Goal: Information Seeking & Learning: Check status

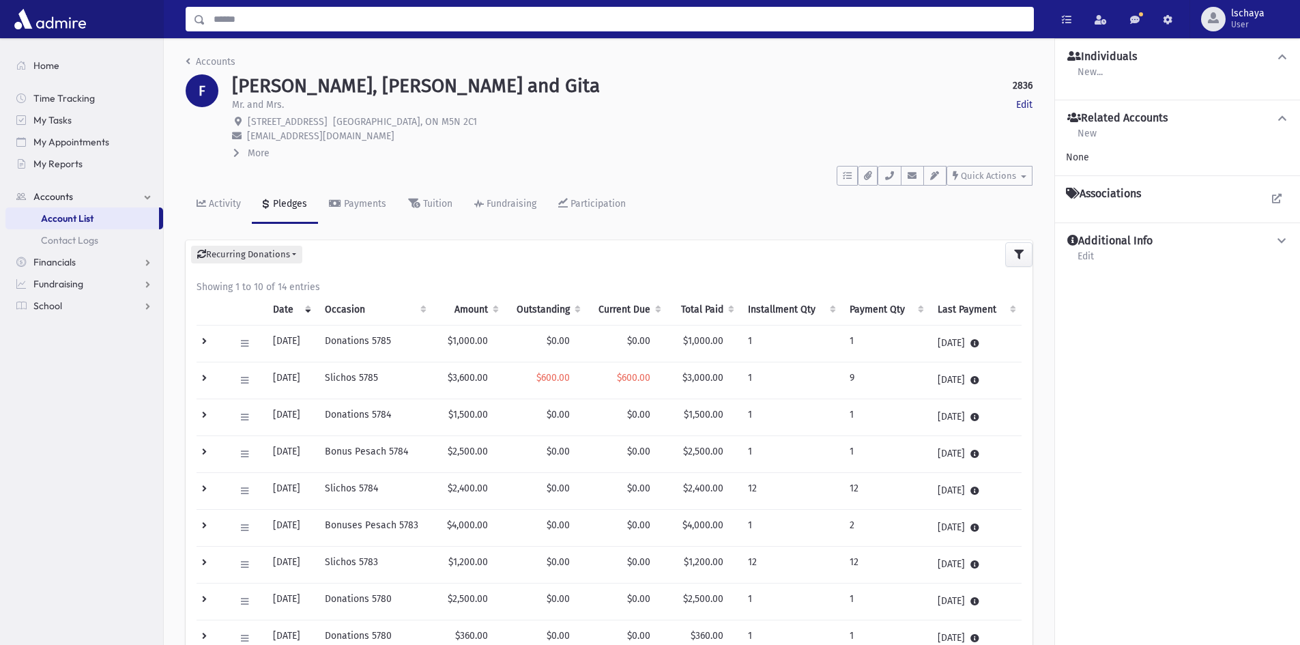
click at [241, 25] on input "Search" at bounding box center [619, 19] width 828 height 25
type input "**********"
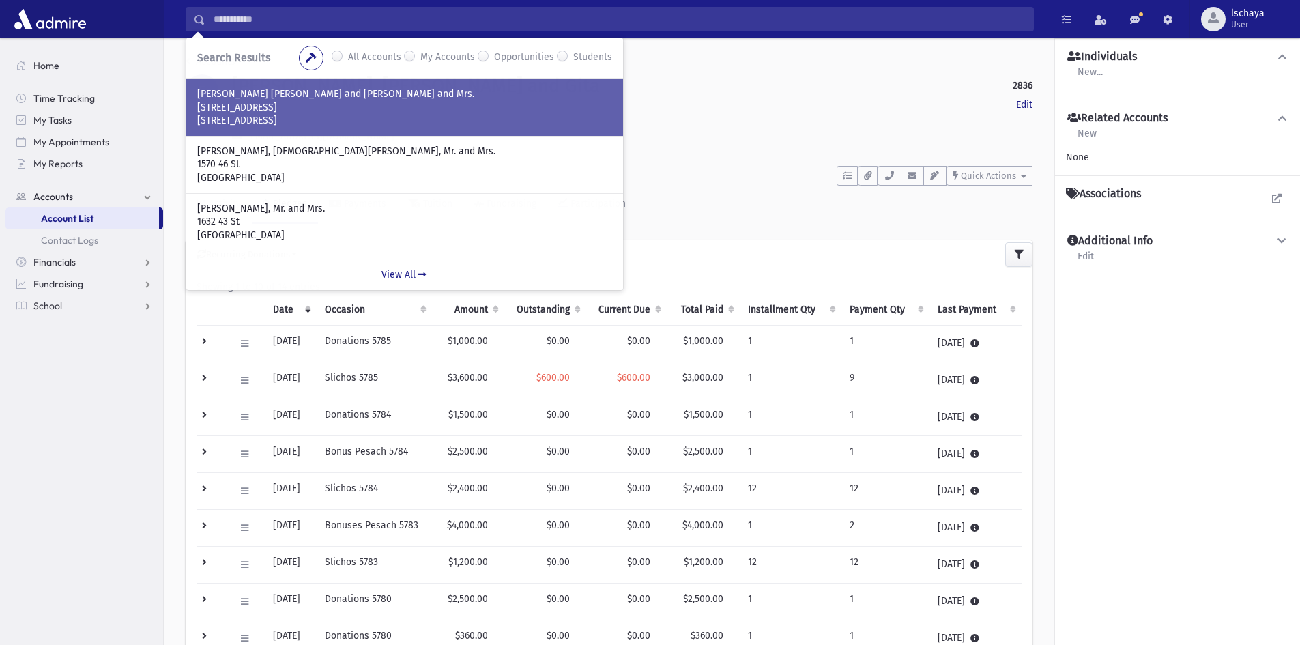
click at [443, 107] on p "3636 Bathurst St #610" at bounding box center [404, 108] width 415 height 14
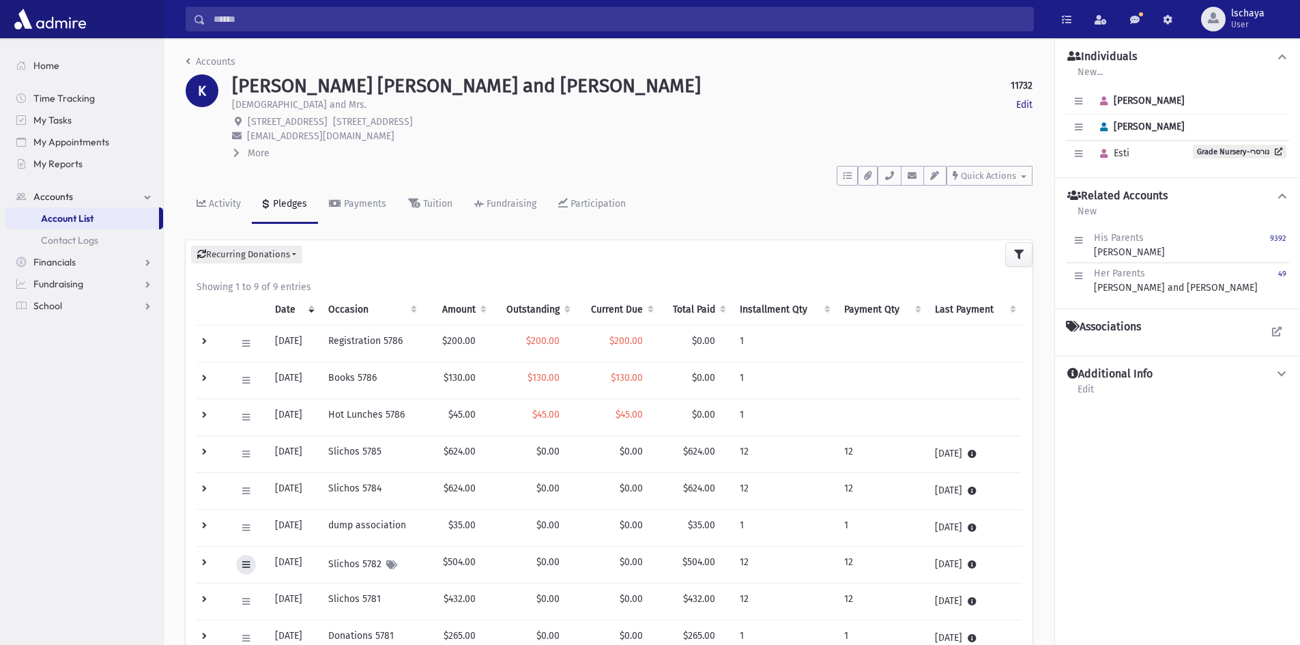
click at [247, 565] on icon at bounding box center [246, 564] width 8 height 9
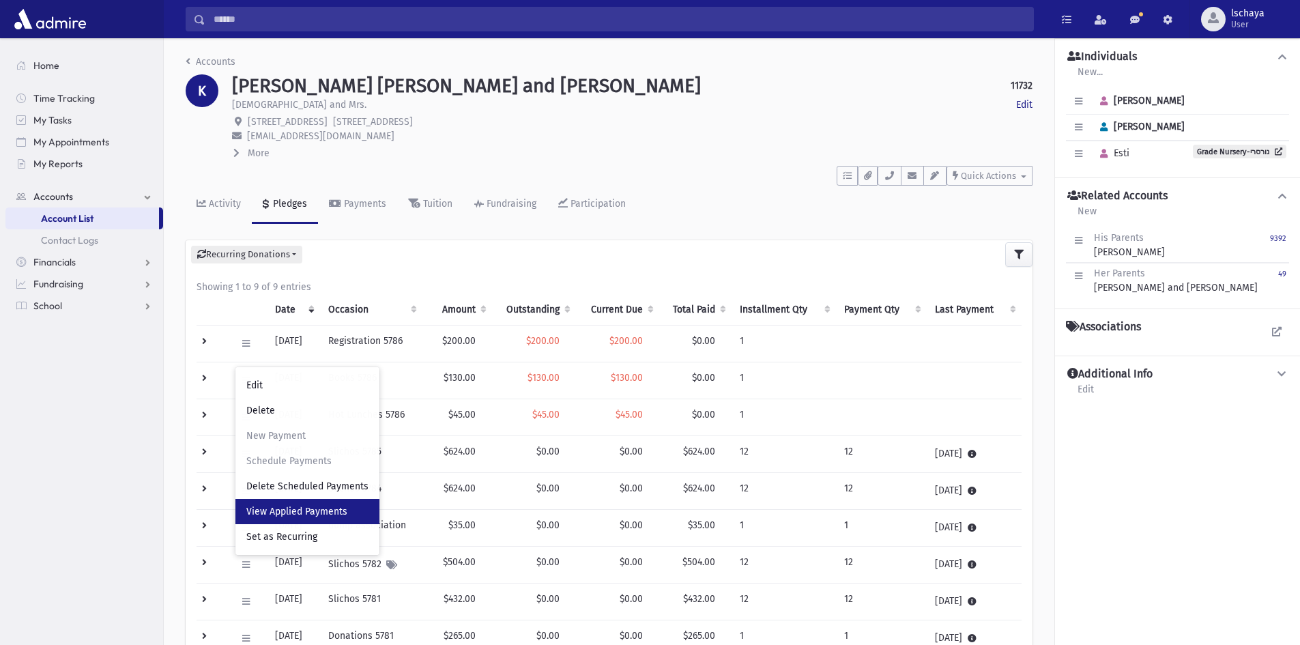
click at [271, 511] on span "View Applied Payments" at bounding box center [296, 512] width 101 height 12
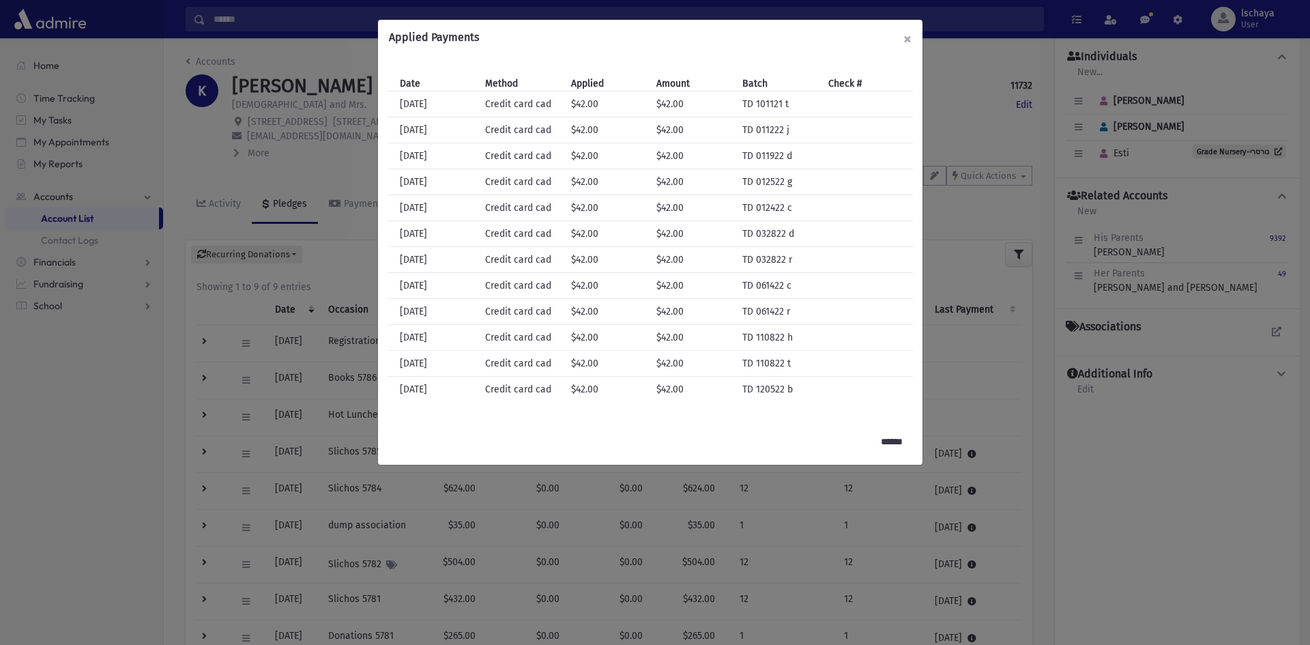
click at [903, 38] on button "×" at bounding box center [907, 39] width 30 height 38
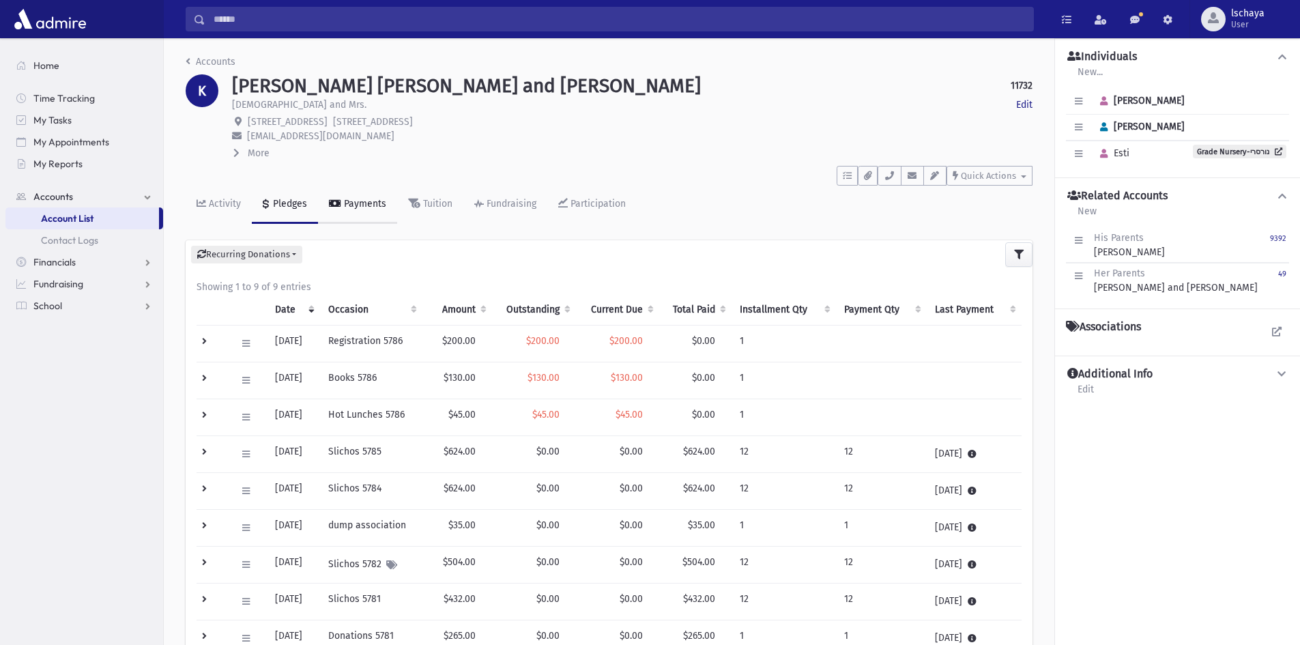
click at [351, 201] on div "Payments" at bounding box center [363, 204] width 45 height 12
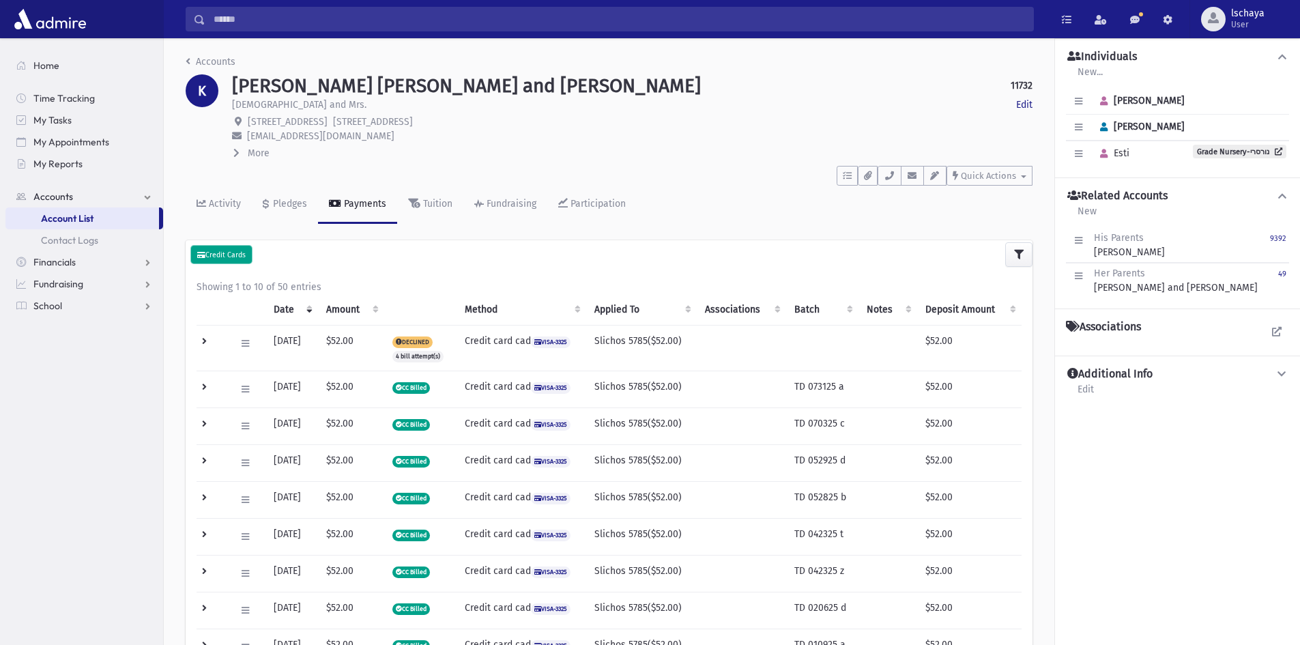
click at [240, 257] on small "Credit Cards" at bounding box center [221, 254] width 48 height 9
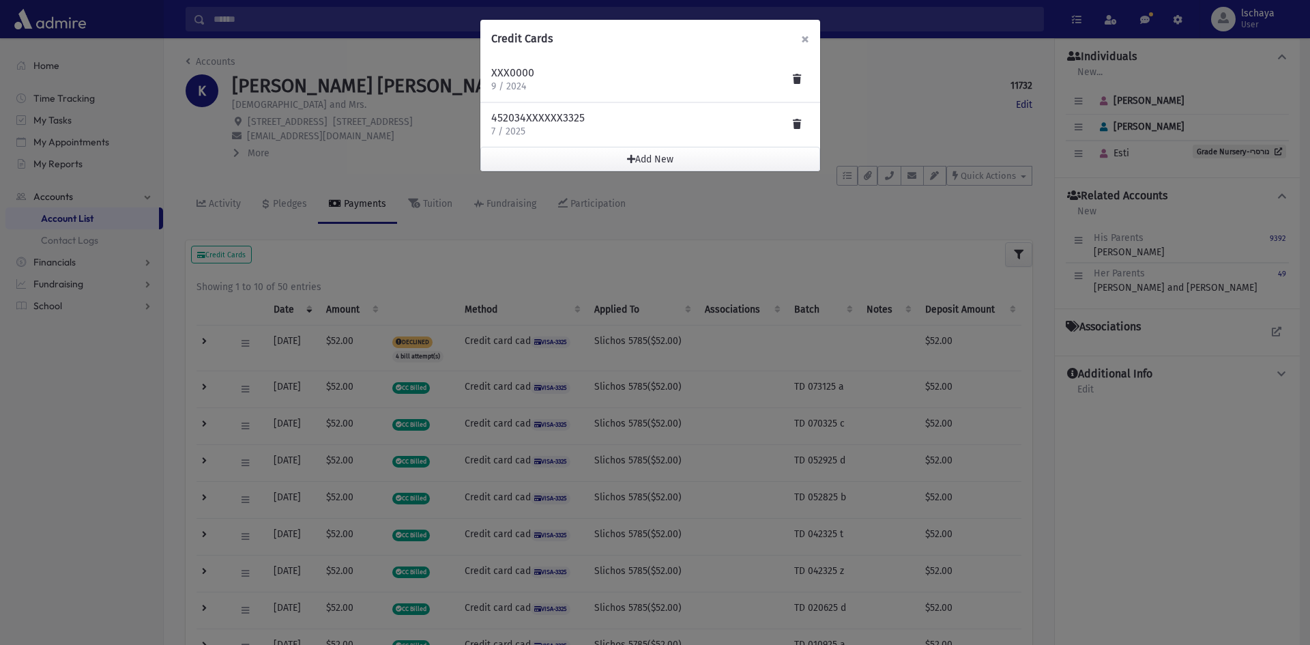
click at [804, 39] on span "×" at bounding box center [805, 38] width 8 height 19
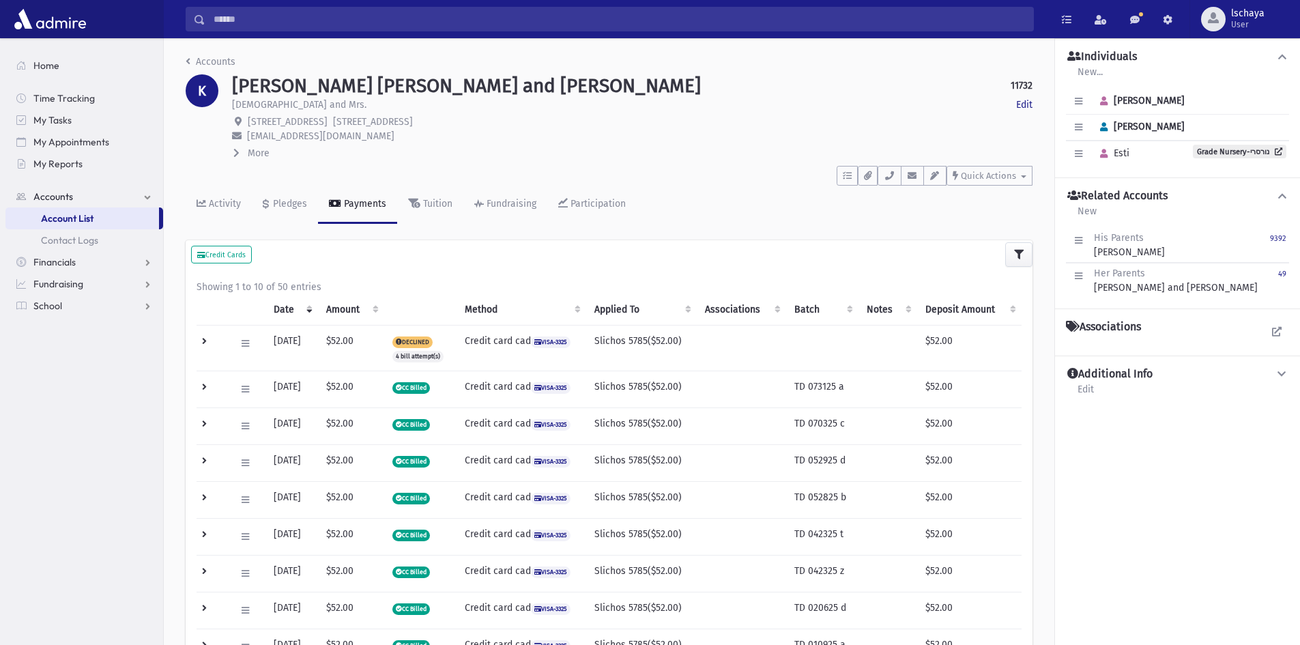
click at [231, 25] on input "Search" at bounding box center [619, 19] width 828 height 25
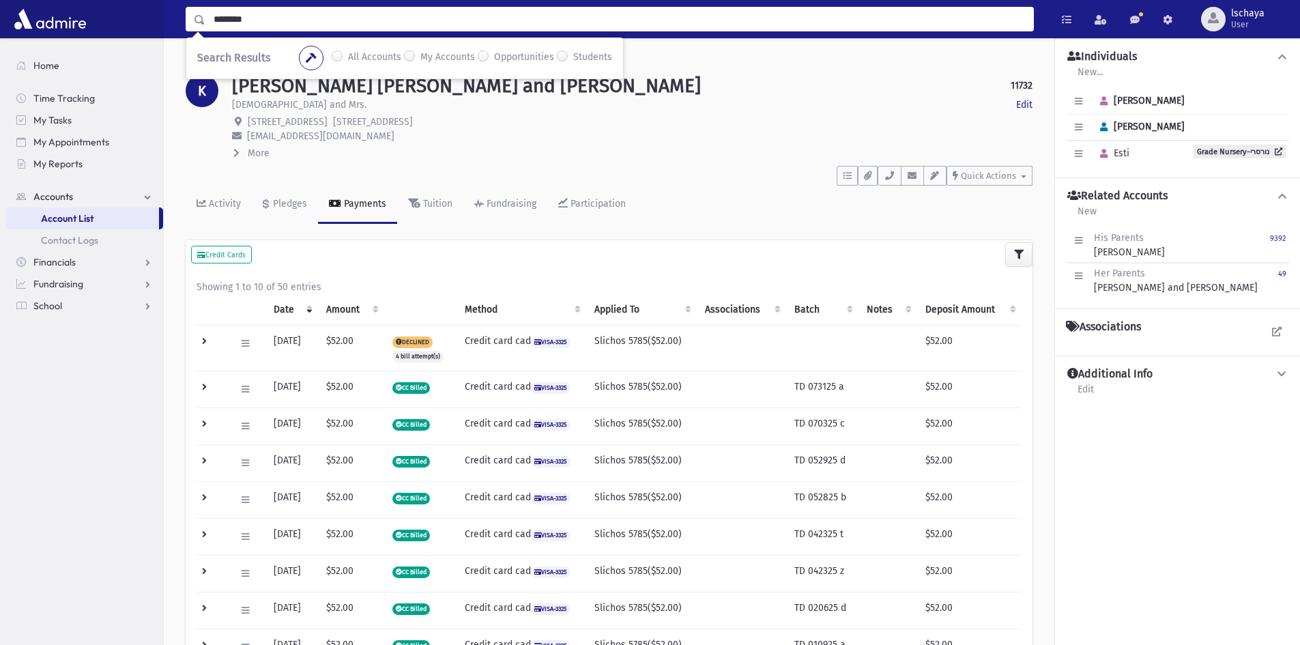
type input "********"
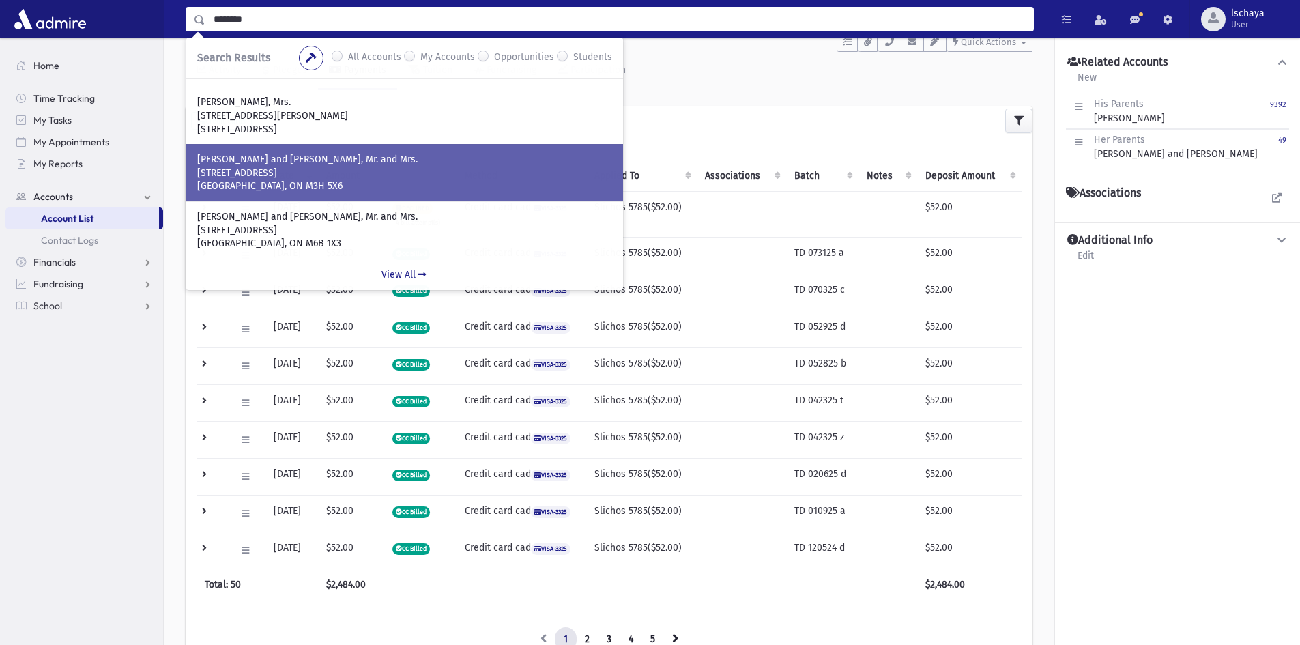
scroll to position [136, 0]
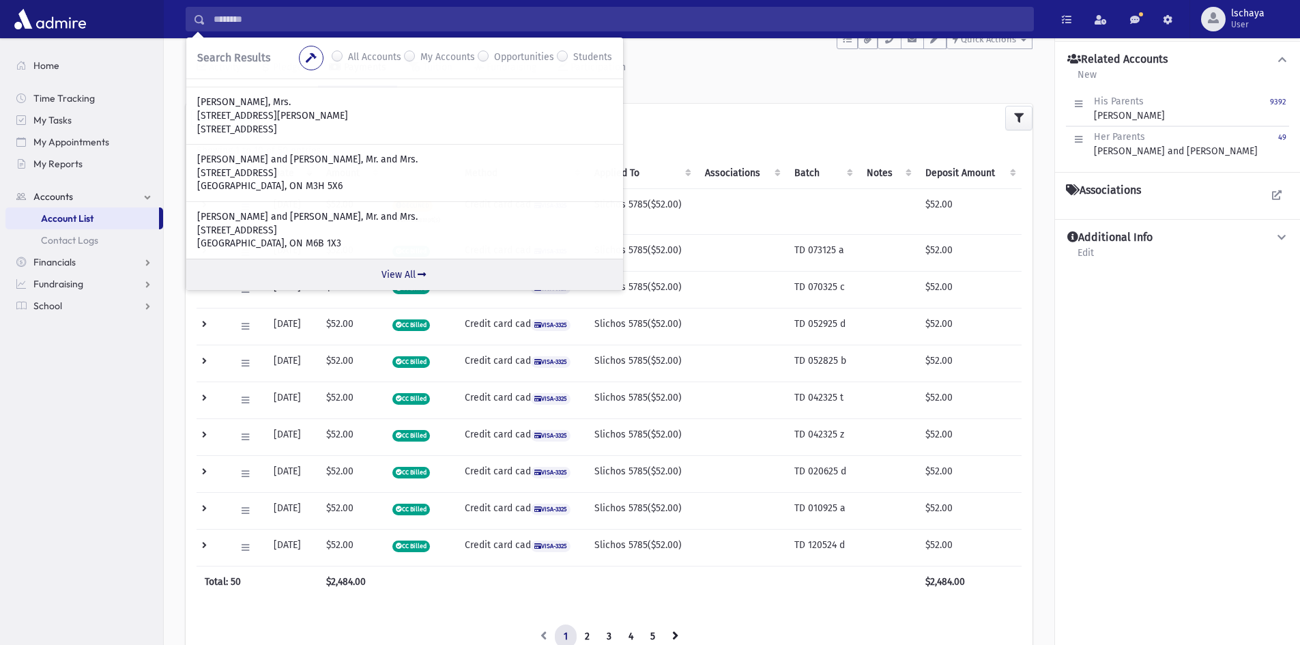
click at [396, 271] on link "View All" at bounding box center [404, 274] width 437 height 31
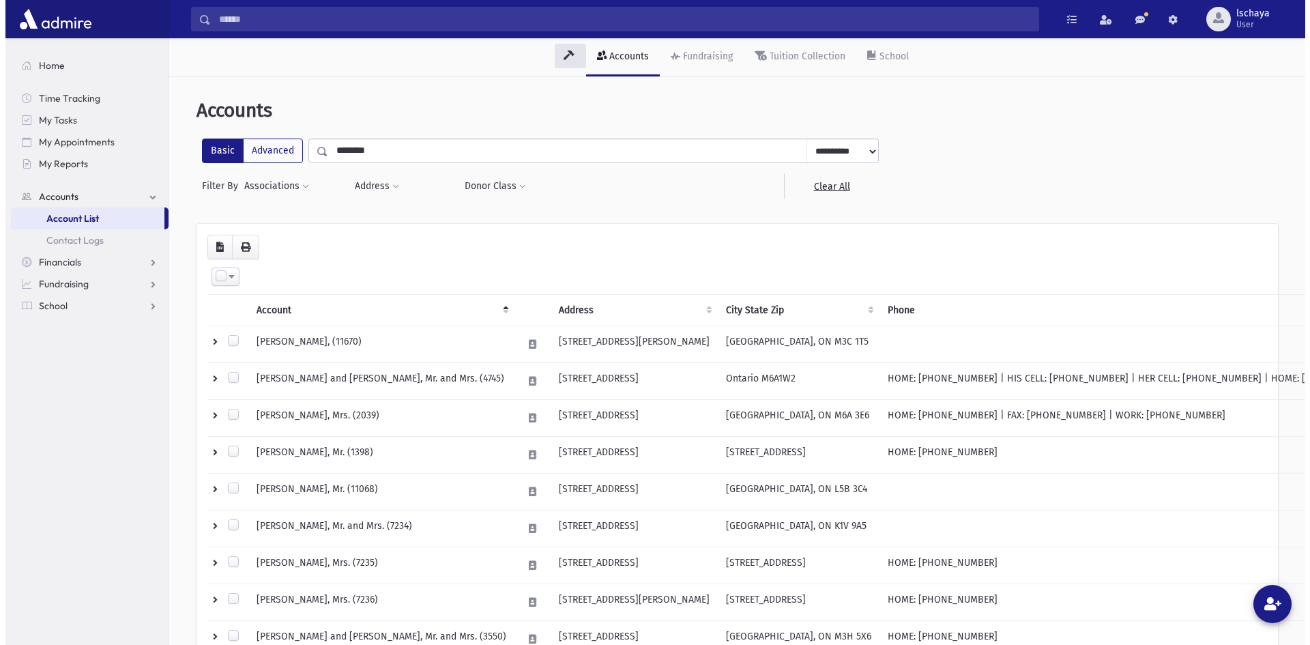
scroll to position [209, 0]
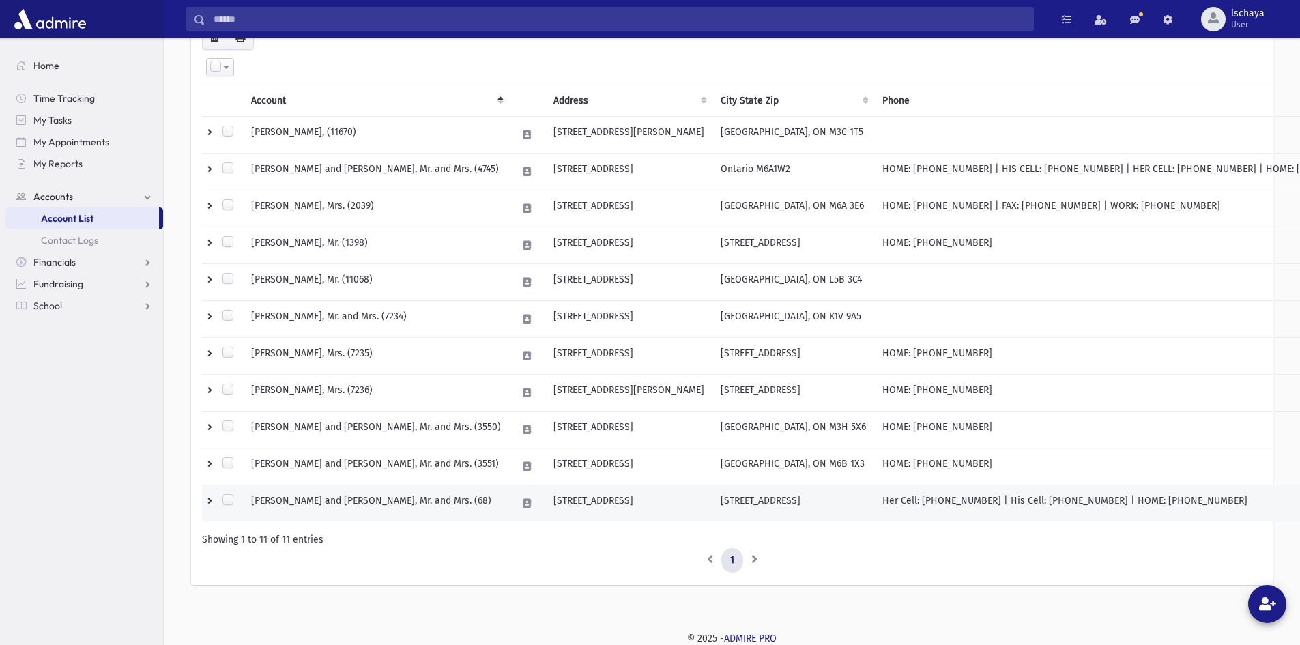
click at [377, 497] on td "LEVINSON, Yitzchok and Tehila, Mr. and Mrs. (68)" at bounding box center [376, 503] width 266 height 37
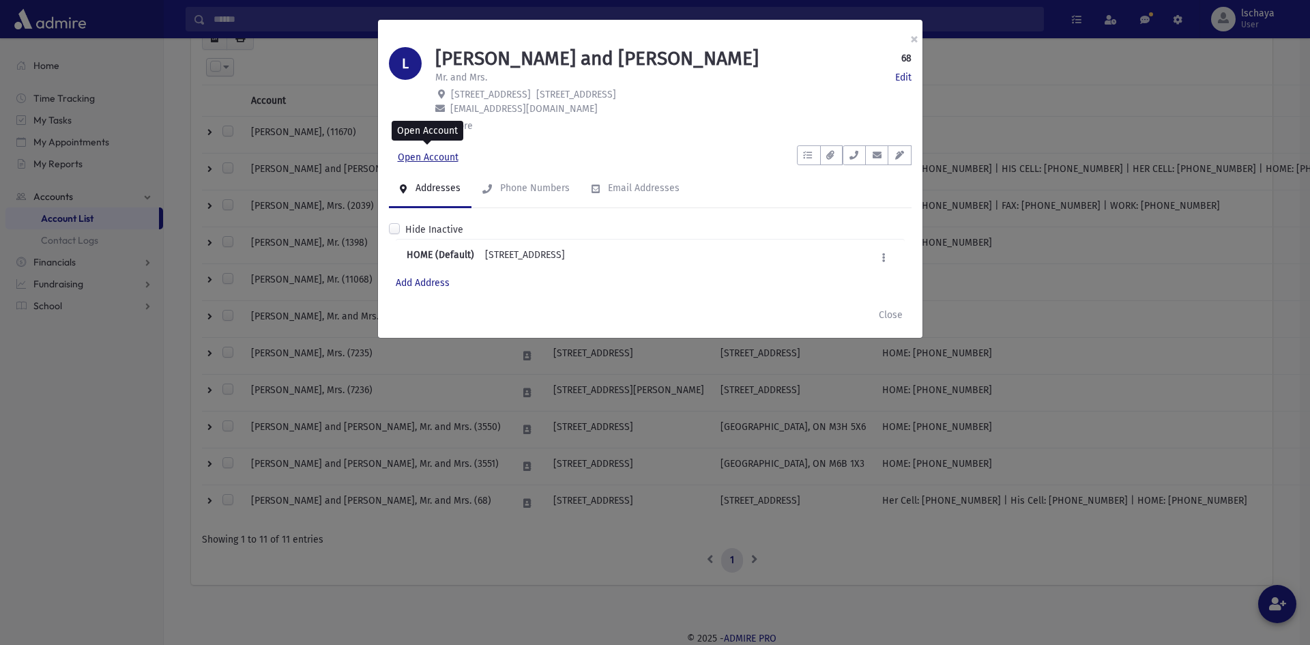
click at [427, 157] on link "Open Account" at bounding box center [428, 157] width 78 height 25
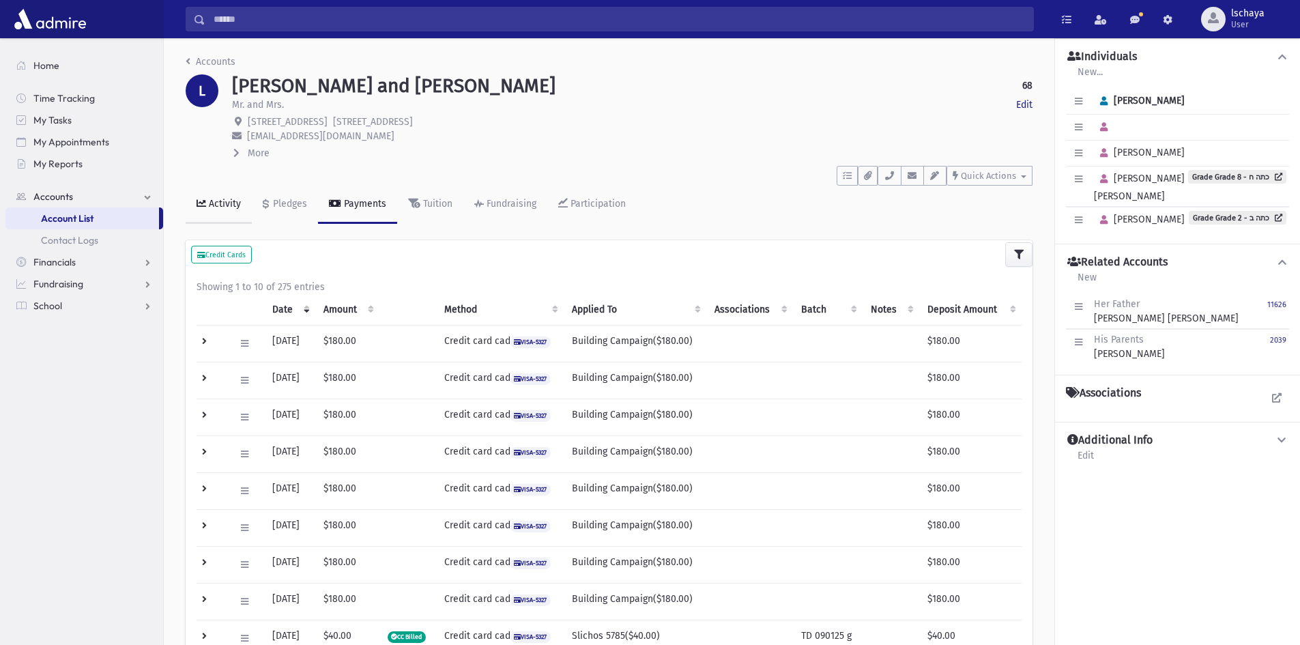
click at [215, 205] on div "Activity" at bounding box center [223, 204] width 35 height 12
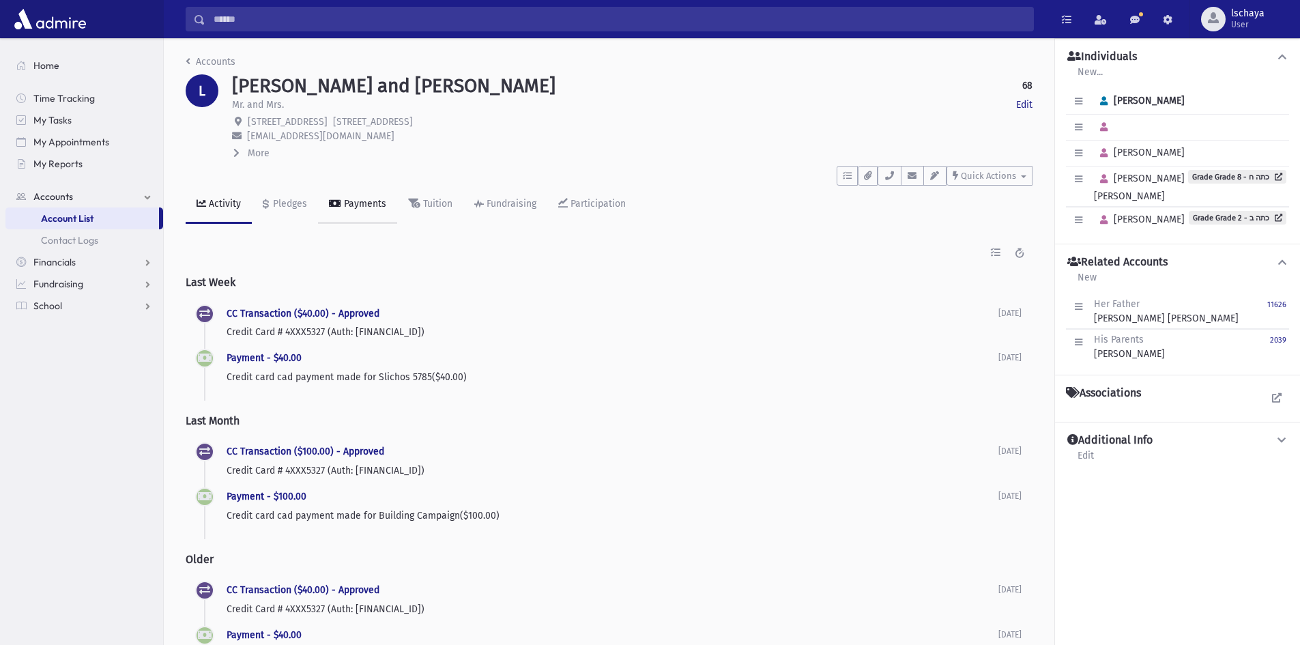
click at [345, 196] on link "Payments" at bounding box center [357, 205] width 79 height 38
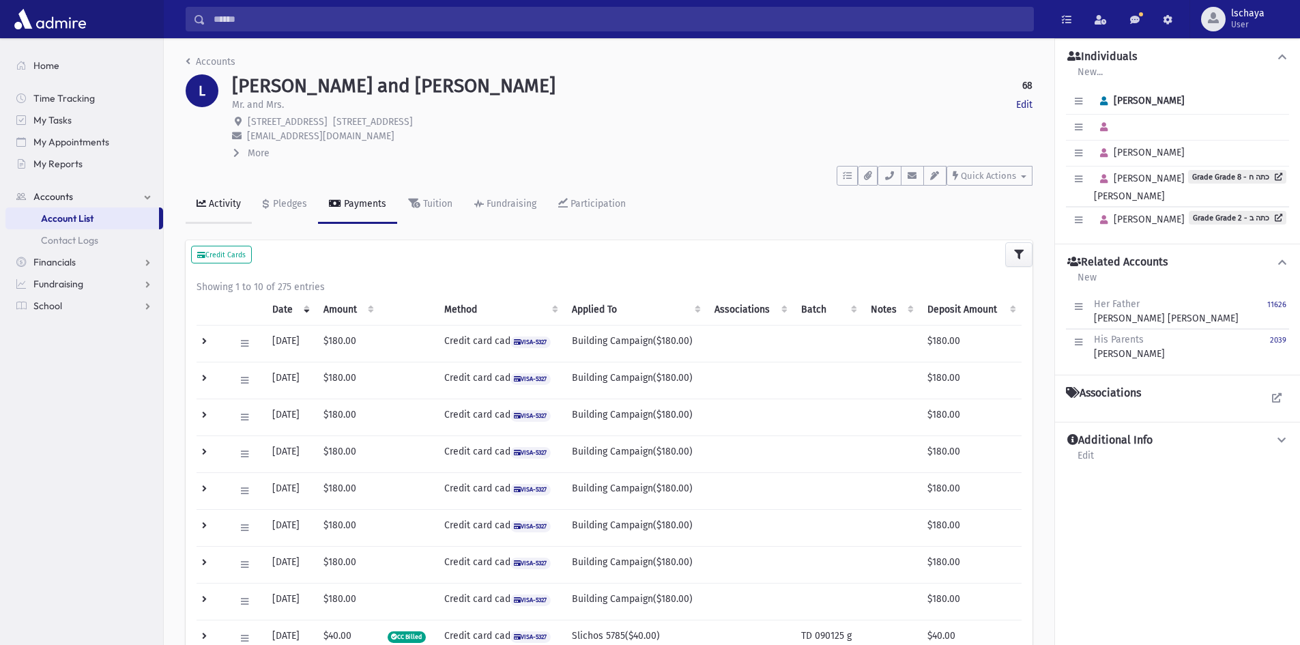
click at [214, 205] on div "Activity" at bounding box center [223, 204] width 35 height 12
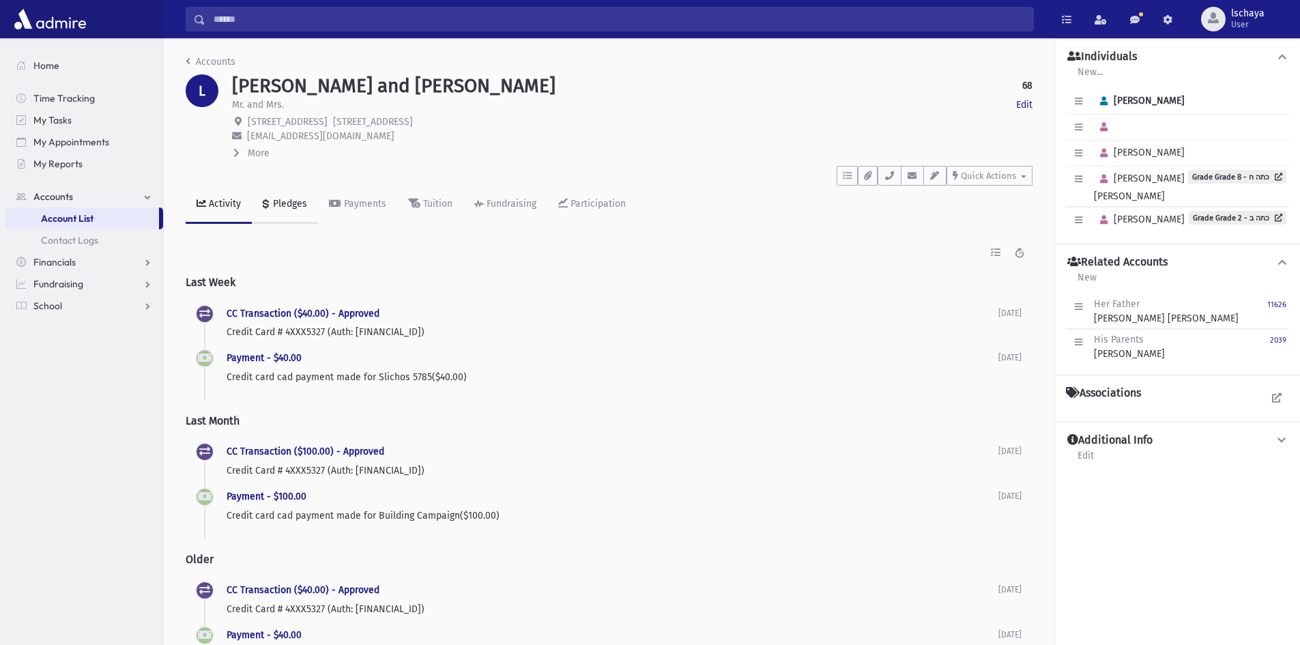
click at [287, 203] on div "Pledges" at bounding box center [288, 204] width 37 height 12
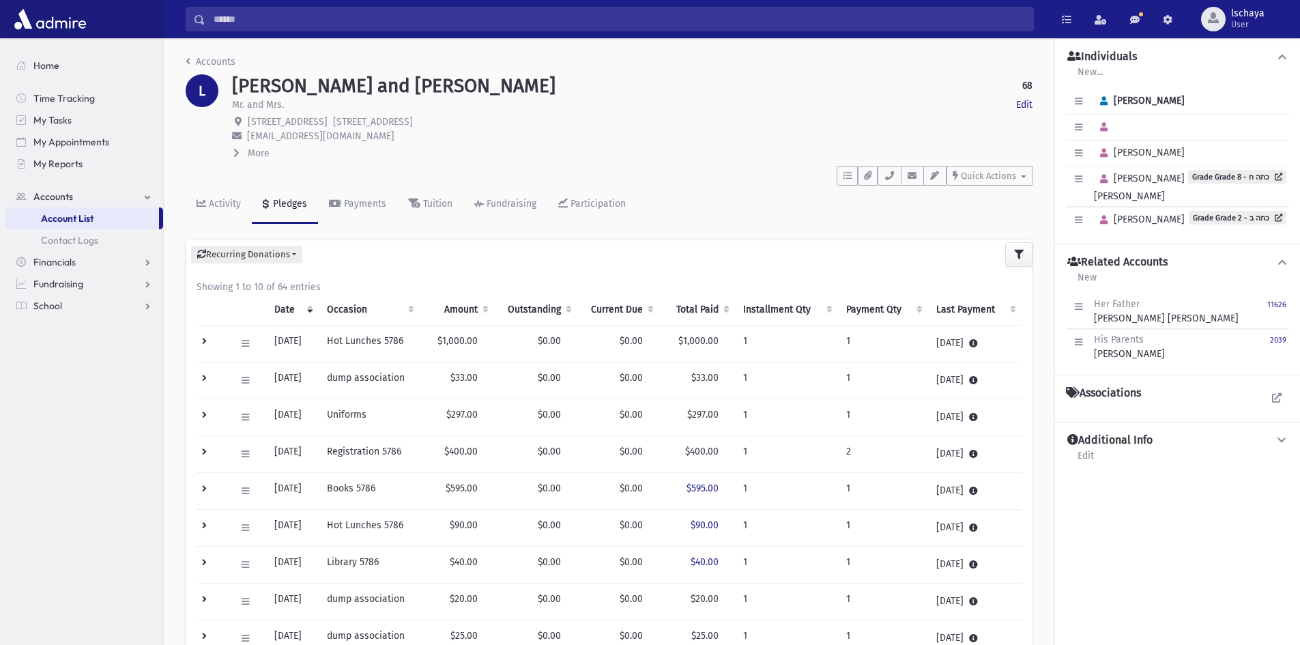
click at [249, 23] on input "Search" at bounding box center [619, 19] width 828 height 25
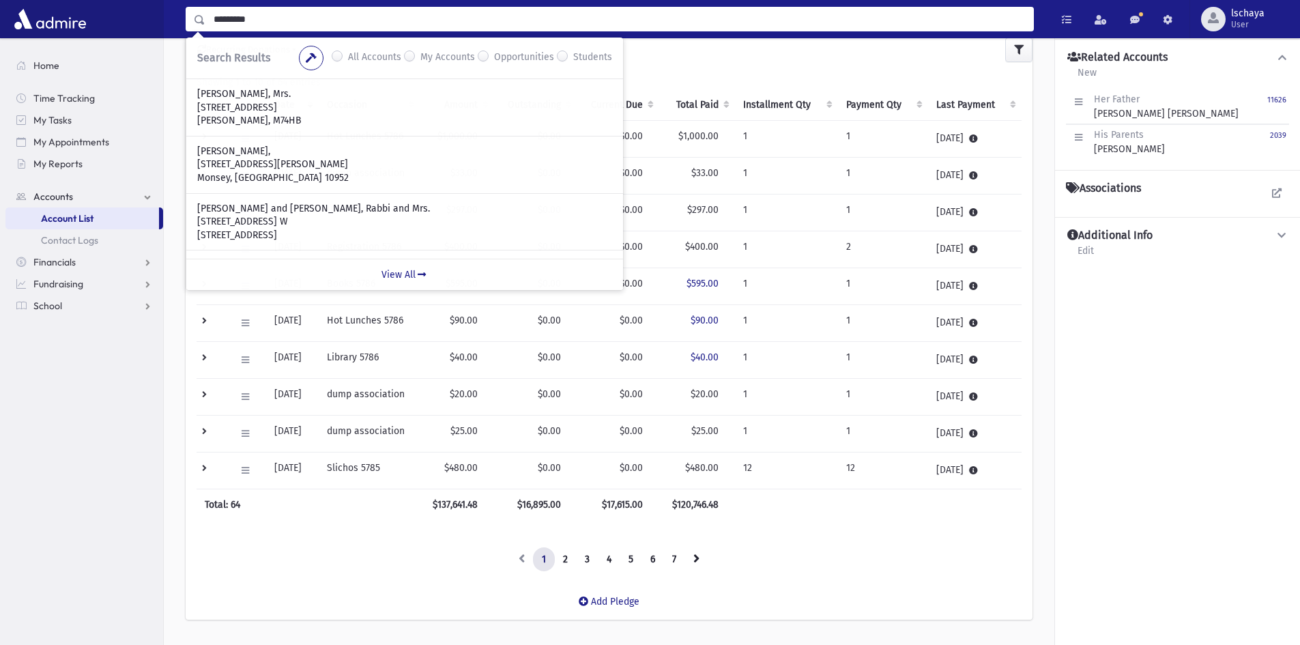
type input "*********"
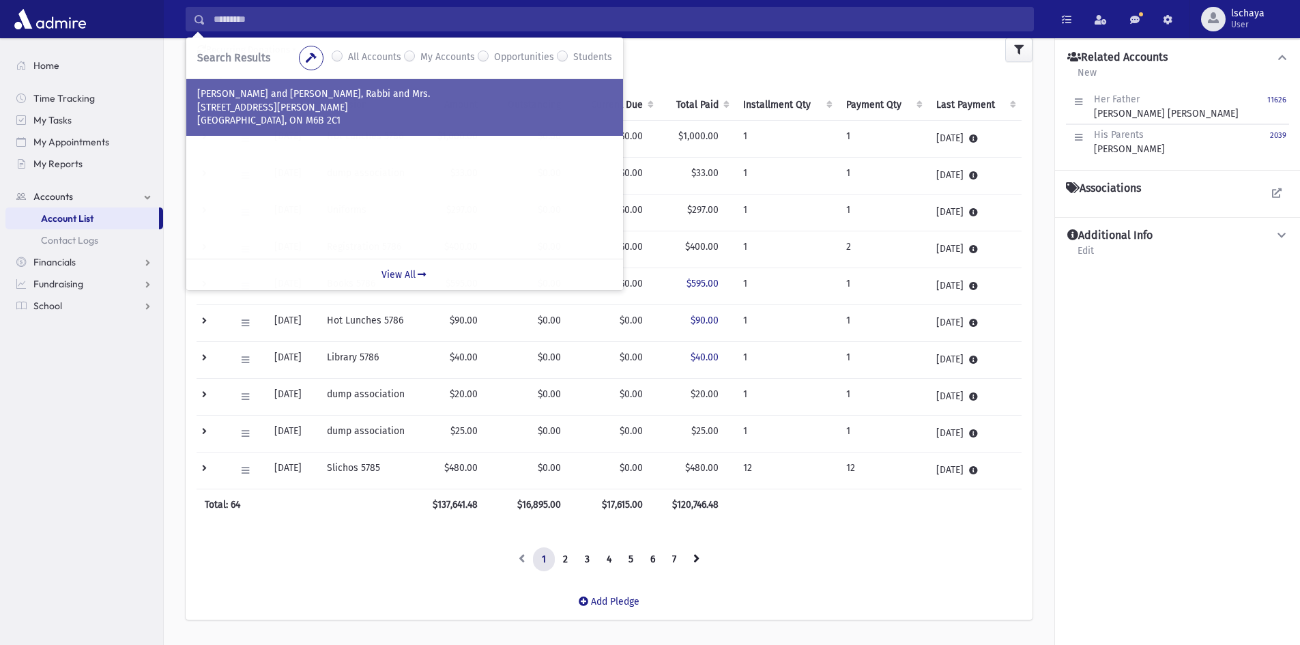
click at [263, 99] on p "ADLER, Yair and Chaya Suri, Rabbi and Mrs." at bounding box center [404, 94] width 415 height 14
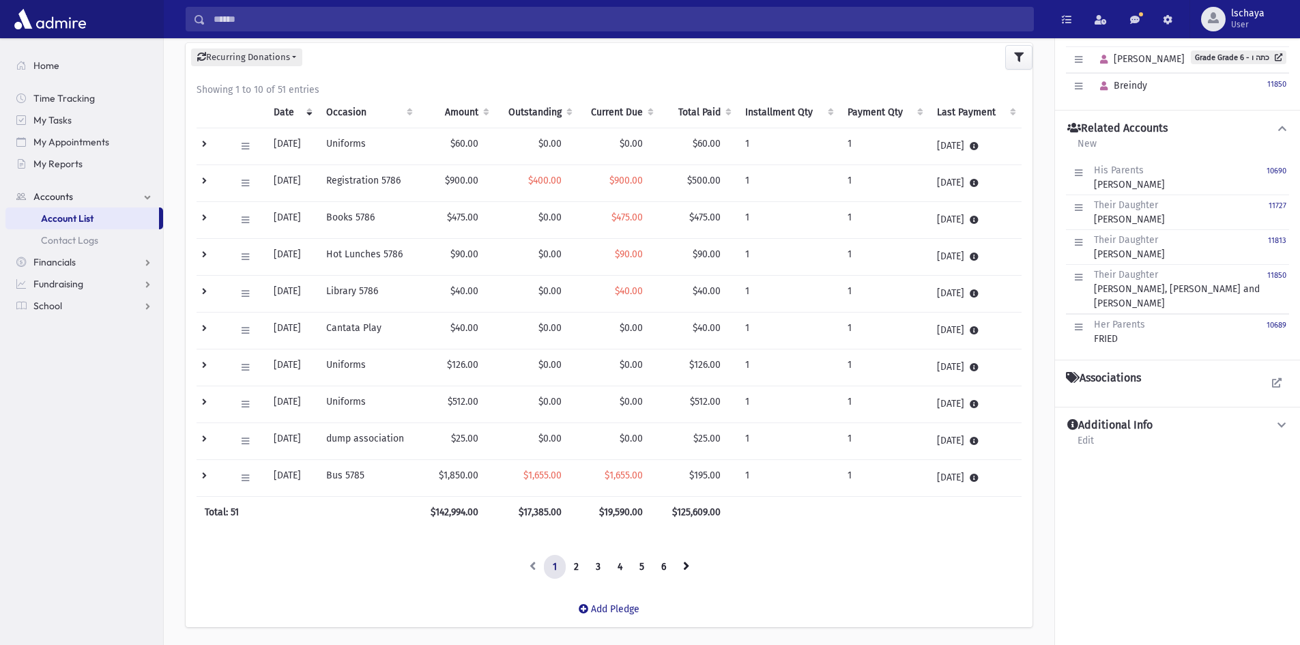
scroll to position [205, 0]
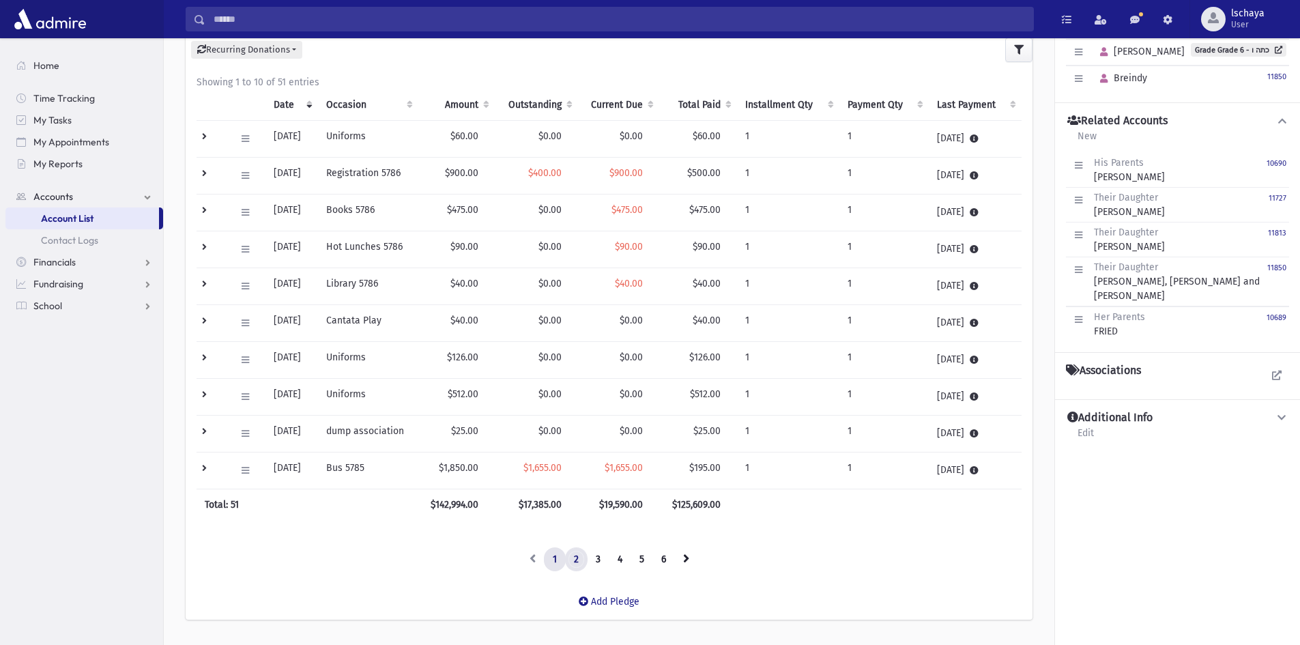
click at [574, 557] on link "2" at bounding box center [576, 559] width 23 height 25
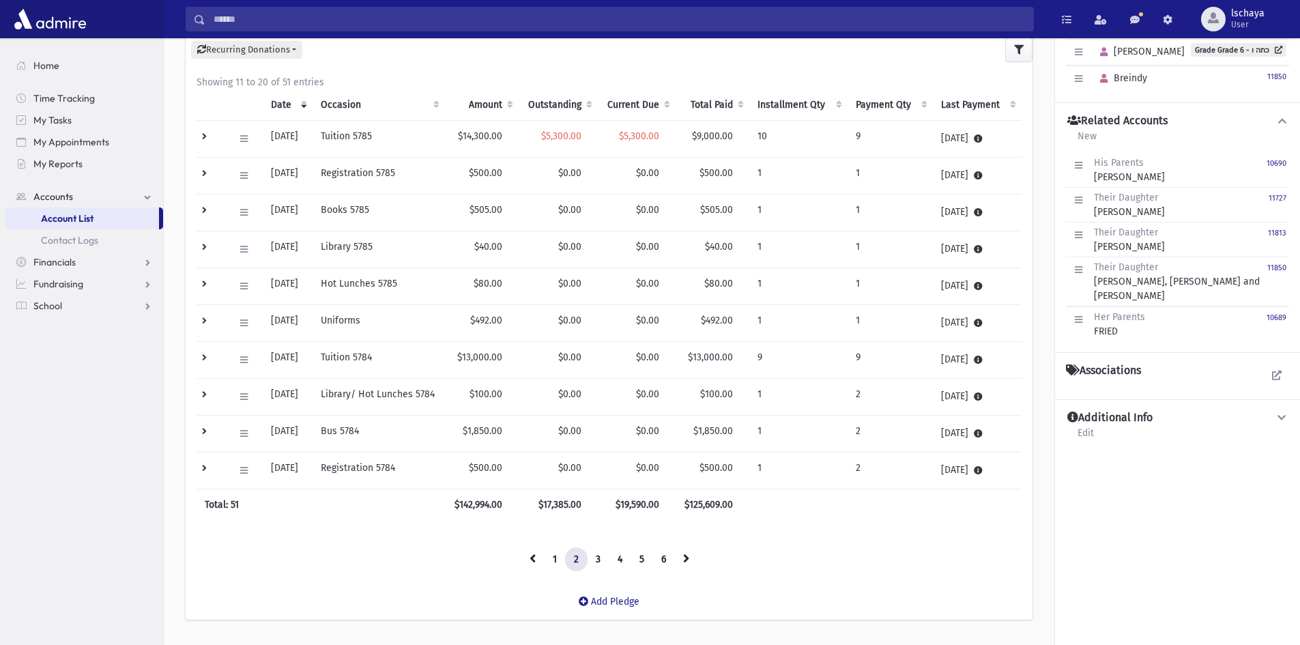
click at [435, 61] on div "Recurring Donations List New" at bounding box center [609, 49] width 847 height 29
click at [240, 141] on icon at bounding box center [244, 138] width 8 height 9
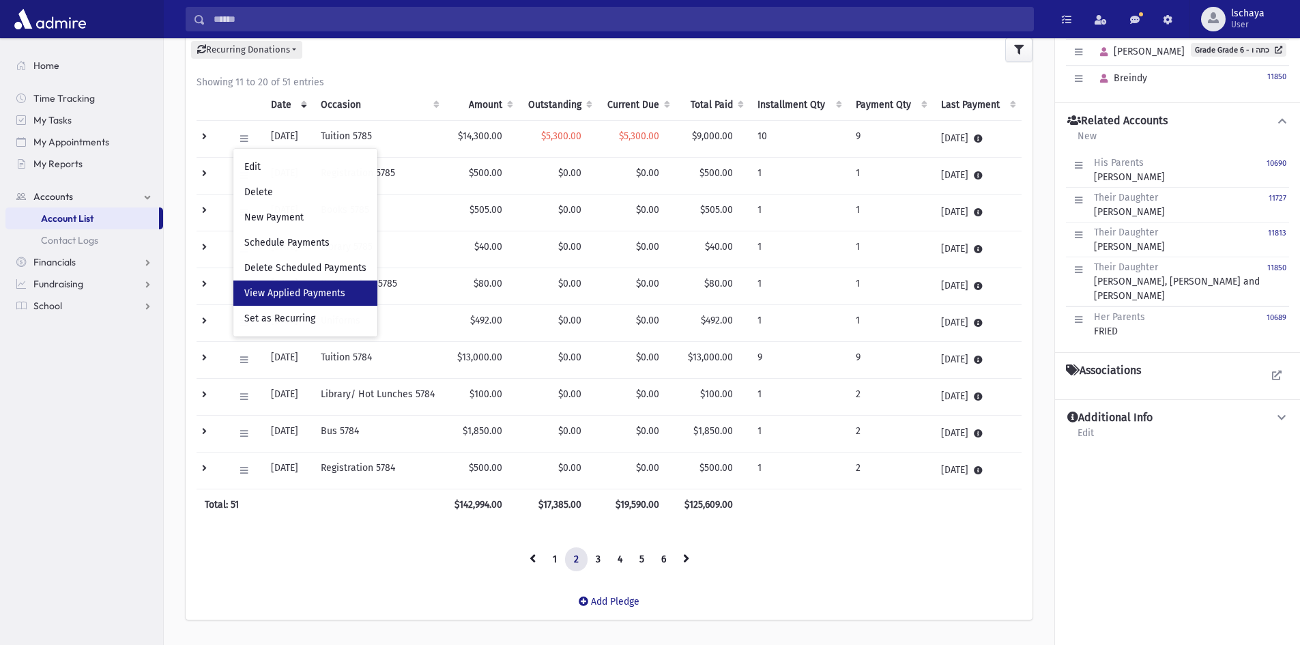
click at [279, 285] on link "View Applied Payments" at bounding box center [305, 292] width 144 height 25
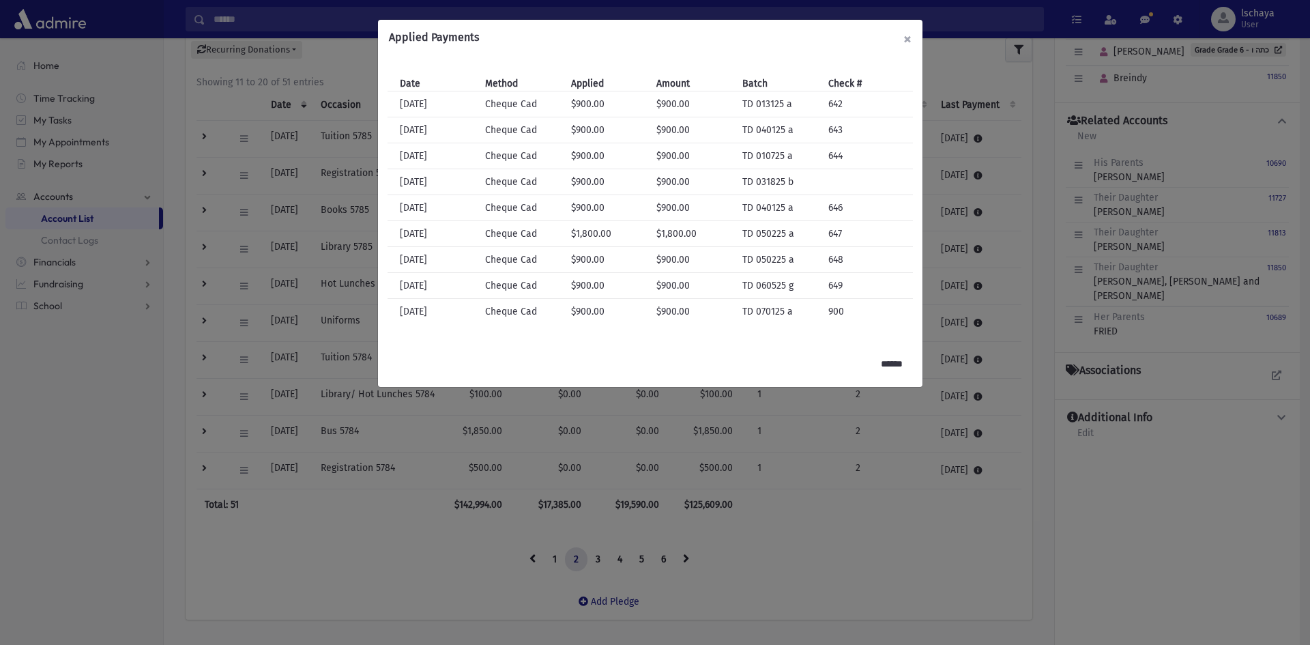
click at [909, 39] on button "×" at bounding box center [907, 39] width 30 height 38
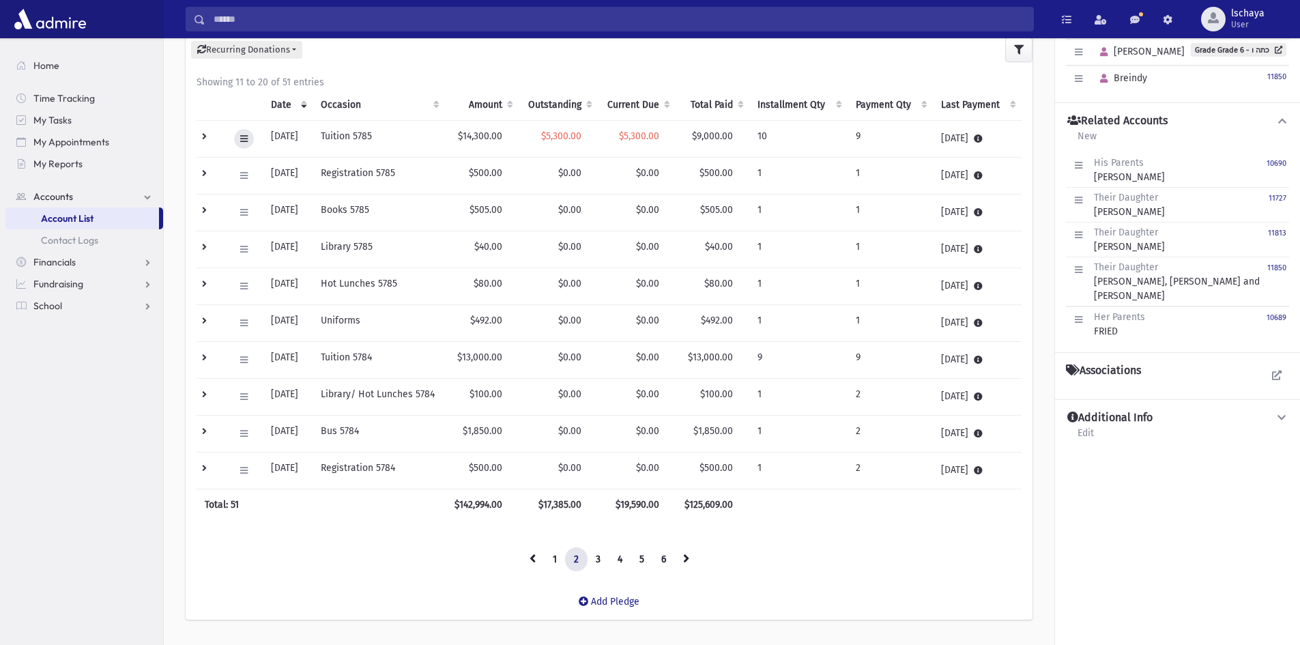
click at [235, 138] on button at bounding box center [244, 139] width 20 height 20
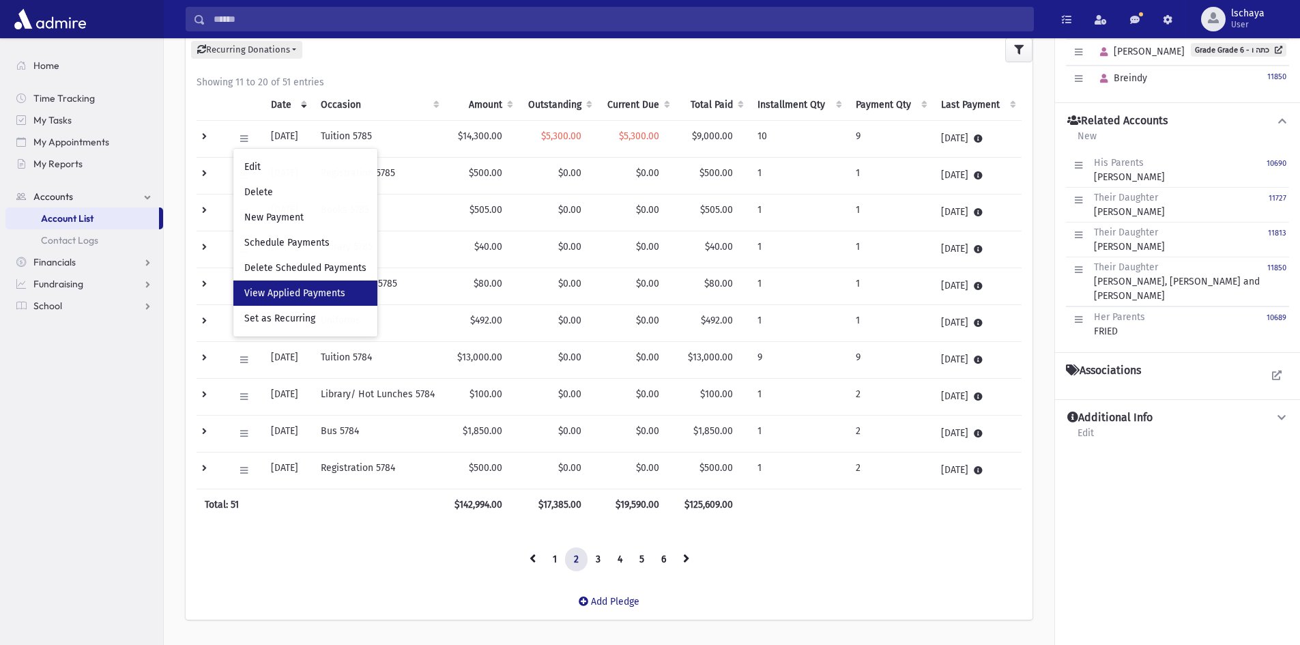
click at [267, 292] on span "View Applied Payments" at bounding box center [294, 293] width 101 height 12
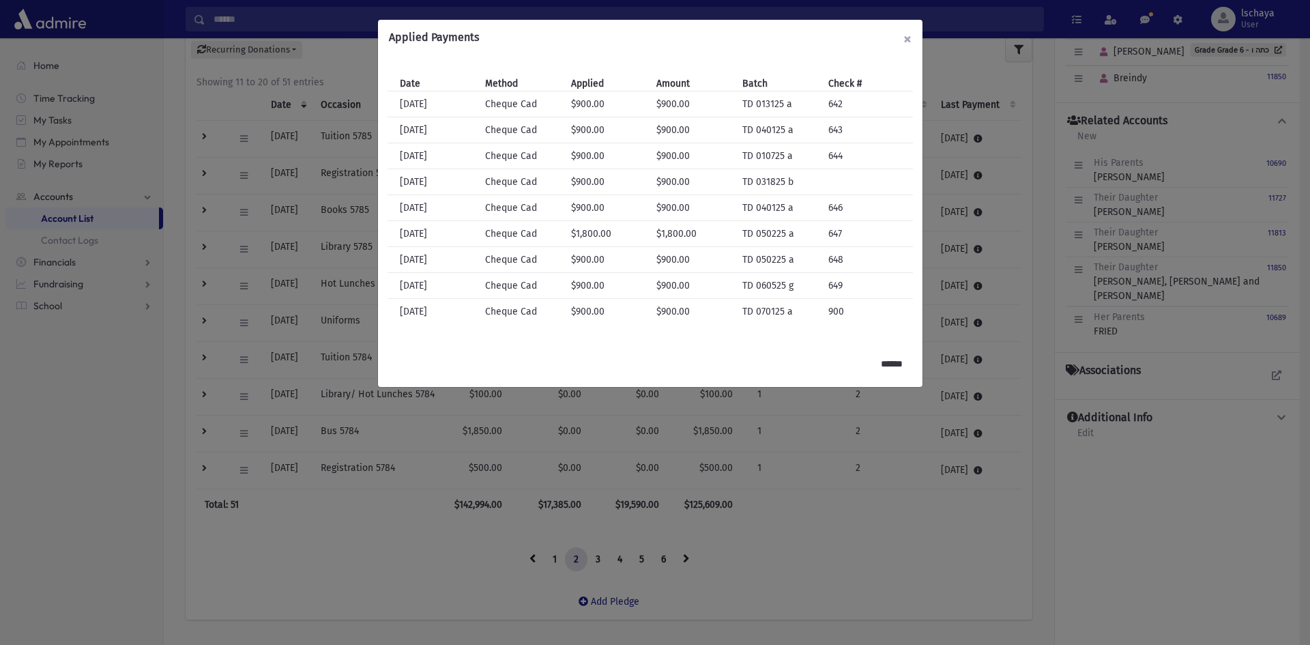
click at [909, 40] on button "×" at bounding box center [907, 39] width 30 height 38
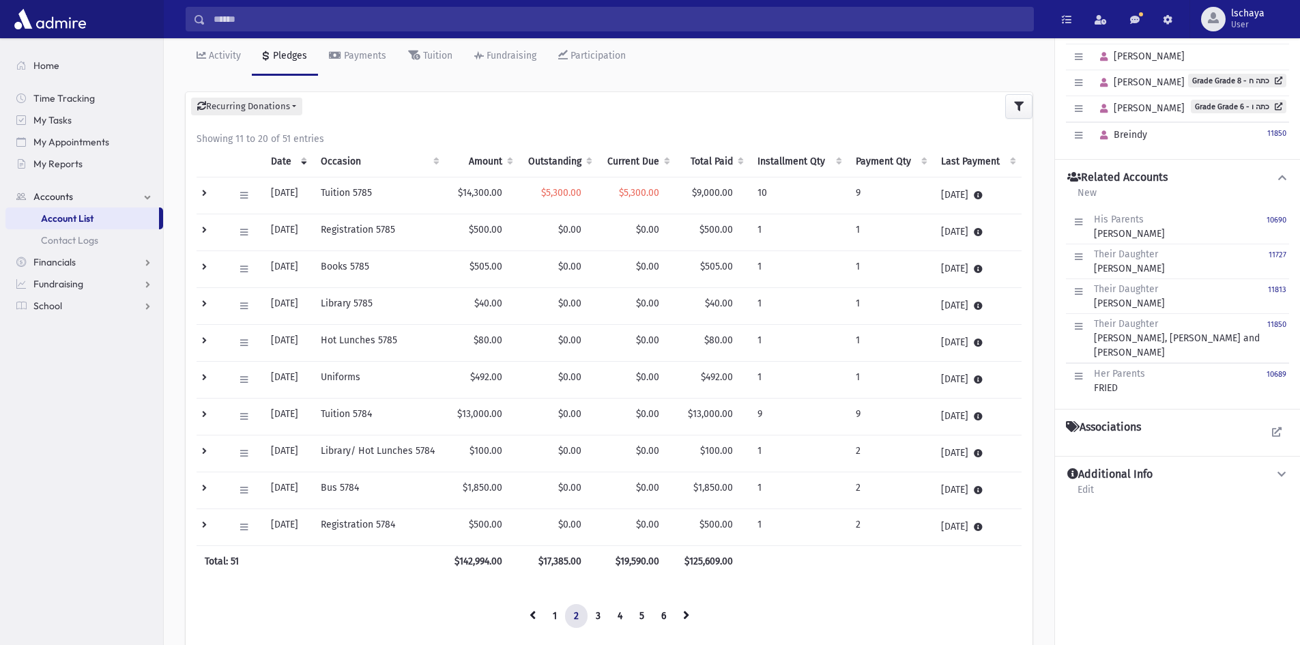
scroll to position [0, 0]
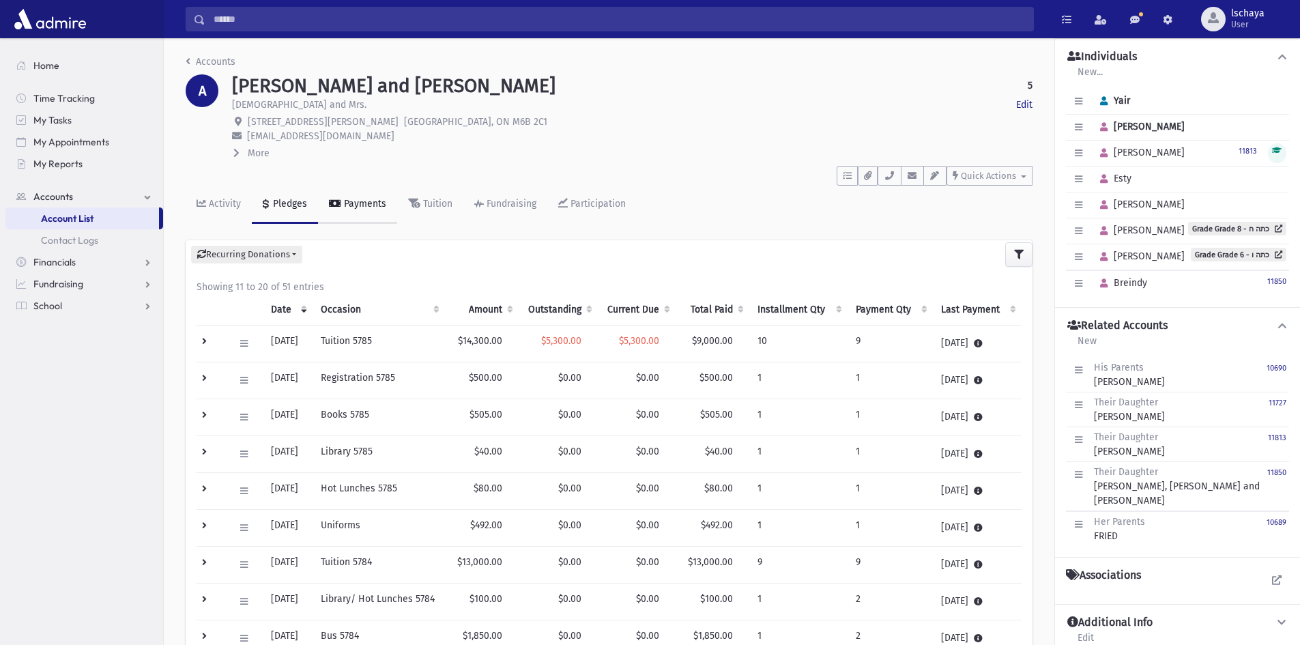
click at [362, 202] on div "Payments" at bounding box center [363, 204] width 45 height 12
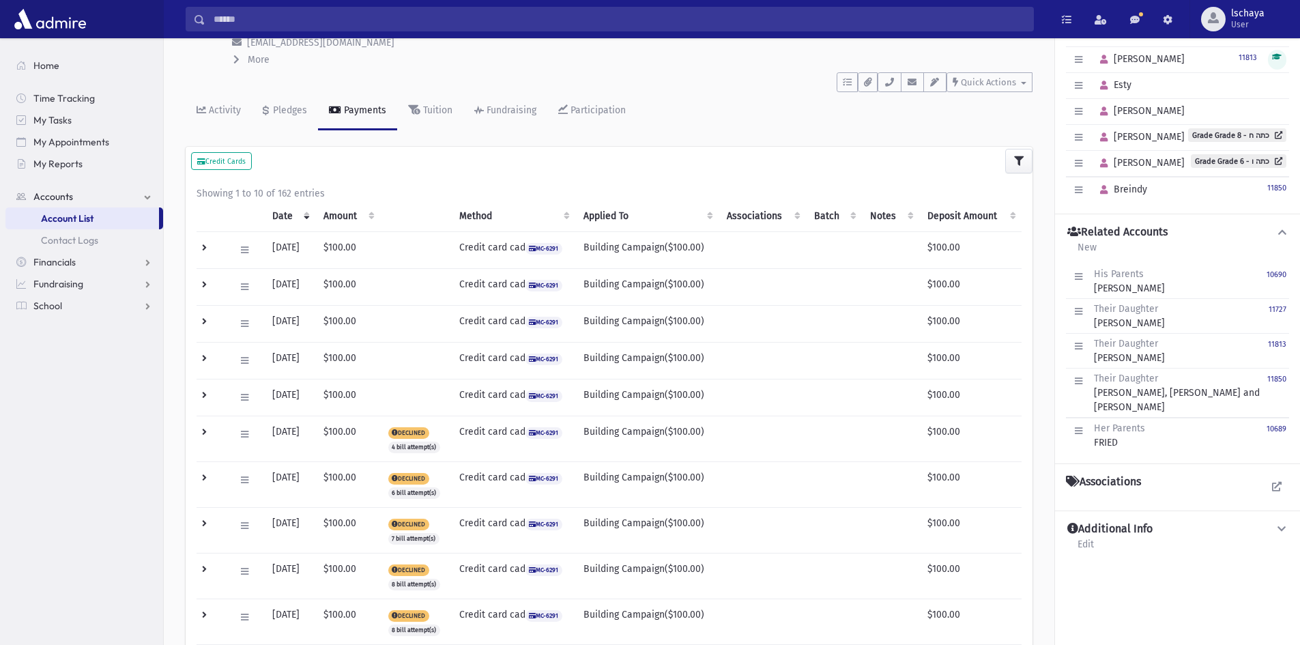
scroll to position [273, 0]
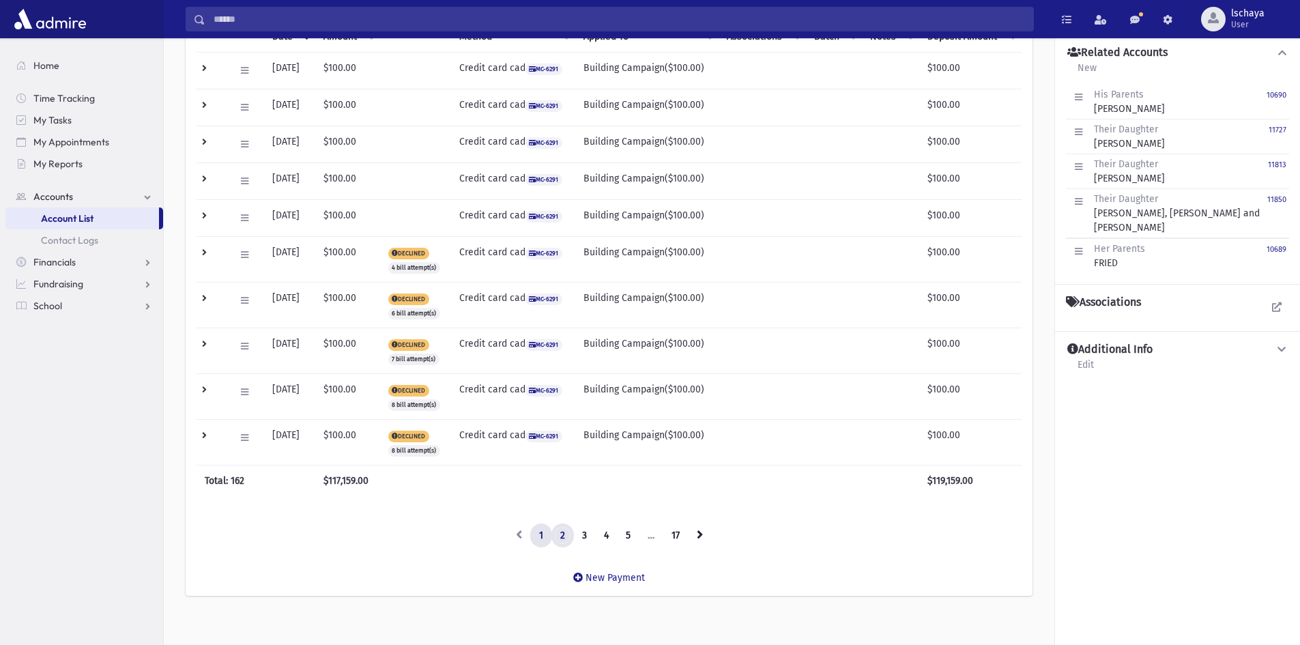
click at [564, 529] on link "2" at bounding box center [562, 535] width 23 height 25
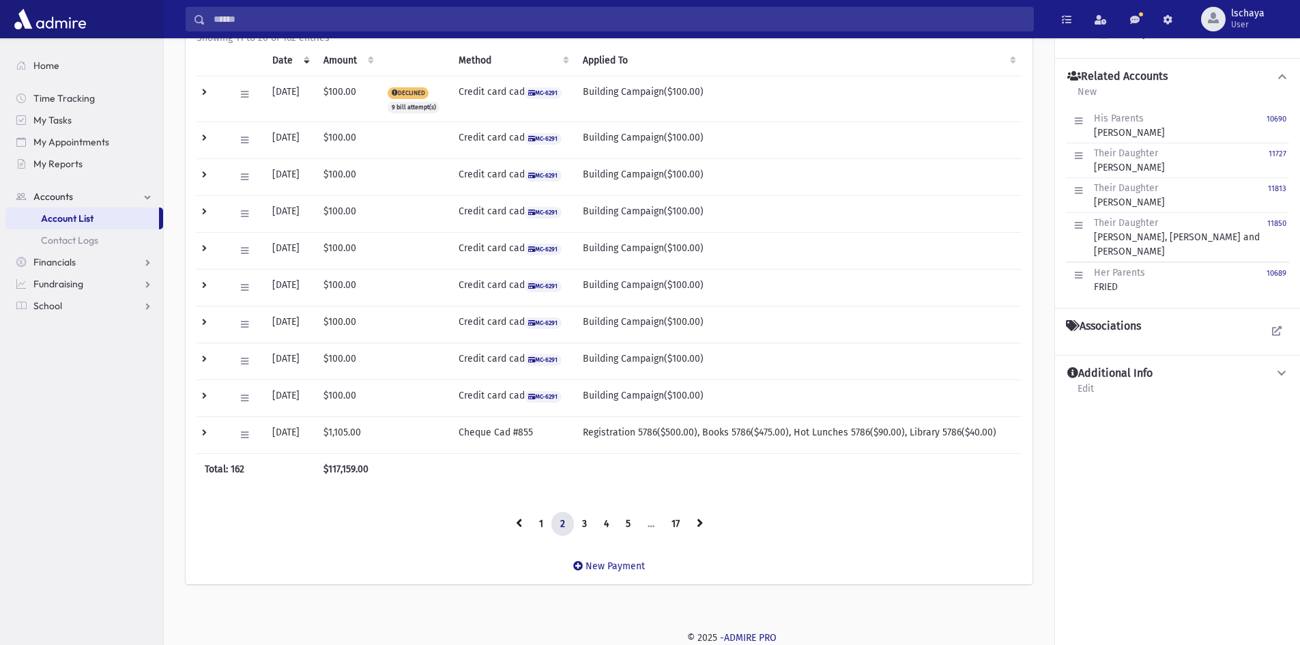
scroll to position [249, 0]
click at [584, 524] on link "3" at bounding box center [584, 524] width 23 height 25
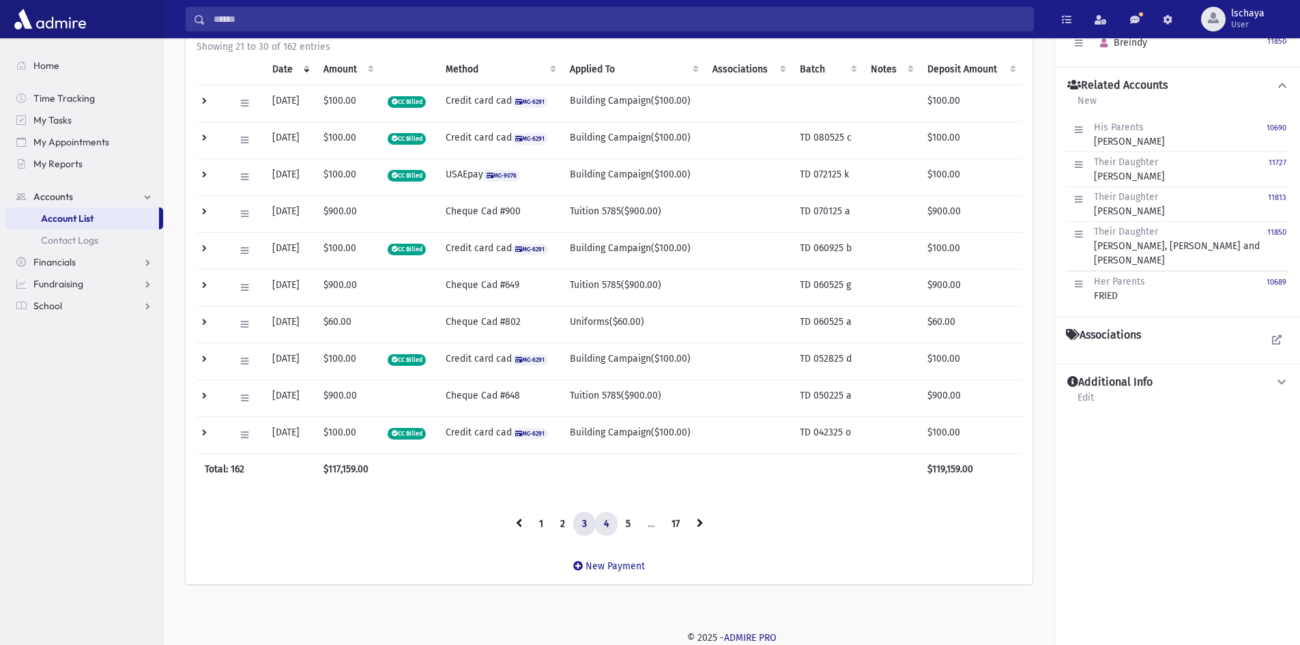
click at [606, 527] on link "4" at bounding box center [606, 524] width 23 height 25
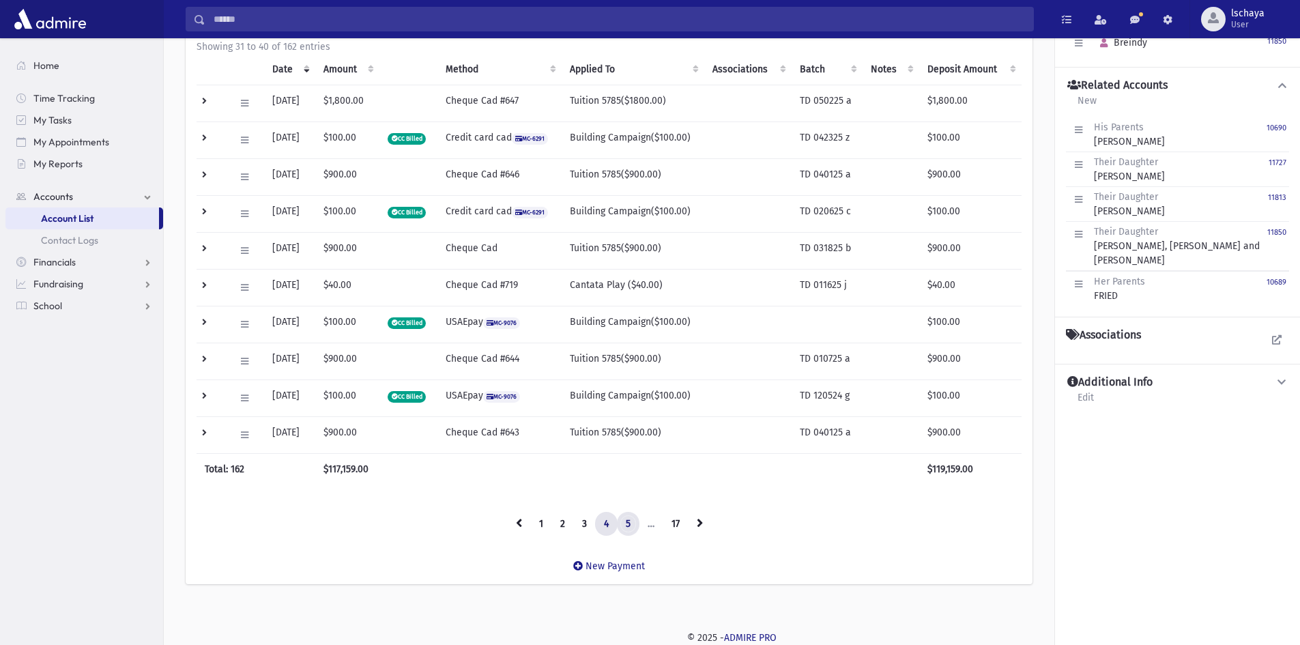
click at [634, 526] on link "5" at bounding box center [628, 524] width 23 height 25
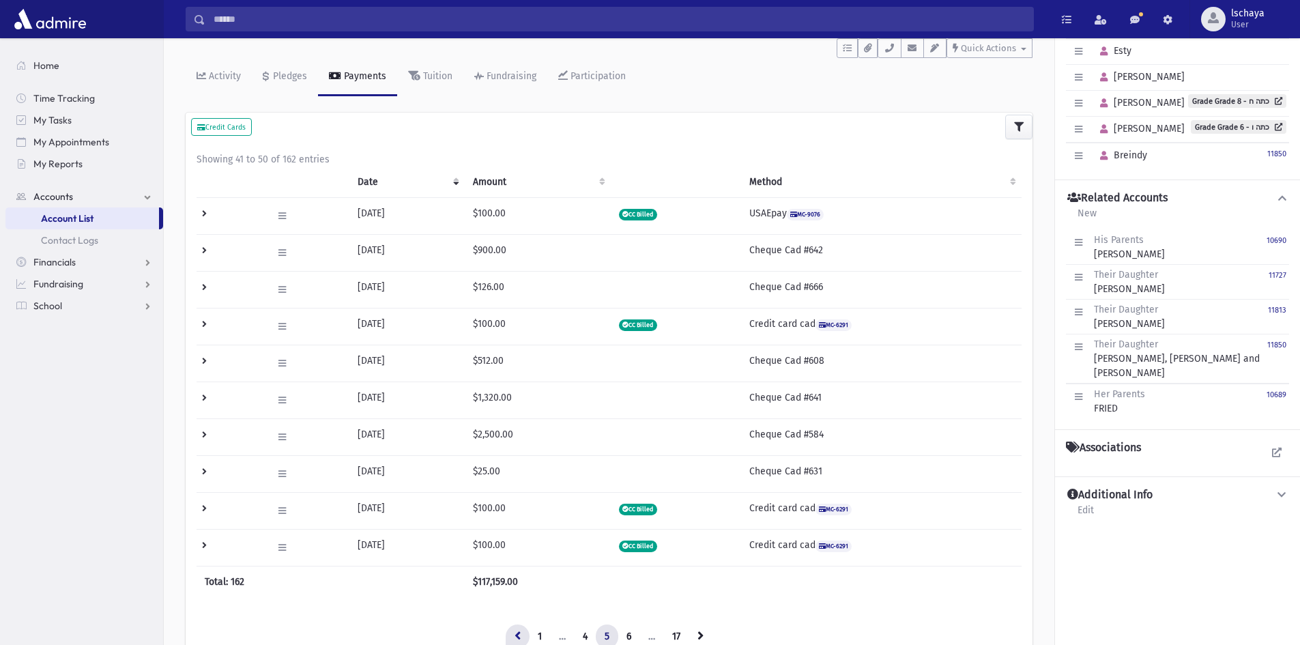
scroll to position [0, 0]
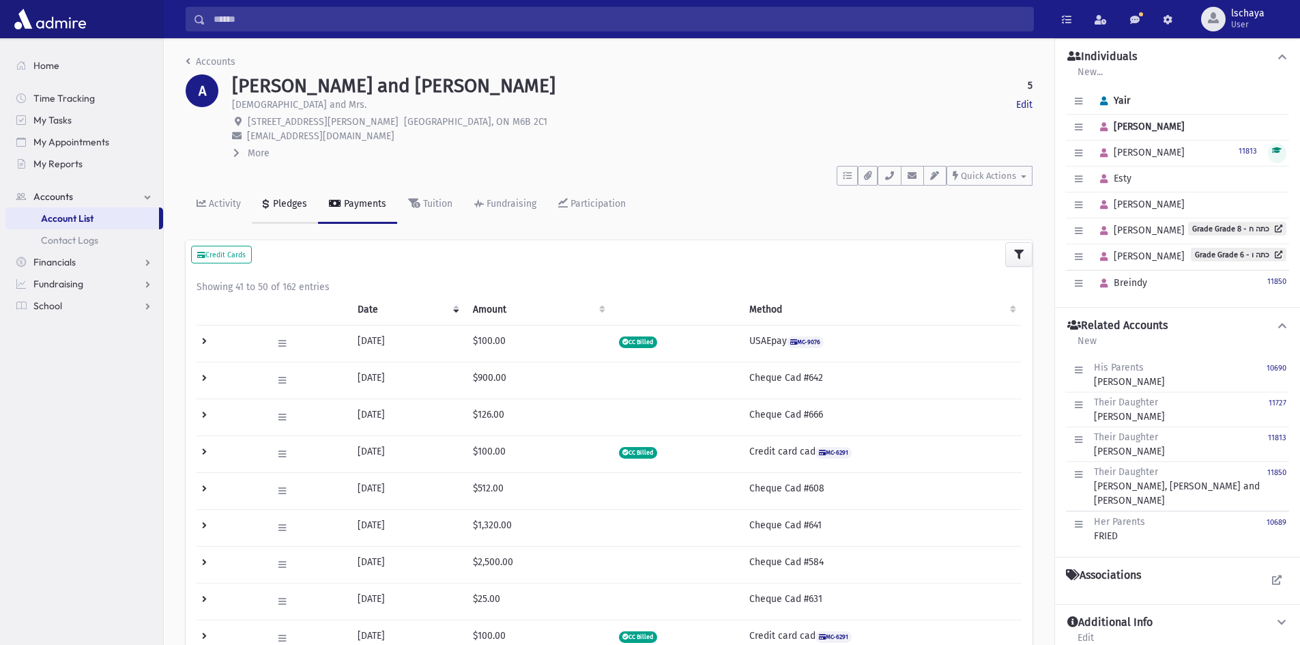
click at [291, 203] on div "Pledges" at bounding box center [288, 204] width 37 height 12
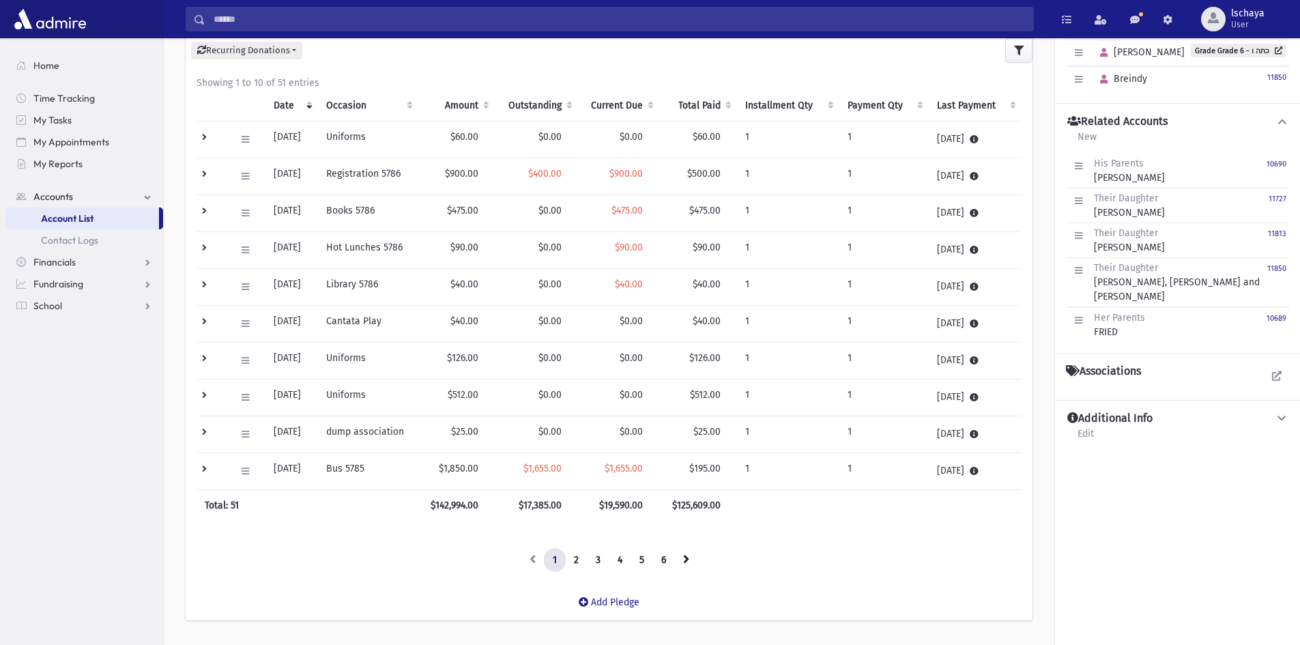
scroll to position [205, 0]
click at [242, 467] on icon at bounding box center [245, 470] width 8 height 9
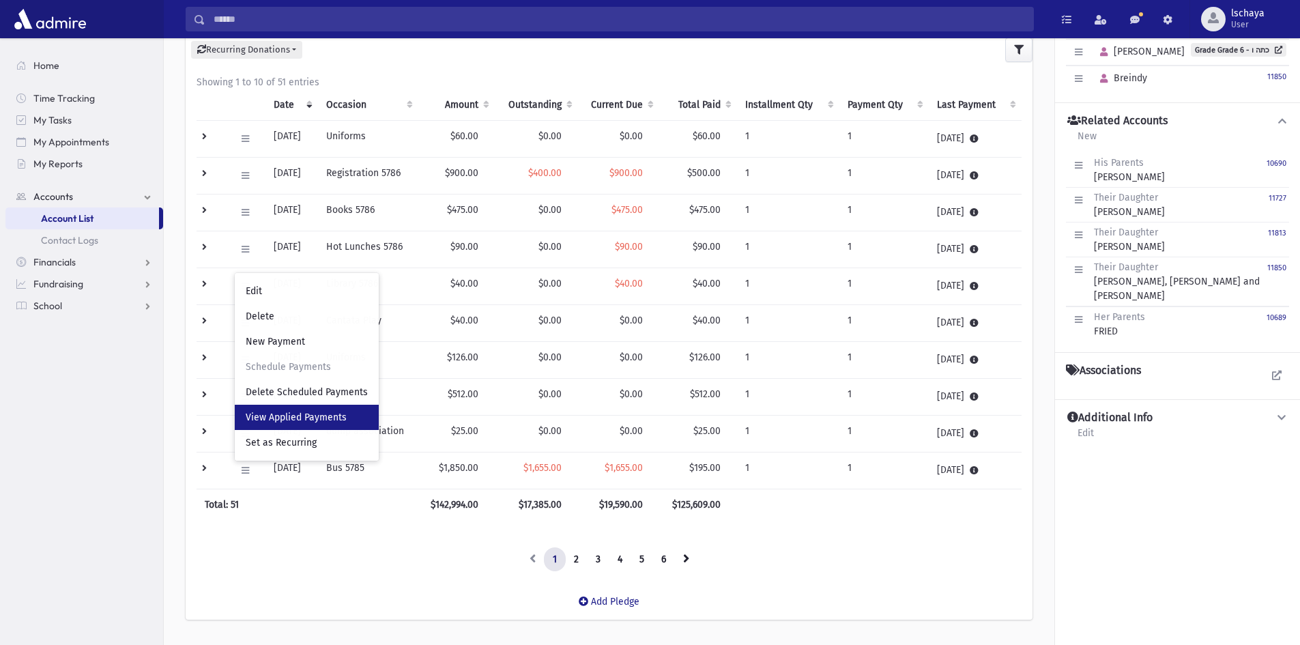
click at [272, 423] on link "View Applied Payments" at bounding box center [307, 417] width 144 height 25
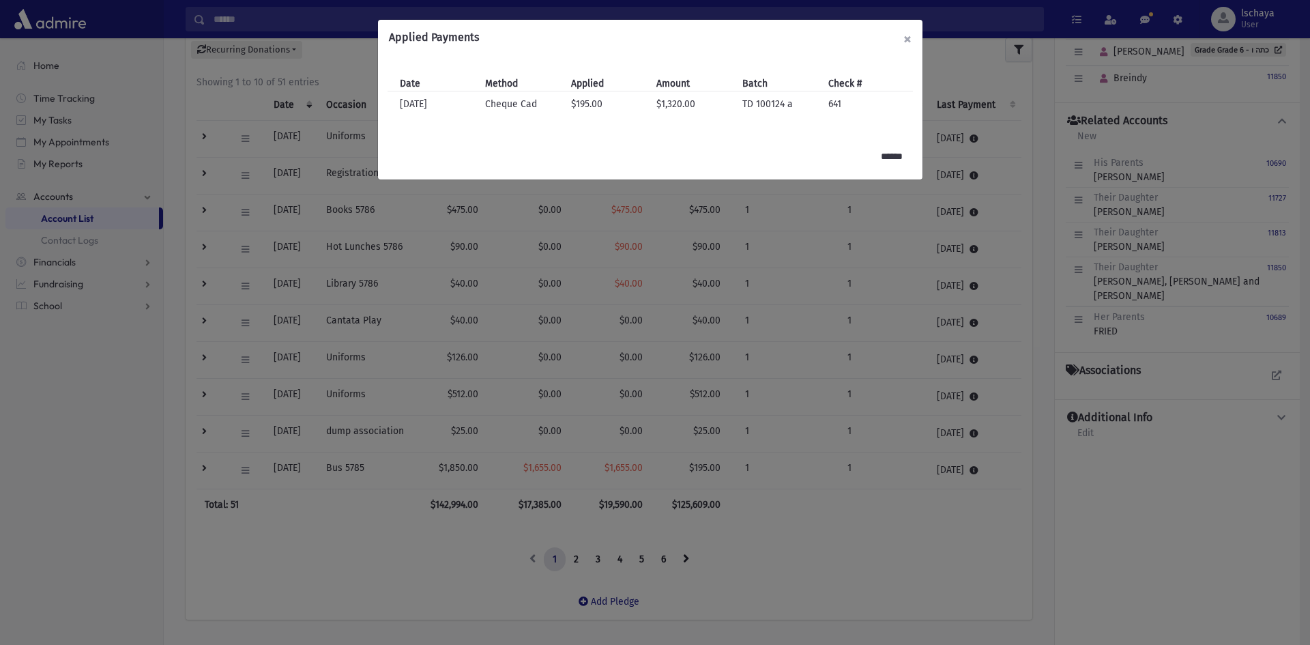
click at [911, 38] on button "×" at bounding box center [907, 39] width 30 height 38
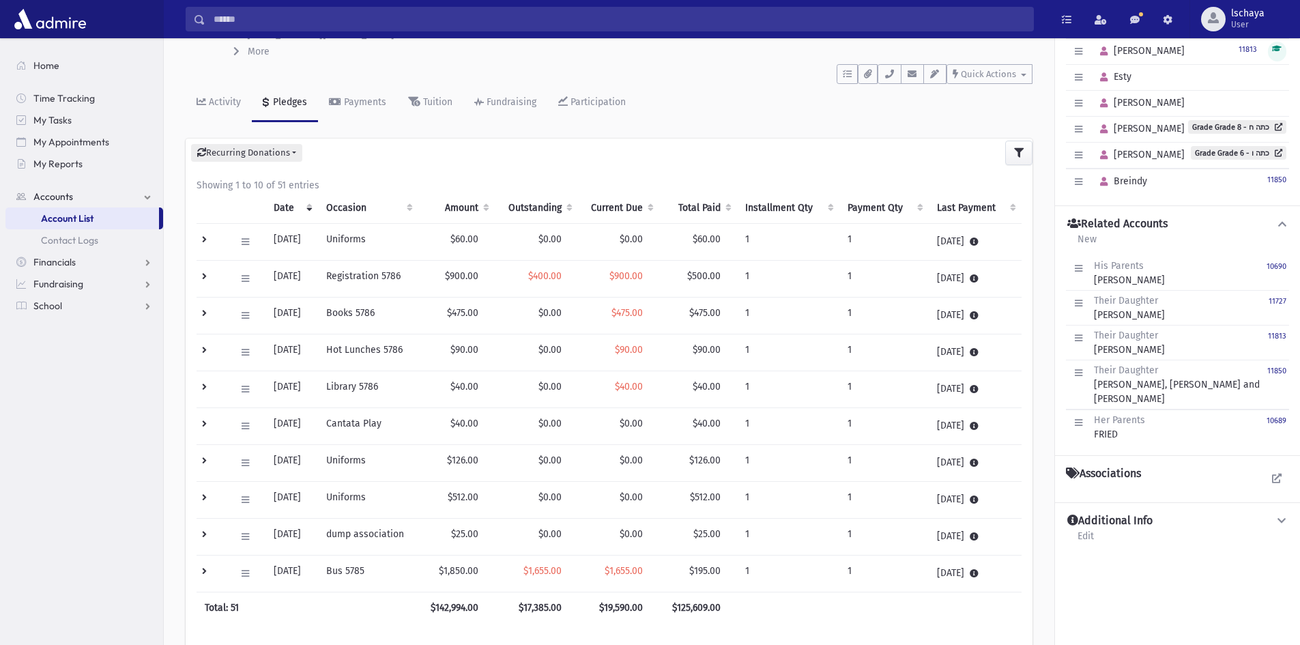
scroll to position [0, 0]
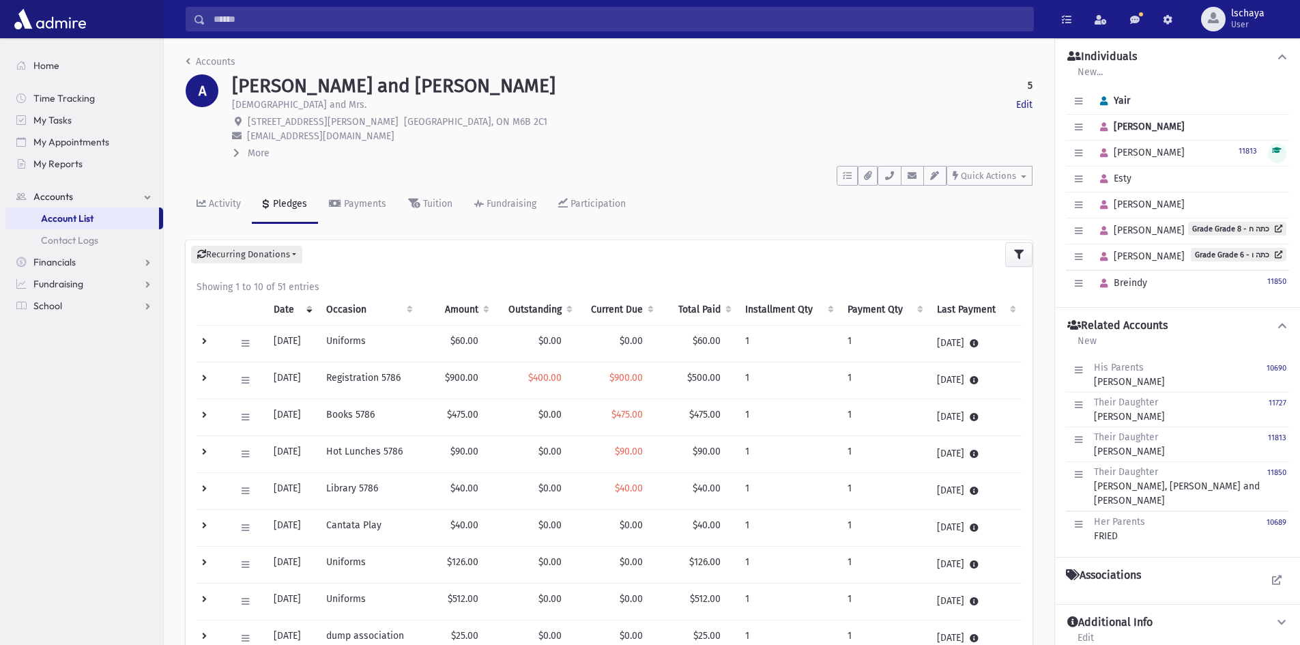
click at [555, 312] on th "Outstanding" at bounding box center [536, 309] width 83 height 31
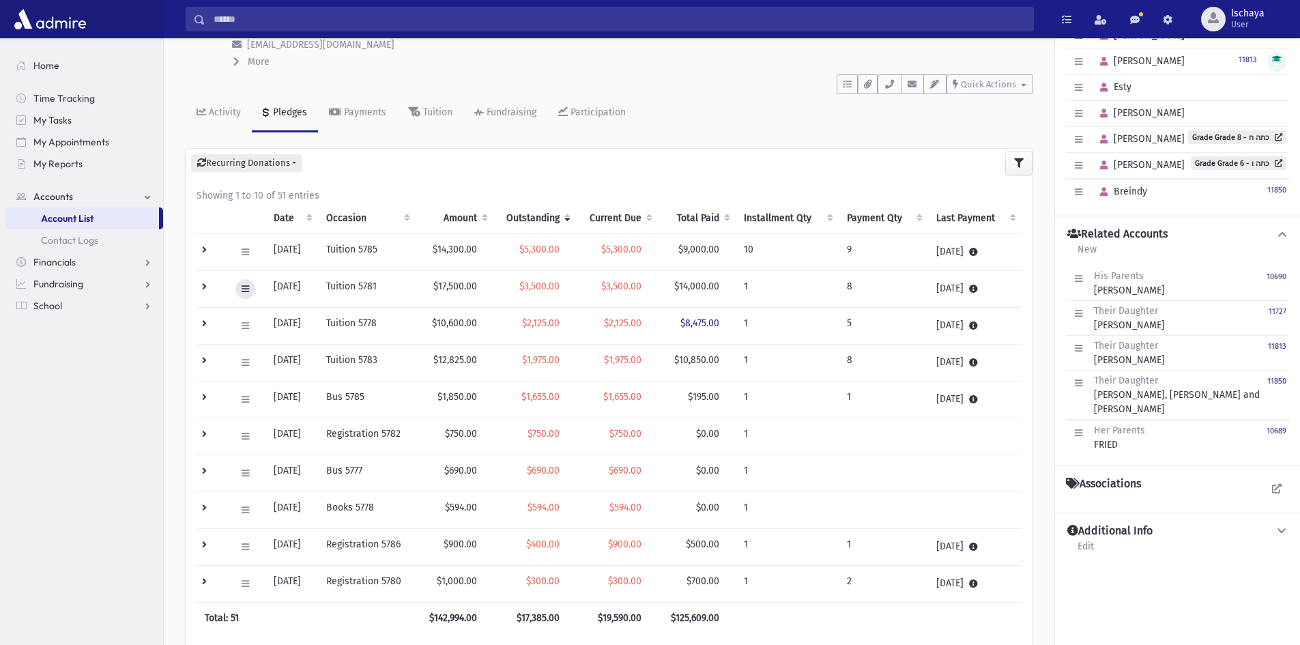
scroll to position [136, 0]
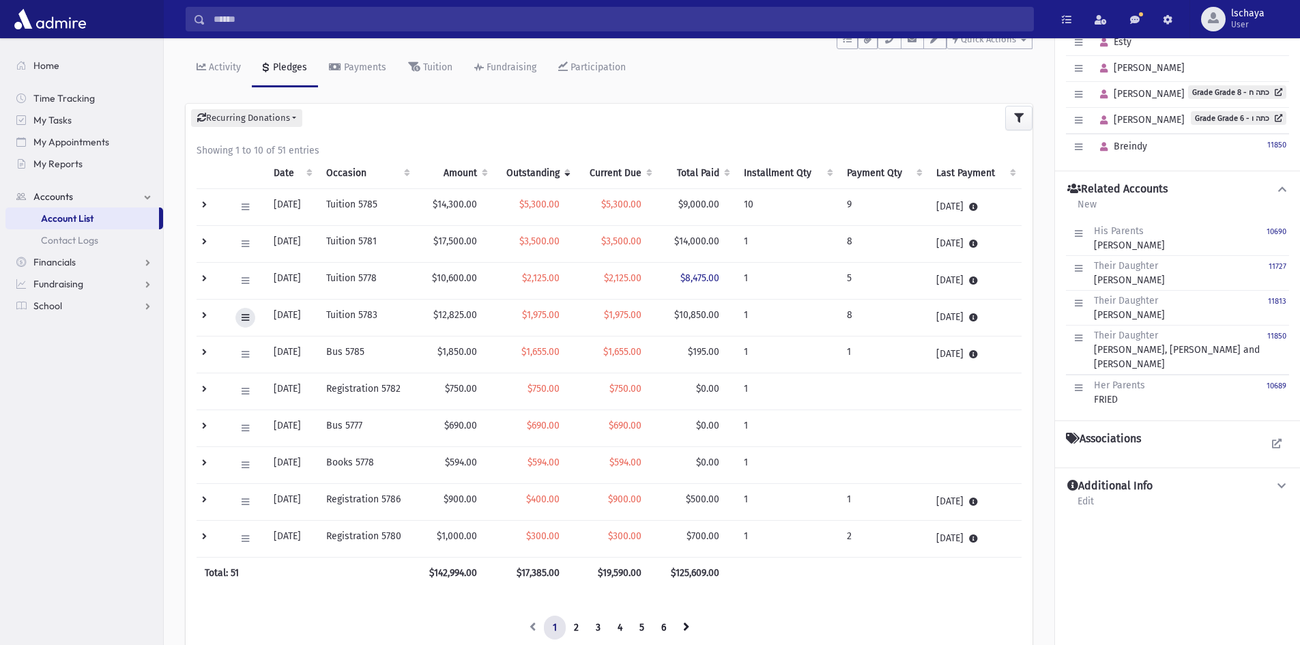
click at [249, 316] on button at bounding box center [245, 318] width 20 height 20
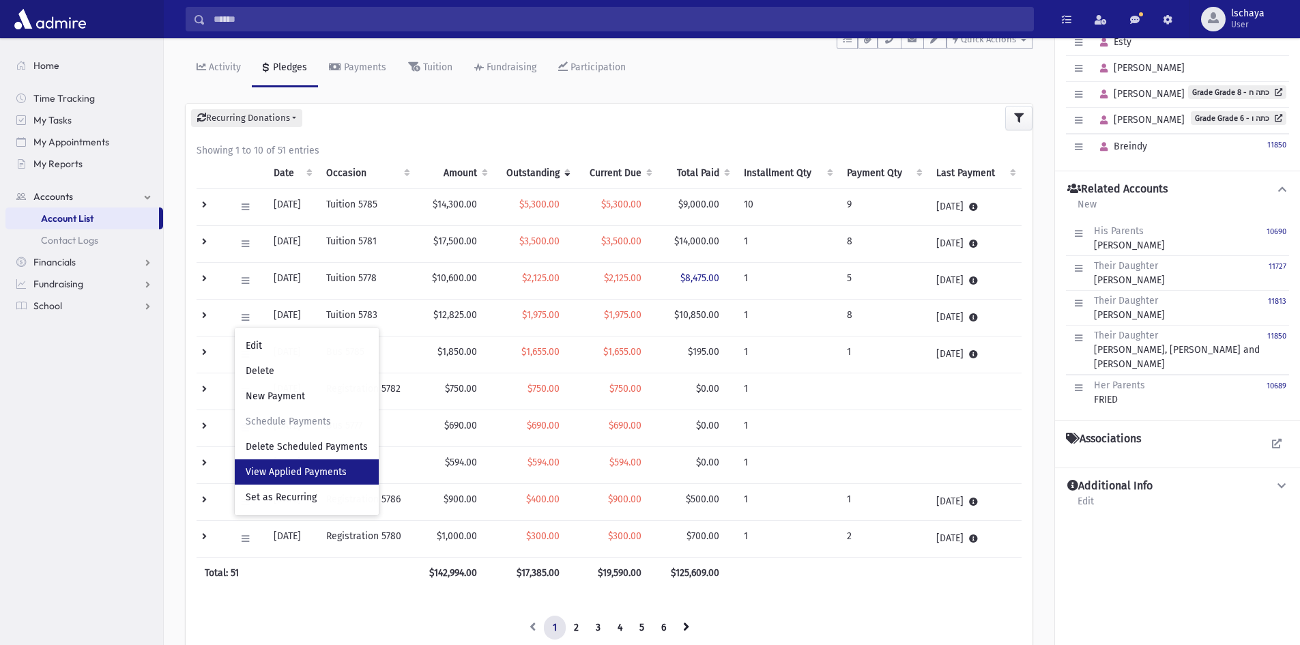
click at [254, 474] on span "View Applied Payments" at bounding box center [296, 472] width 101 height 12
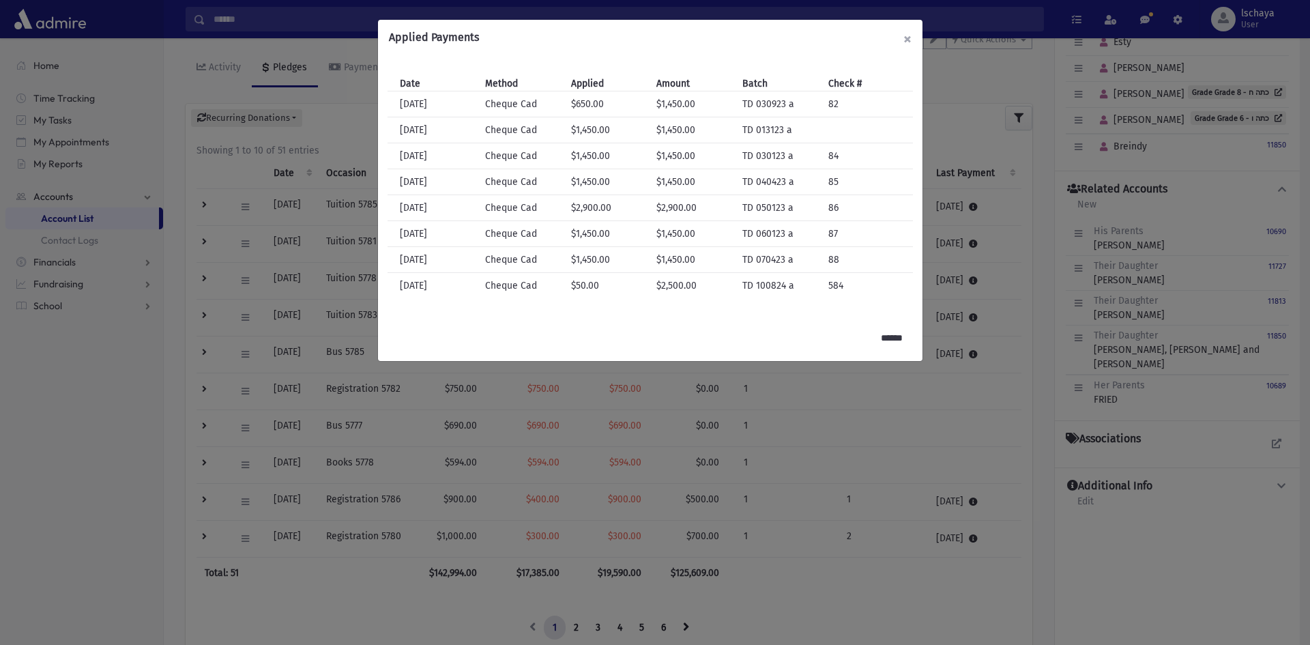
click at [904, 37] on button "×" at bounding box center [907, 39] width 30 height 38
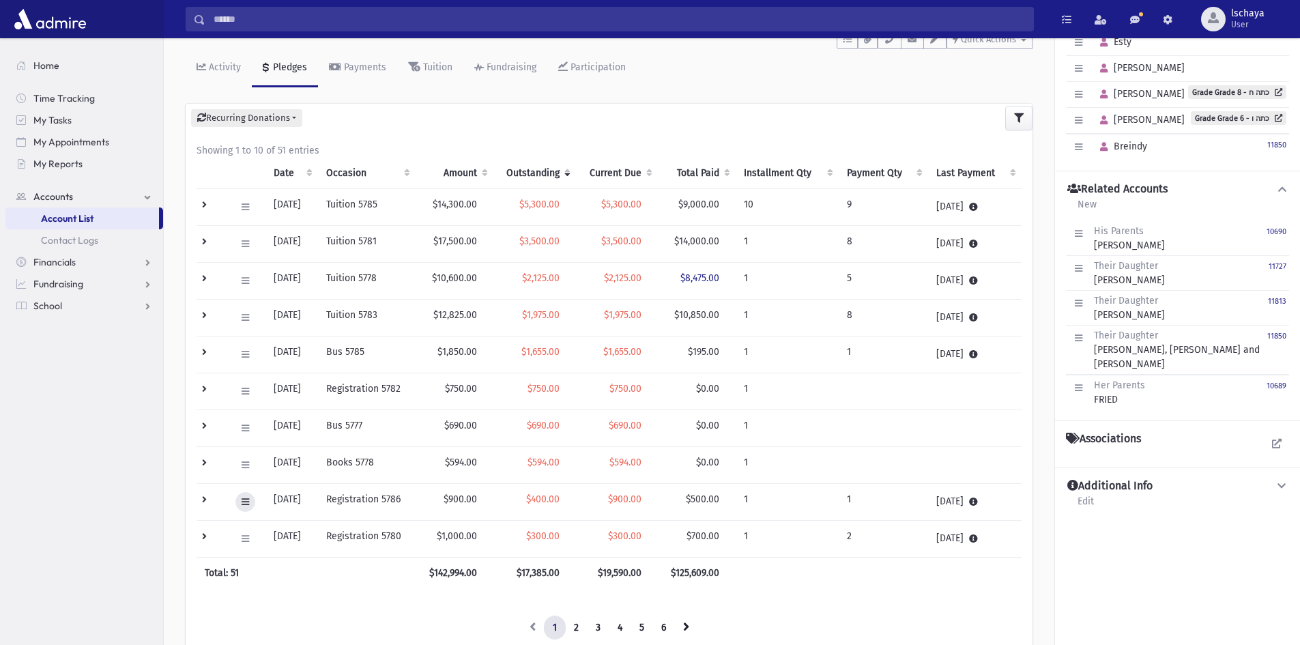
click at [241, 501] on icon at bounding box center [245, 501] width 8 height 9
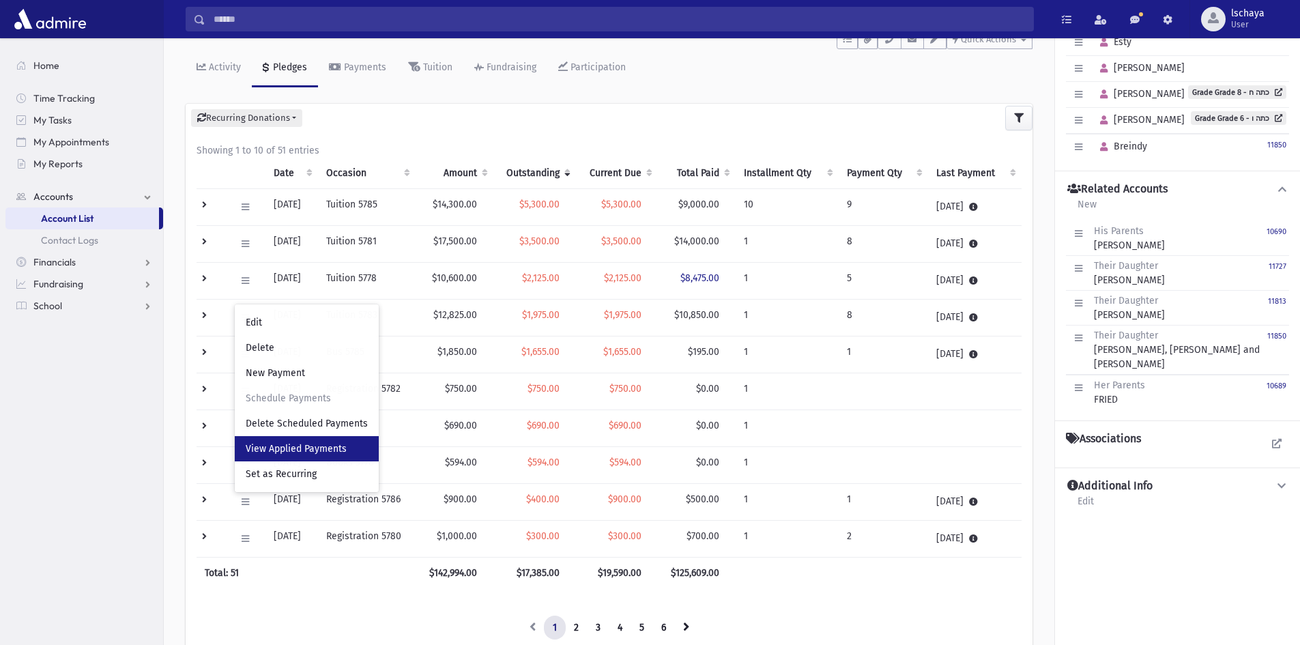
click at [277, 450] on span "View Applied Payments" at bounding box center [296, 449] width 101 height 12
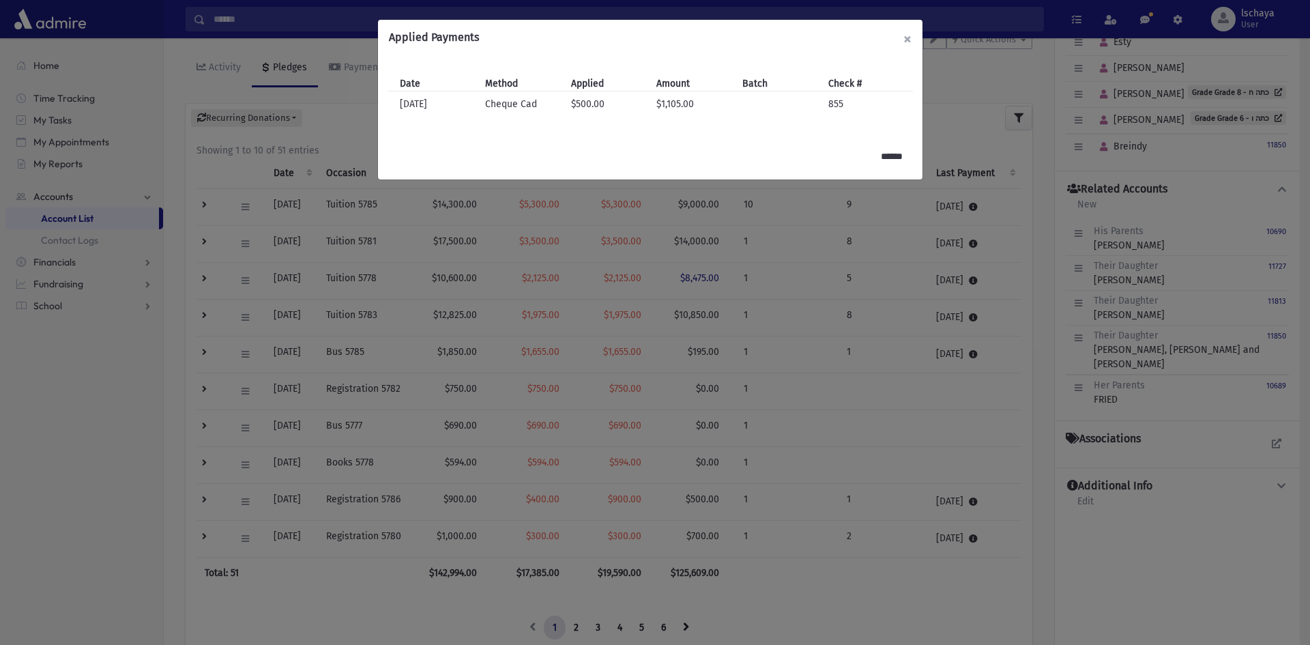
click at [909, 40] on button "×" at bounding box center [907, 39] width 30 height 38
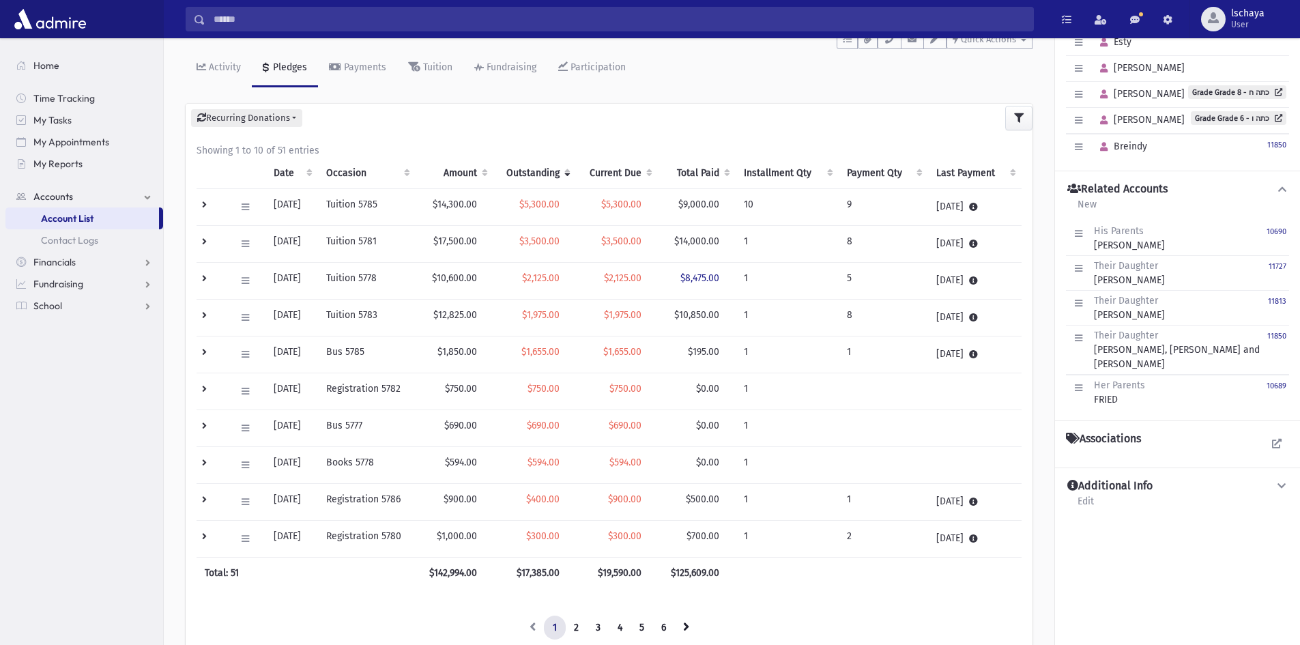
click at [248, 529] on div "Edit Delete New Payment Schedule Payments Delete Scheduled Payments View Applie…" at bounding box center [245, 539] width 20 height 20
click at [242, 538] on icon at bounding box center [245, 538] width 8 height 9
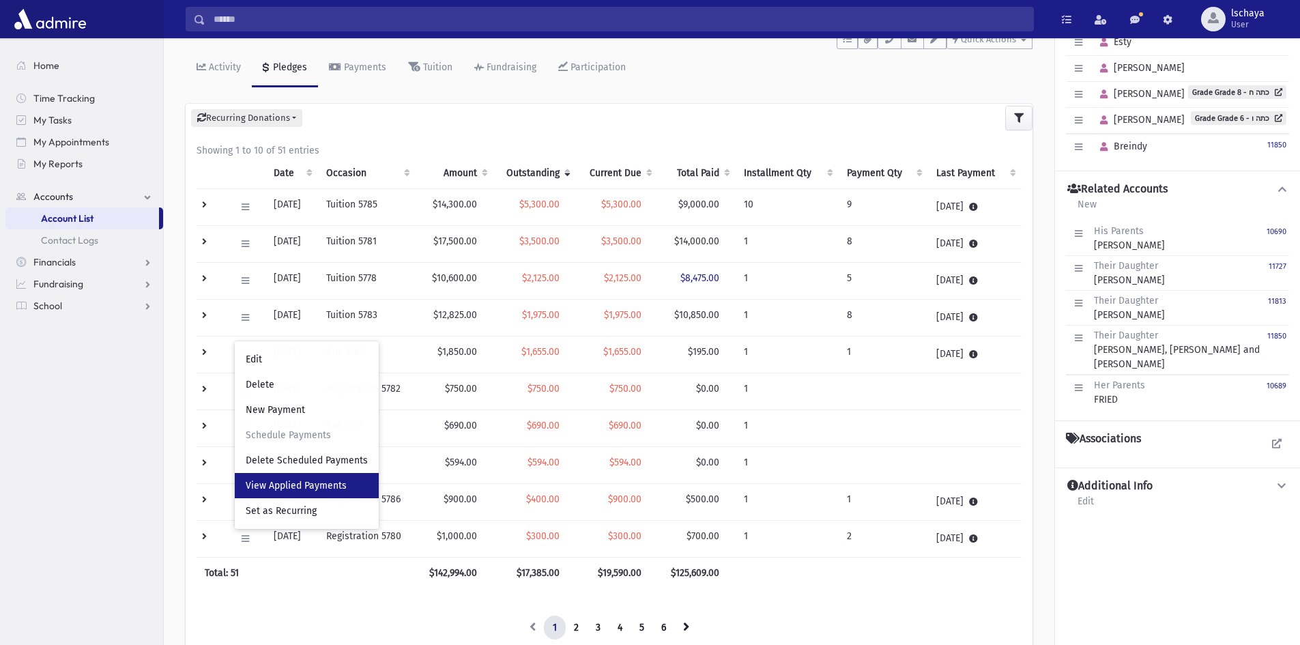
click at [257, 488] on span "View Applied Payments" at bounding box center [296, 486] width 101 height 12
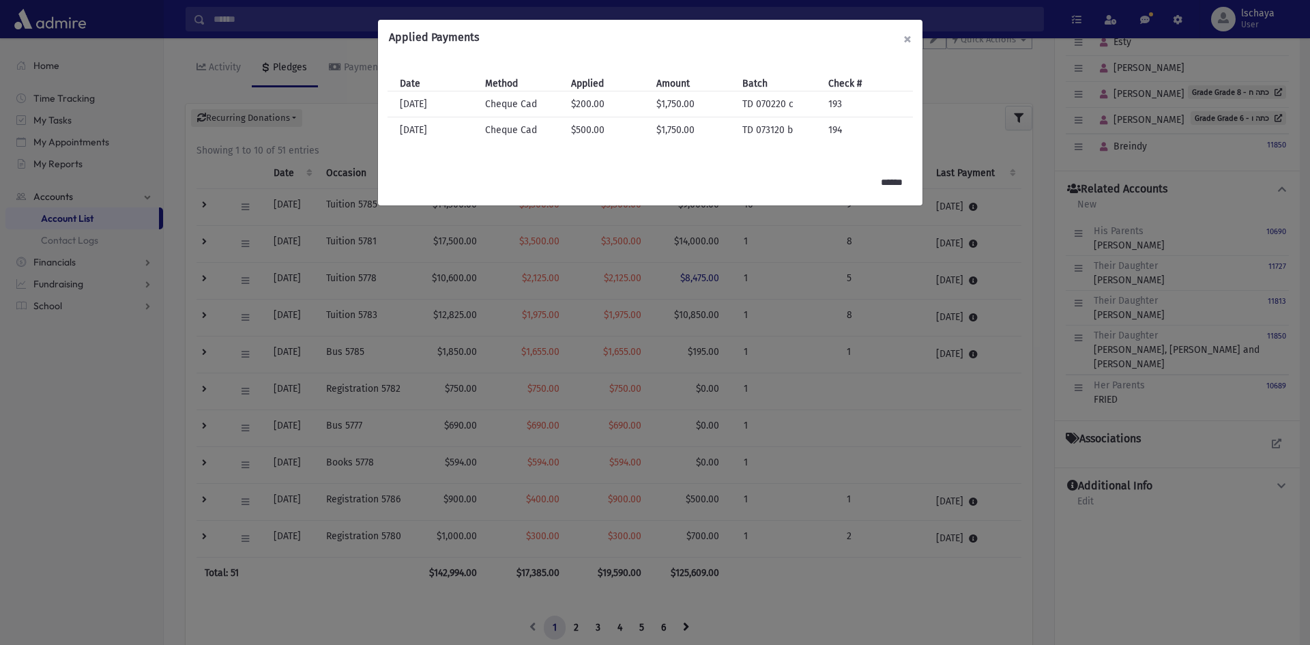
click at [911, 38] on button "×" at bounding box center [907, 39] width 30 height 38
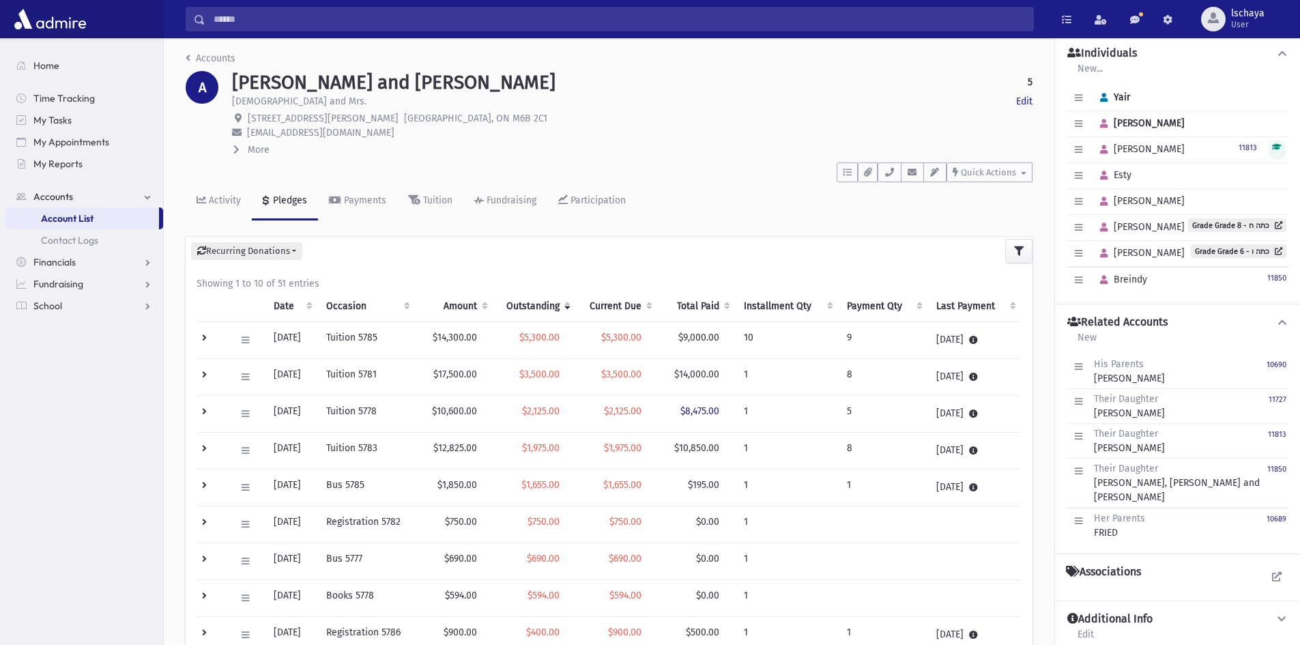
scroll to position [0, 0]
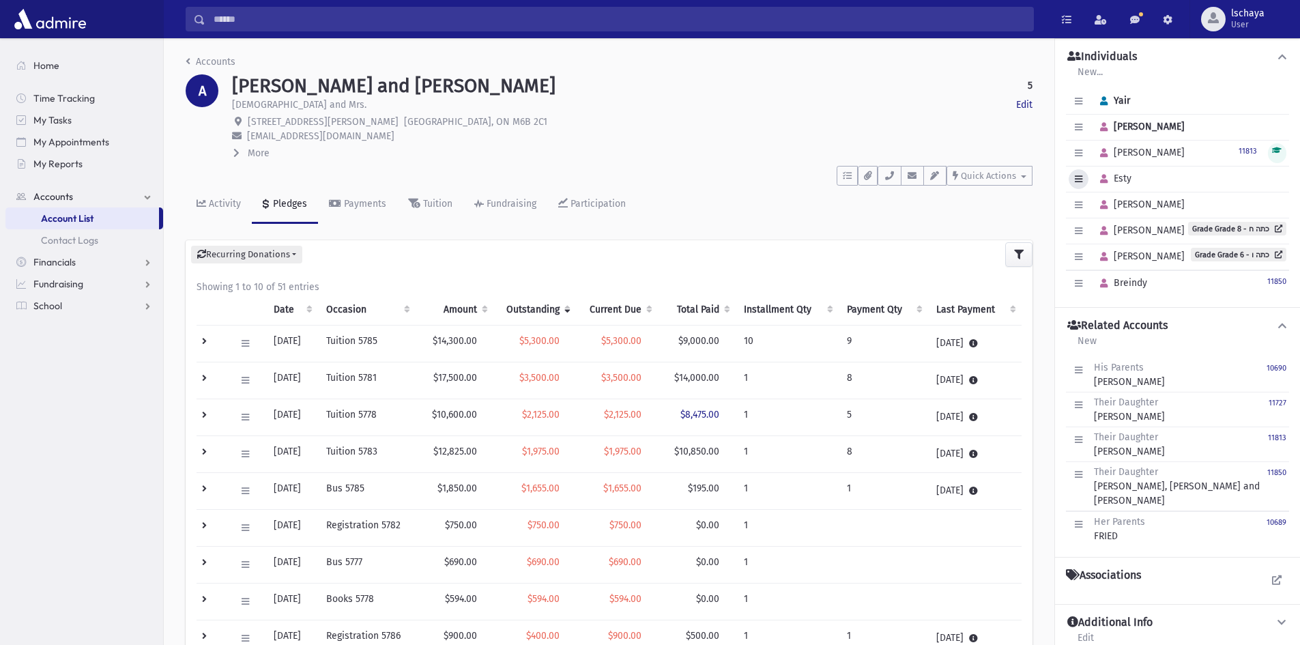
click at [1079, 183] on icon "button" at bounding box center [1078, 179] width 8 height 9
click at [1087, 216] on link "Edit Individual" at bounding box center [1122, 213] width 109 height 25
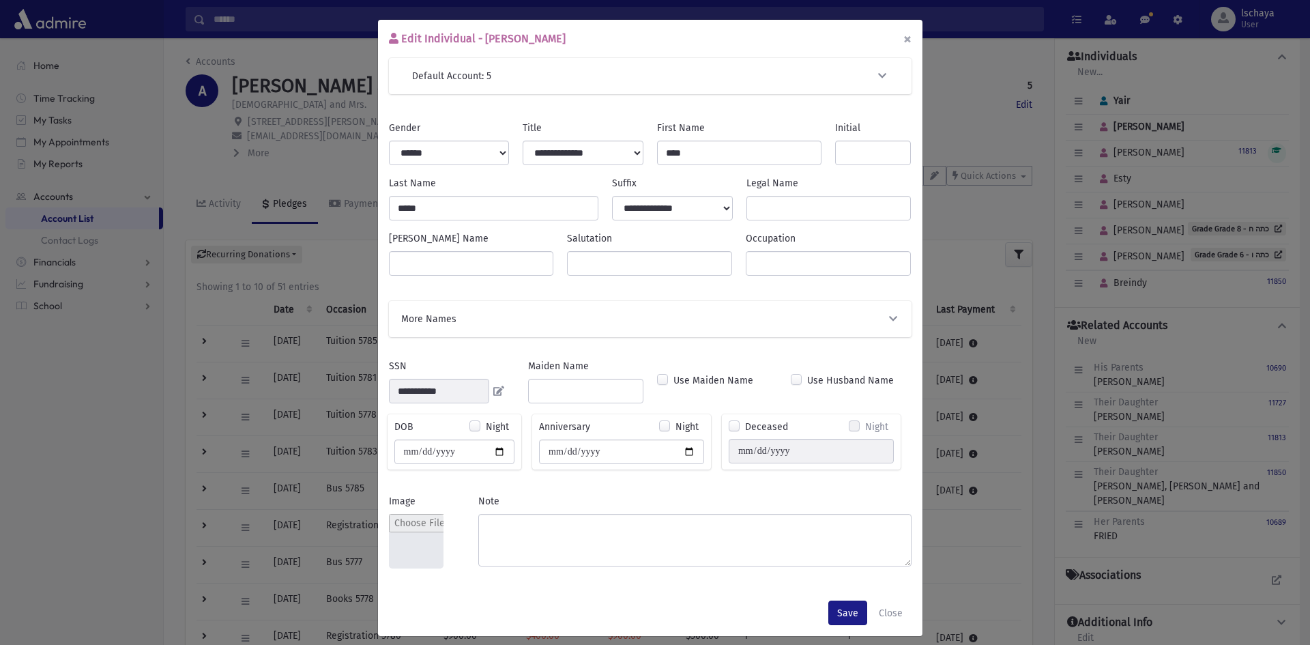
click at [902, 40] on button "×" at bounding box center [907, 39] width 30 height 38
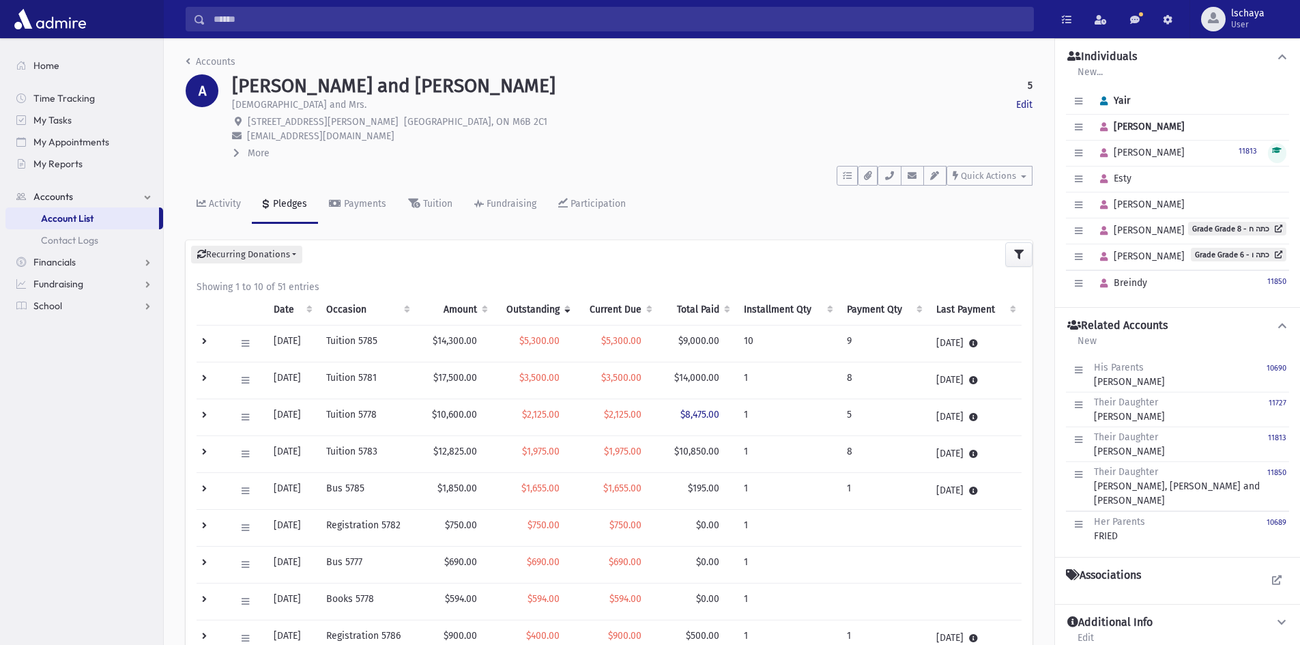
click at [561, 20] on input "Search" at bounding box center [619, 19] width 828 height 25
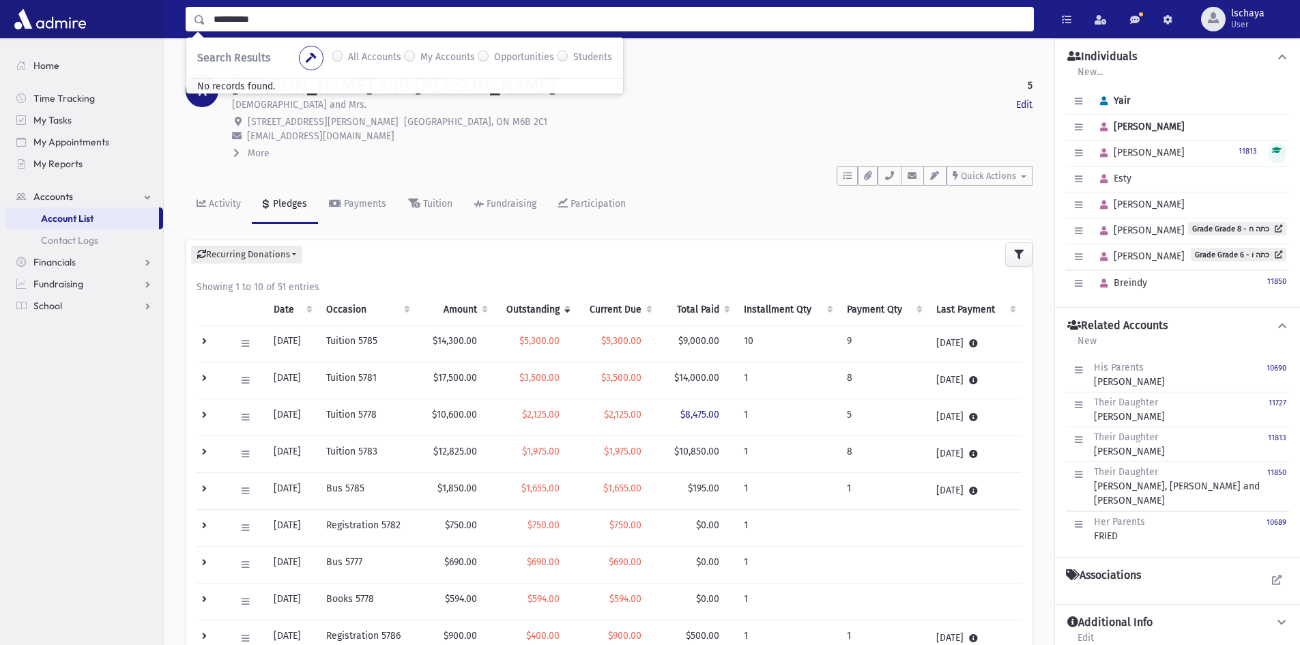
type input "**********"
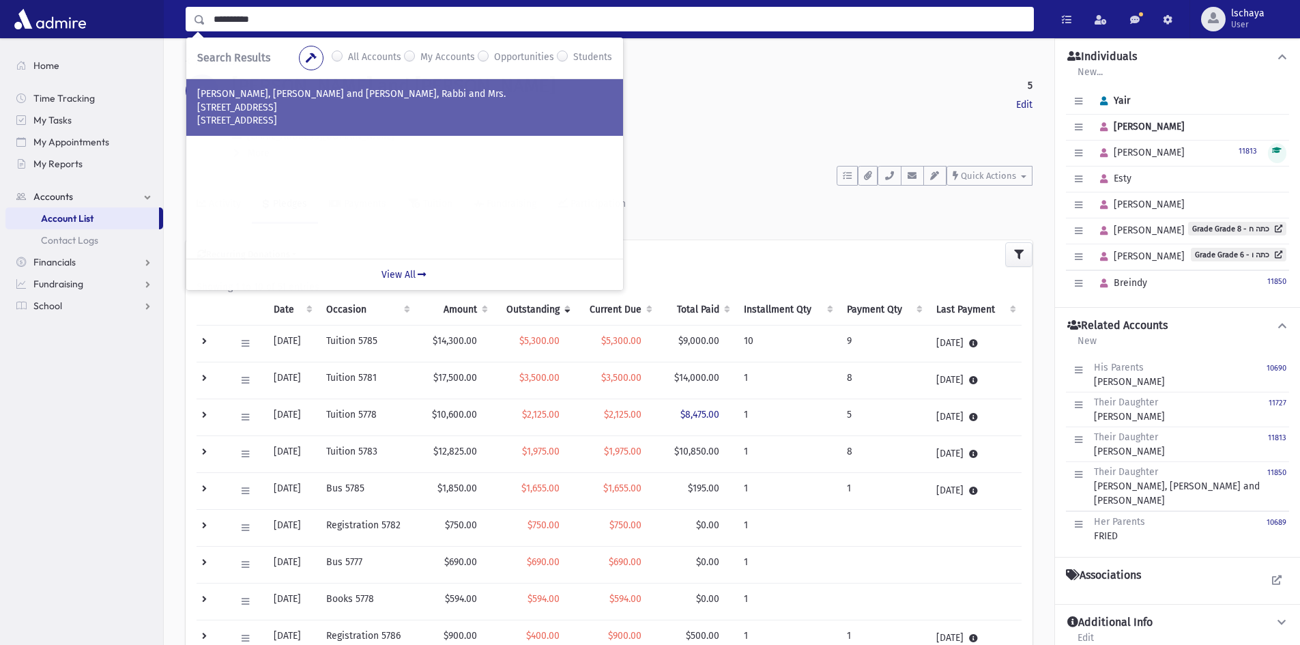
click at [291, 127] on p "[STREET_ADDRESS]" at bounding box center [404, 121] width 415 height 14
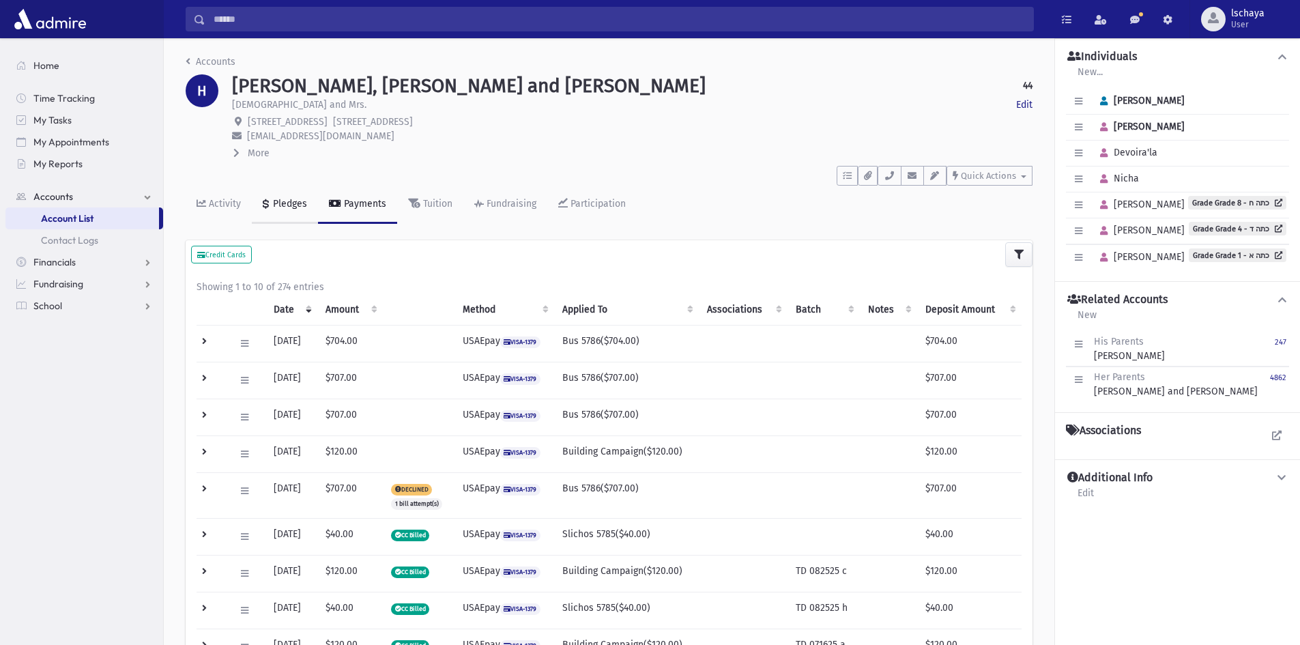
click at [276, 193] on link "Pledges" at bounding box center [285, 205] width 66 height 38
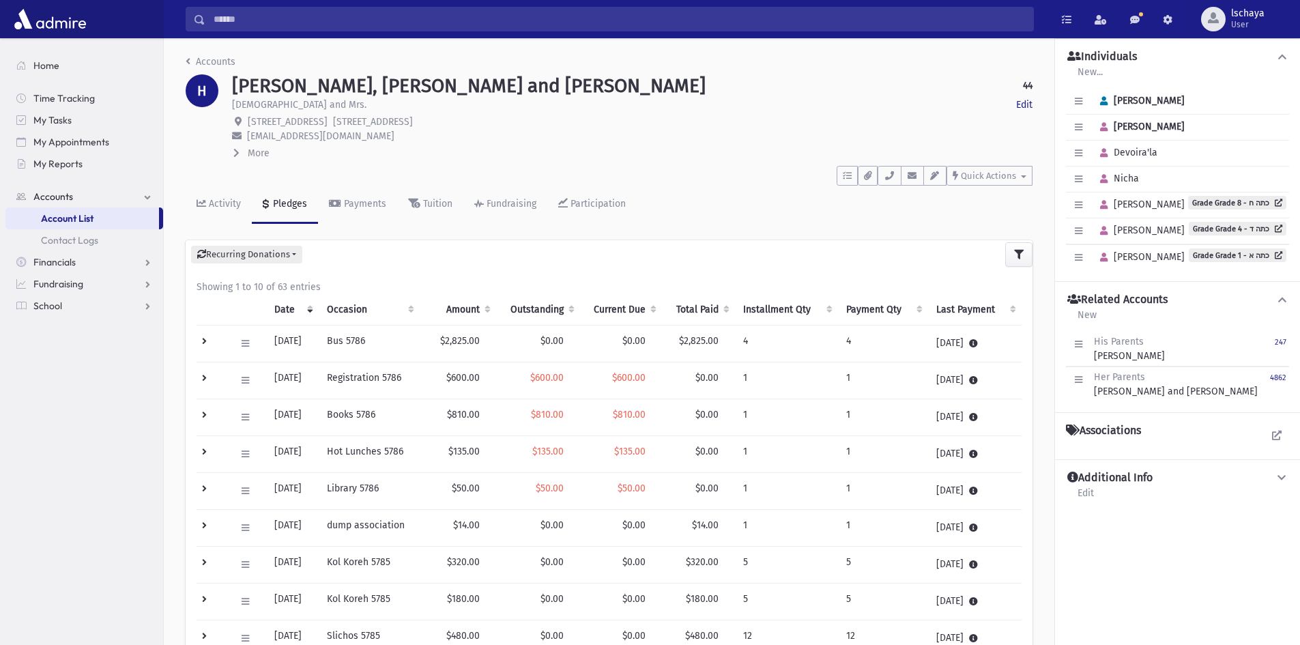
click at [559, 305] on th "Outstanding" at bounding box center [537, 309] width 83 height 31
click at [262, 30] on input "Search" at bounding box center [619, 19] width 828 height 25
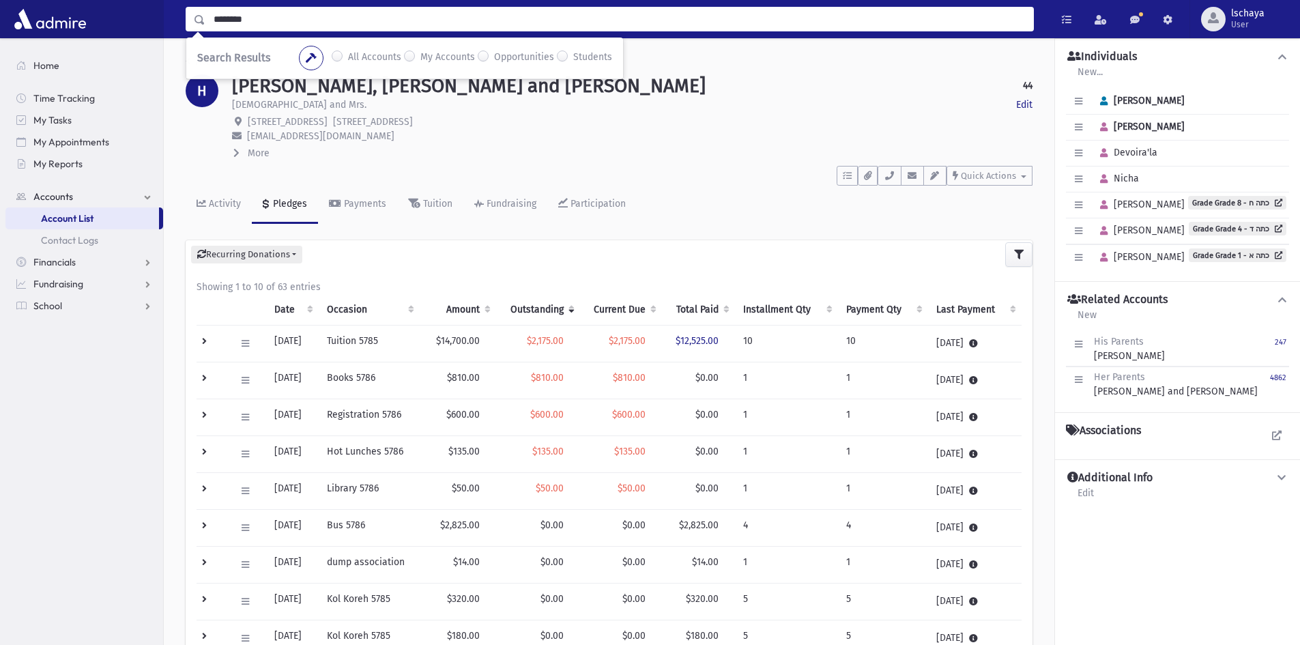
type input "********"
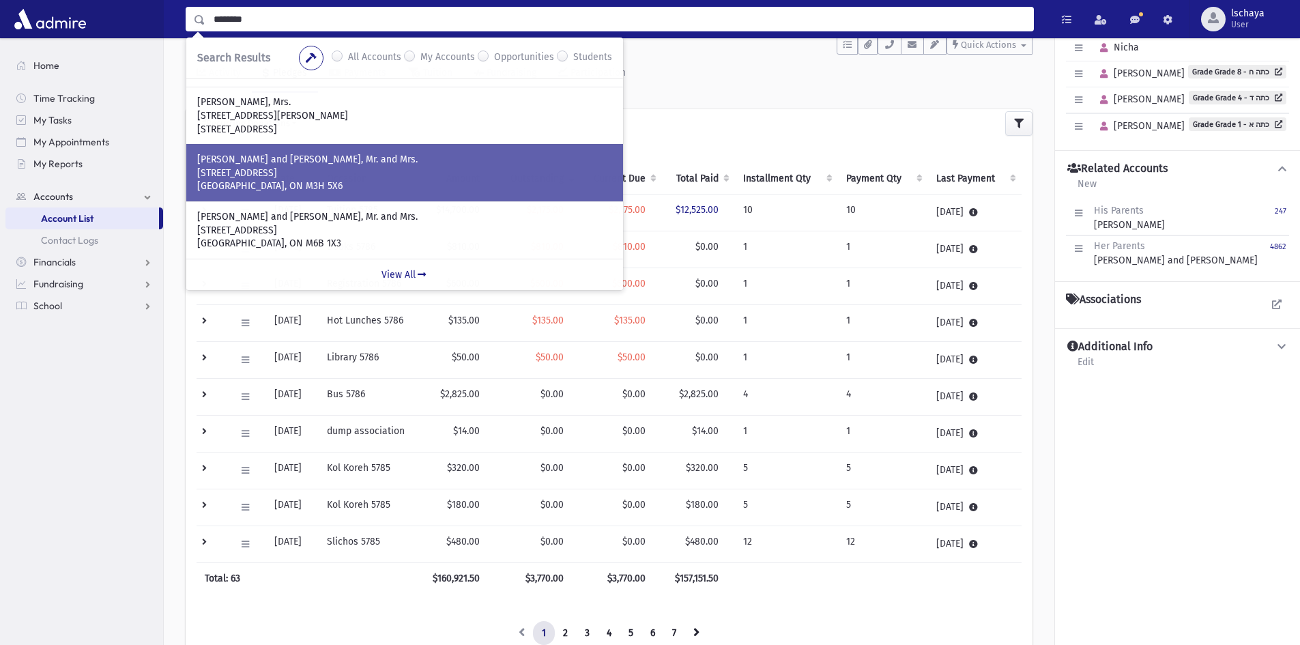
scroll to position [136, 0]
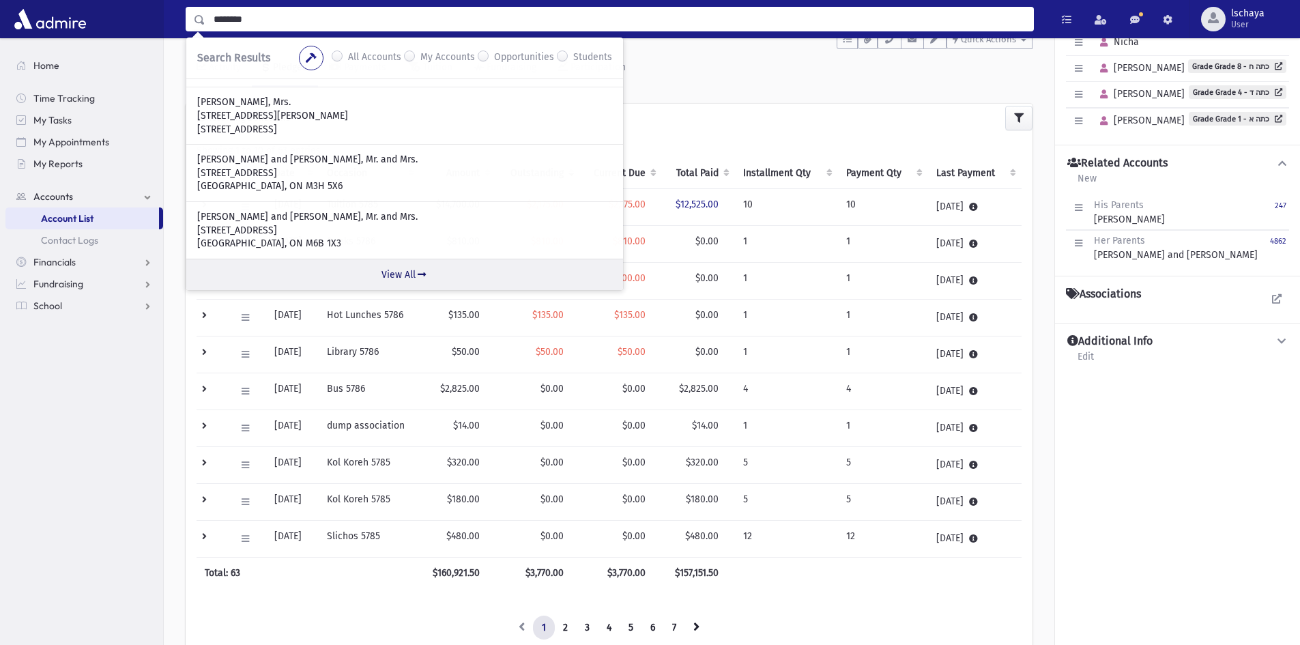
click at [401, 271] on link "View All" at bounding box center [404, 274] width 437 height 31
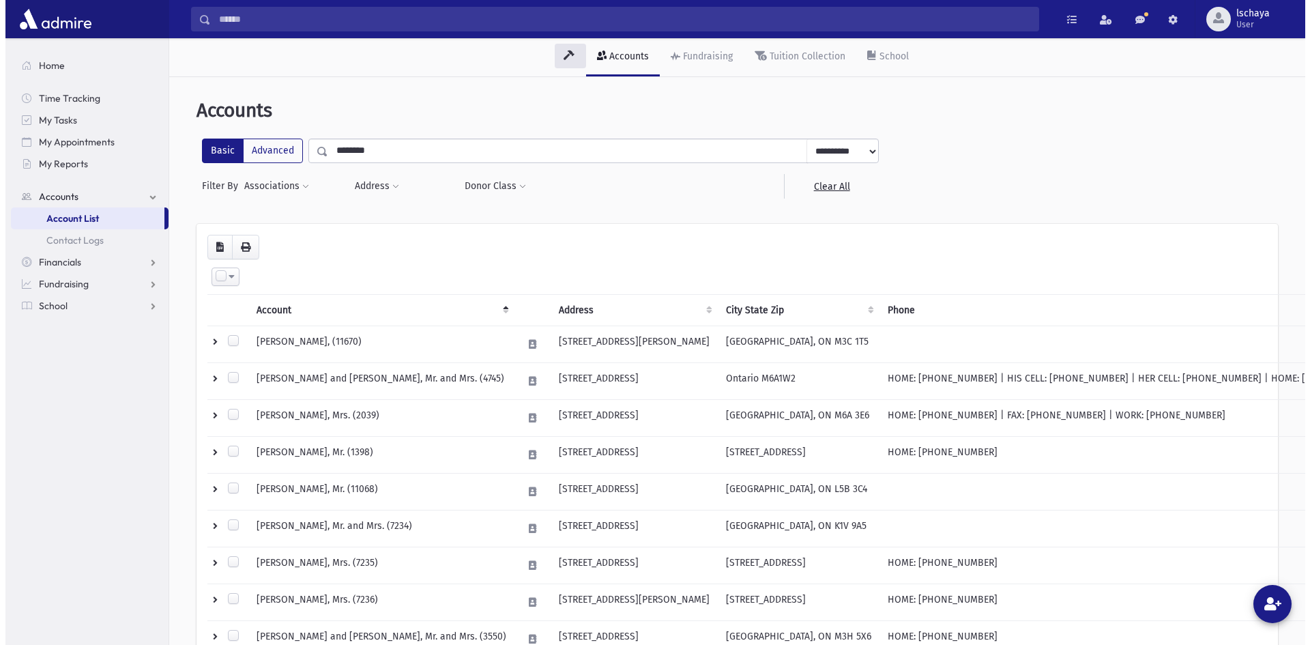
scroll to position [209, 0]
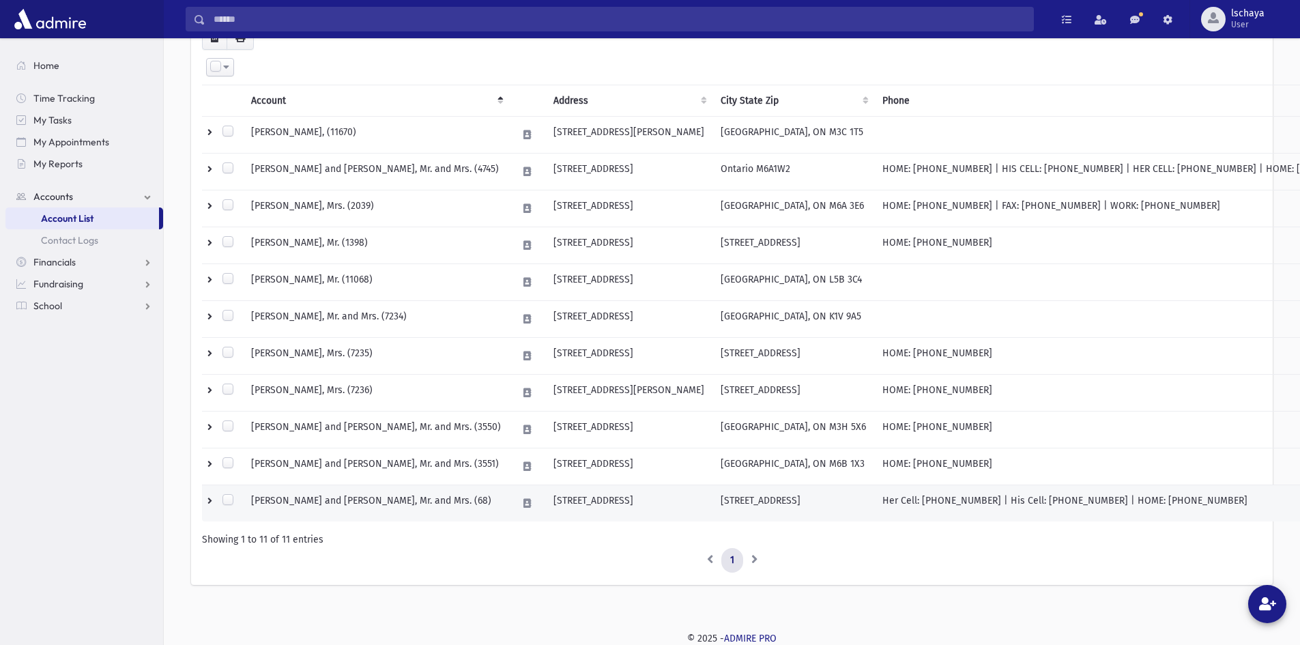
click at [629, 503] on td "[STREET_ADDRESS]" at bounding box center [628, 503] width 167 height 37
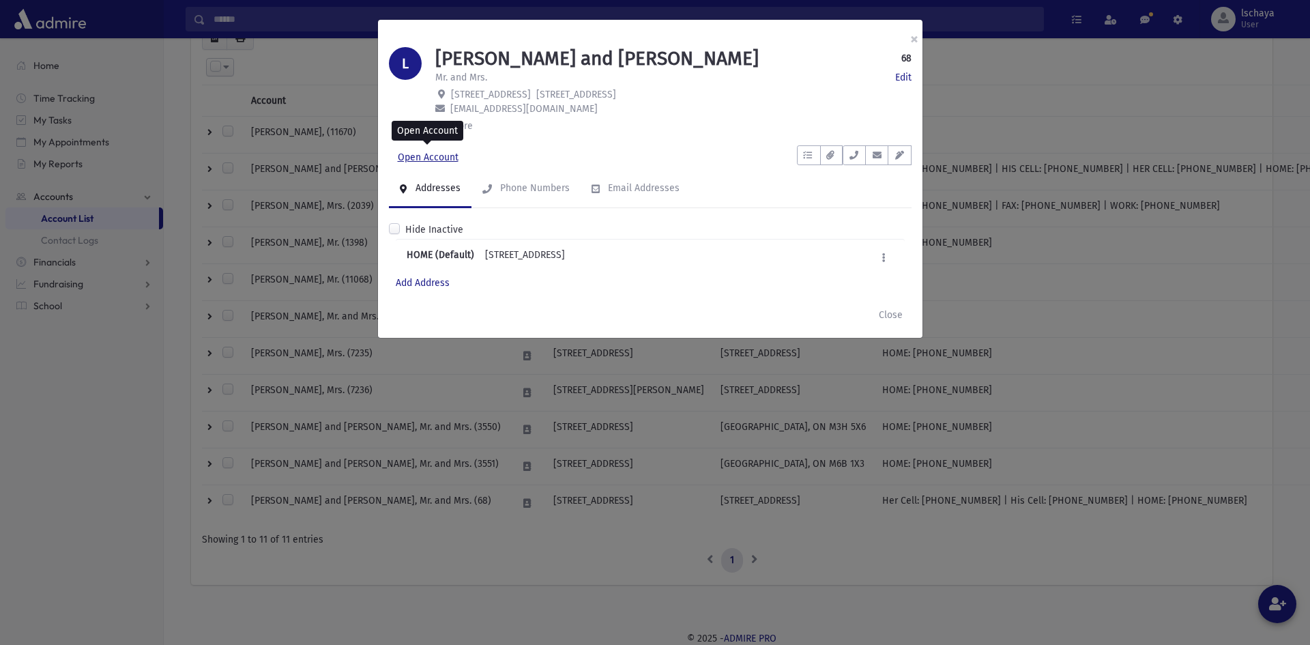
click at [422, 159] on link "Open Account" at bounding box center [428, 157] width 78 height 25
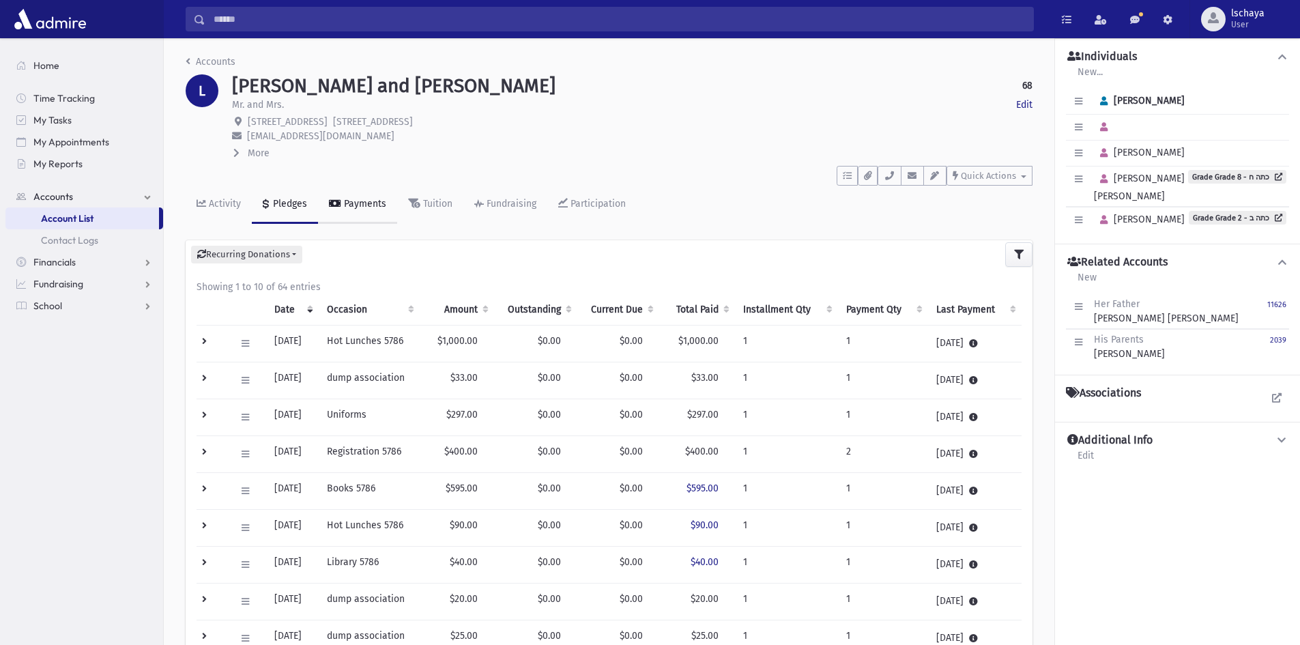
click at [355, 201] on div "Payments" at bounding box center [363, 204] width 45 height 12
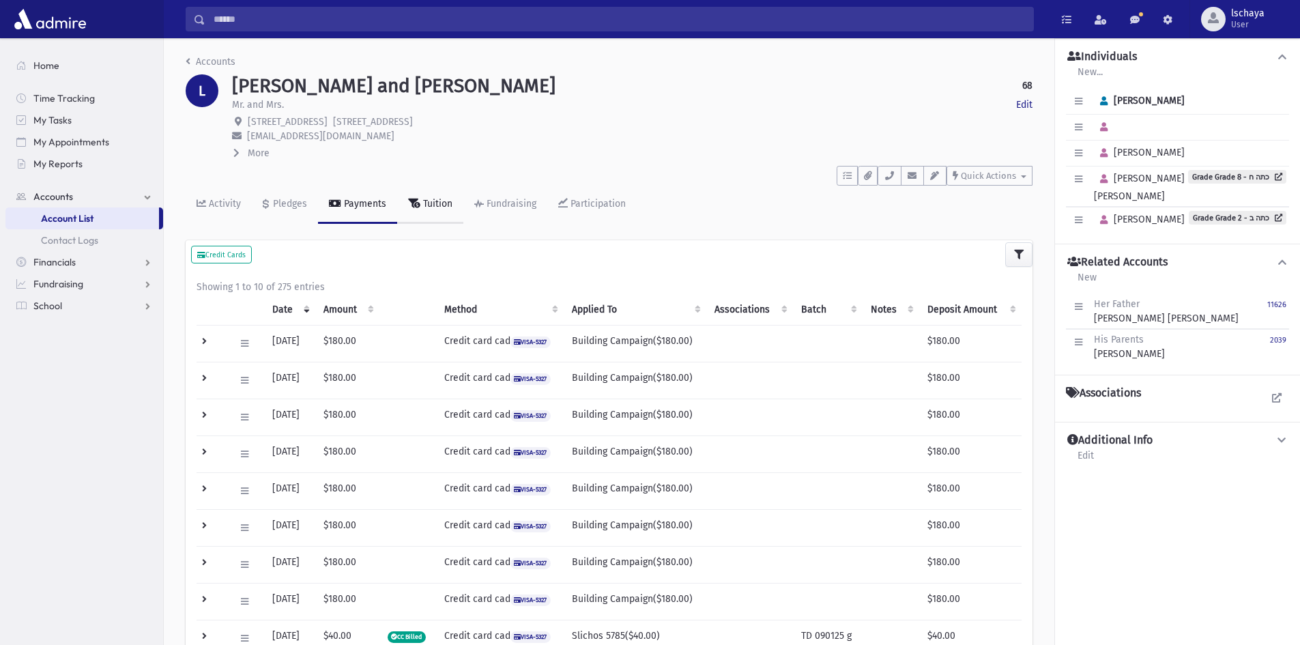
click at [441, 199] on div "Tuition" at bounding box center [436, 204] width 32 height 12
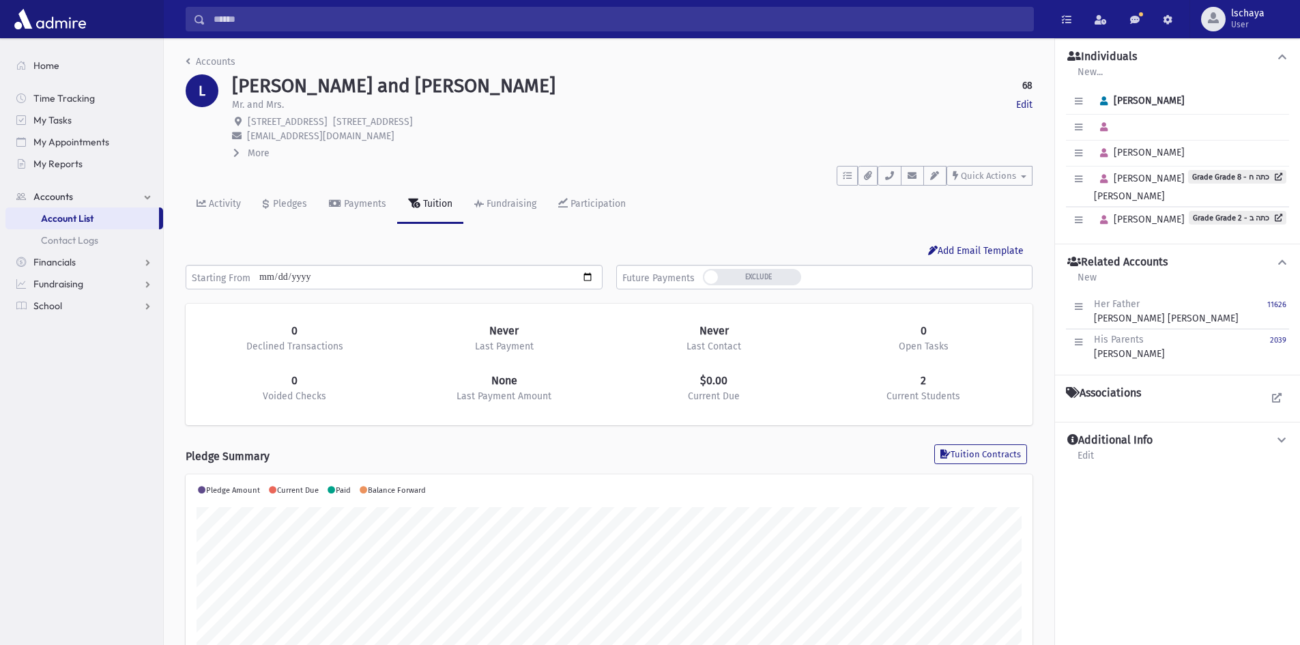
scroll to position [215, 847]
click at [295, 201] on div "Pledges" at bounding box center [288, 204] width 37 height 12
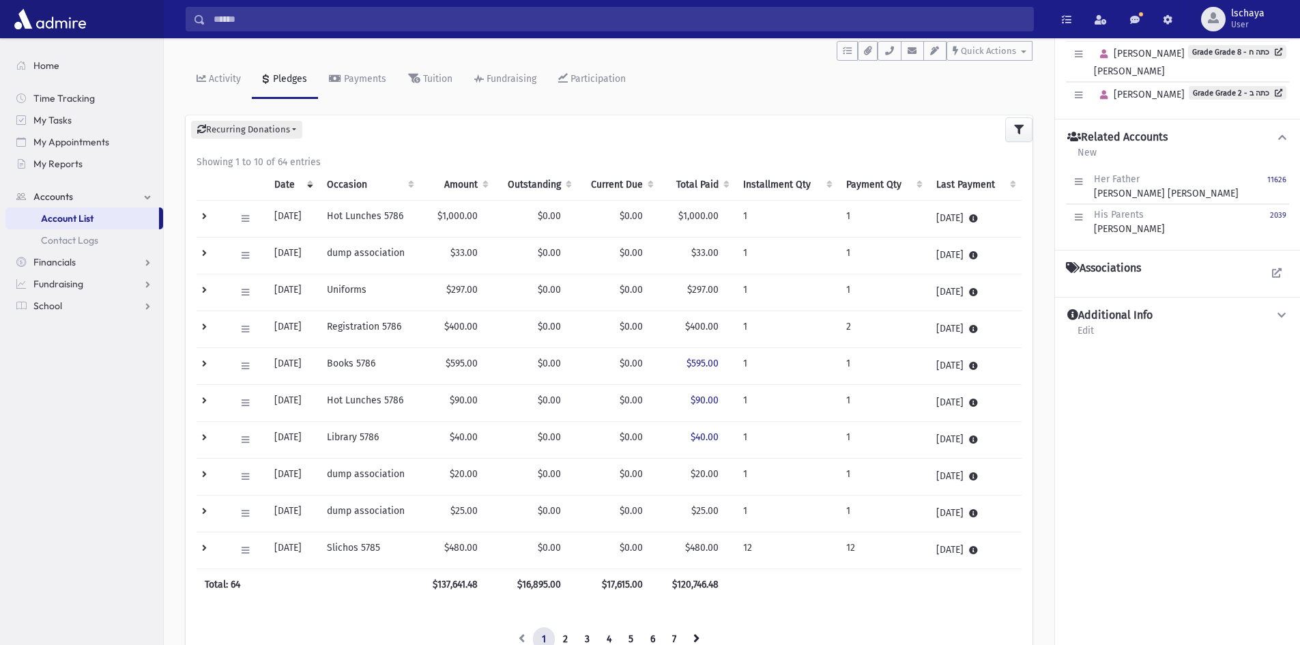
scroll to position [136, 0]
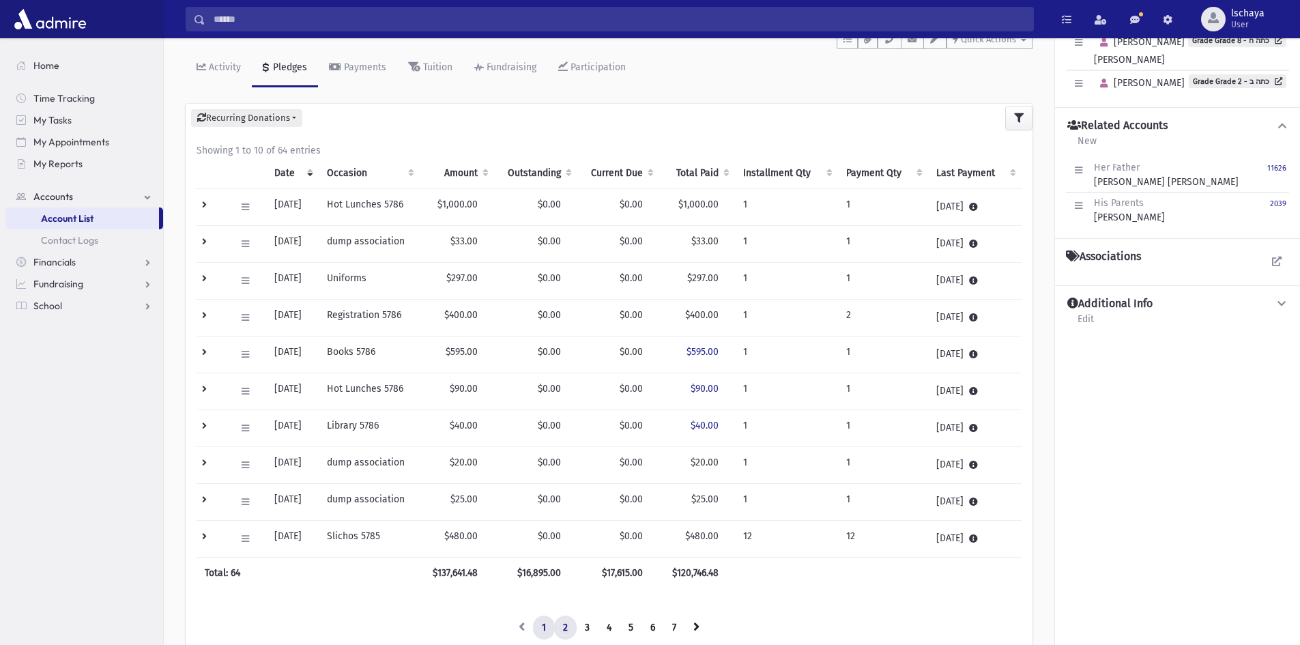
click at [572, 630] on link "2" at bounding box center [565, 627] width 23 height 25
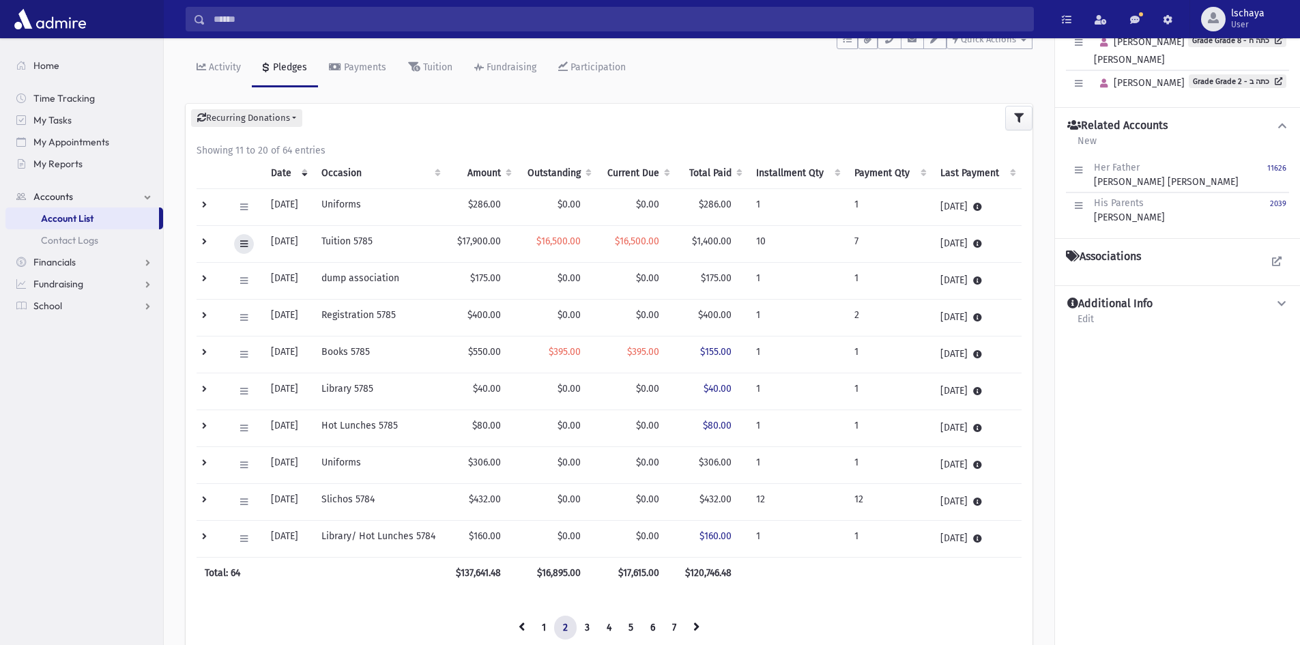
click at [240, 244] on icon at bounding box center [244, 243] width 8 height 9
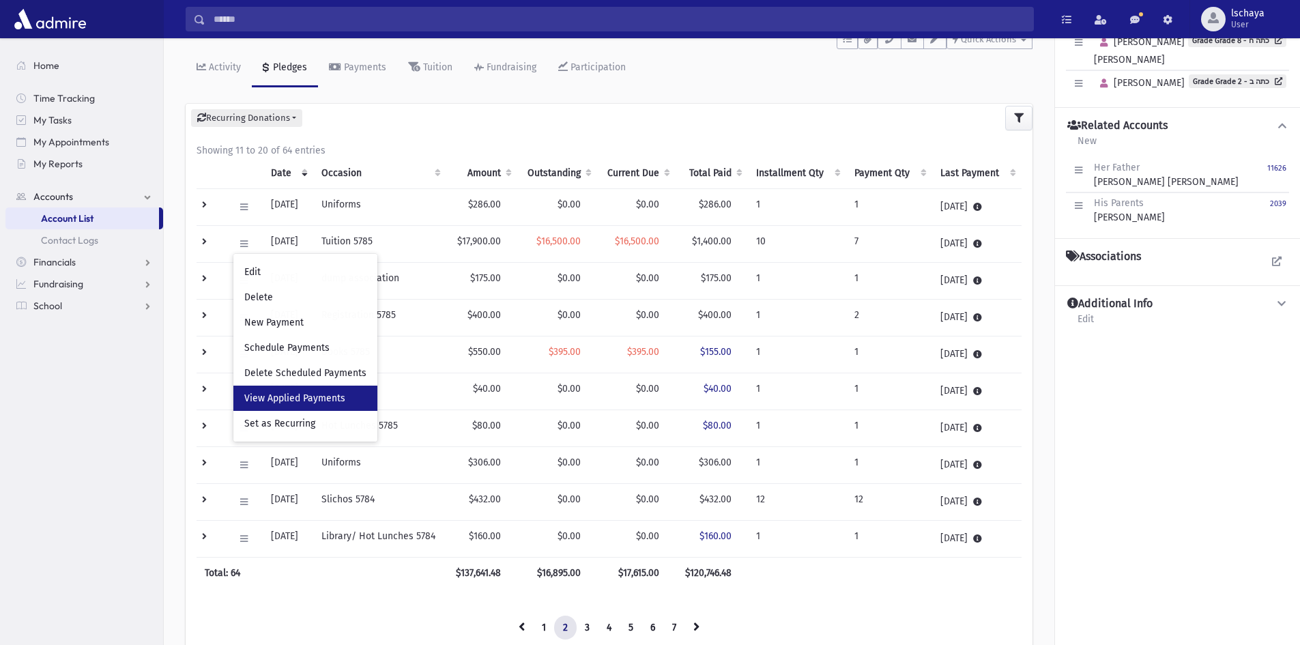
click at [263, 397] on span "View Applied Payments" at bounding box center [294, 398] width 101 height 12
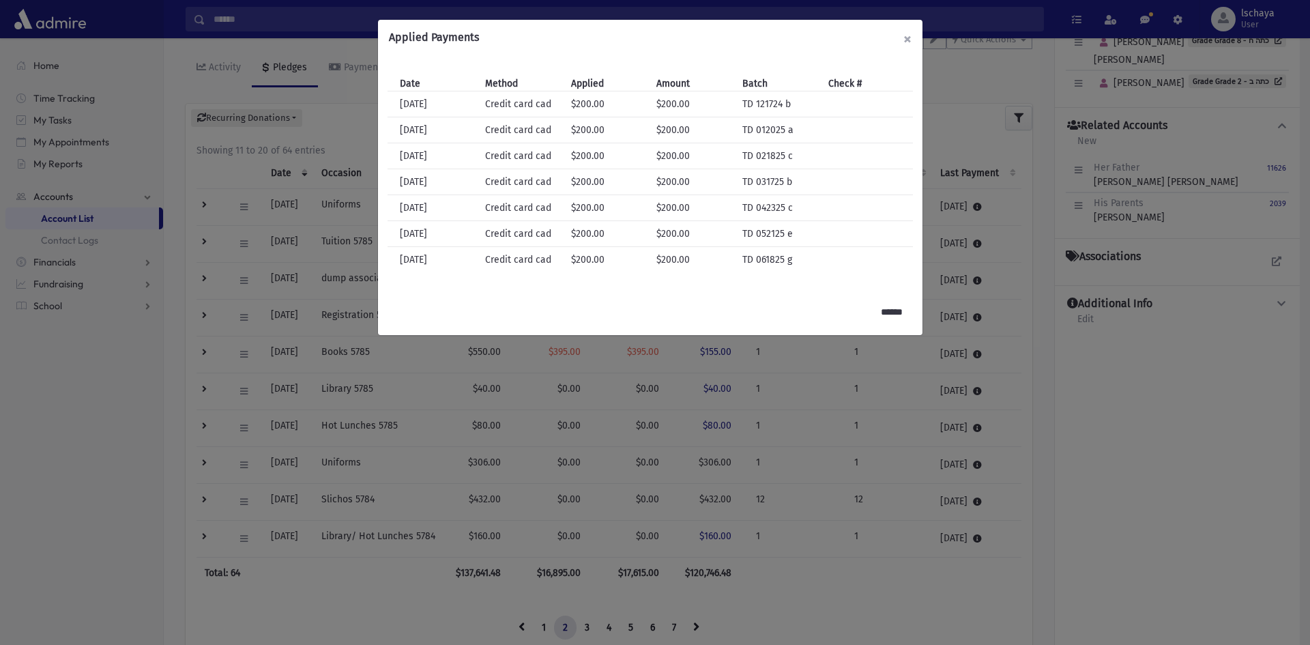
click at [909, 42] on button "×" at bounding box center [907, 39] width 30 height 38
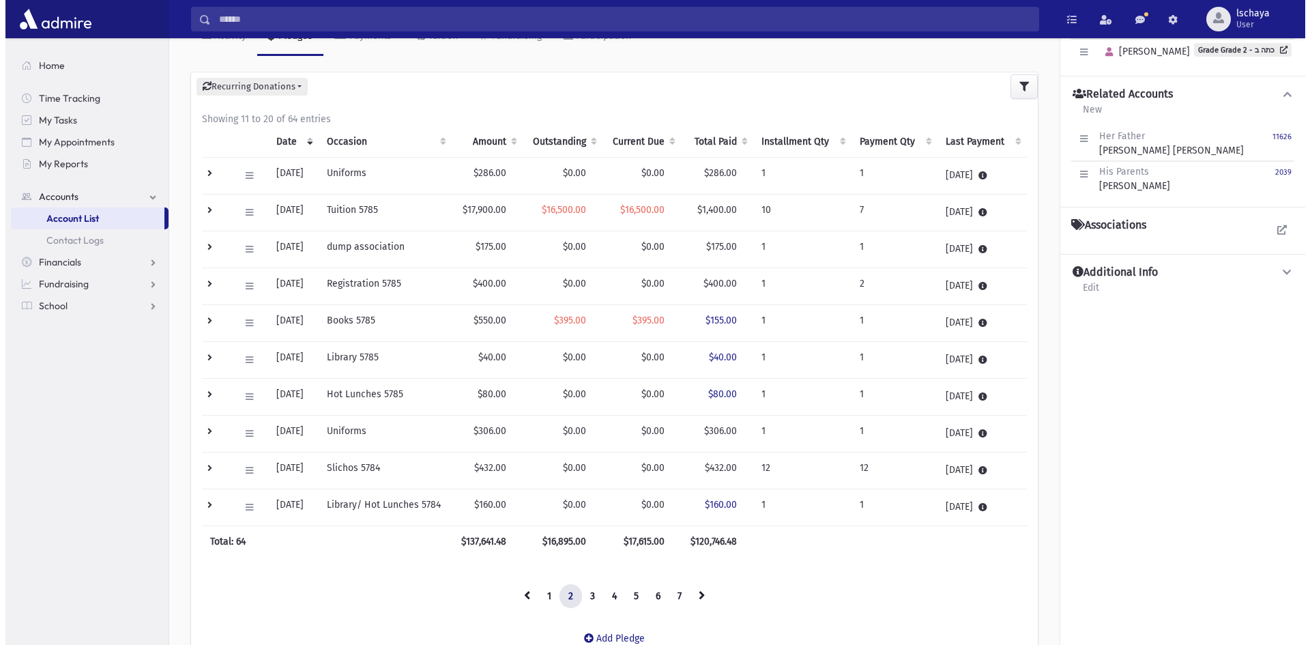
scroll to position [35, 0]
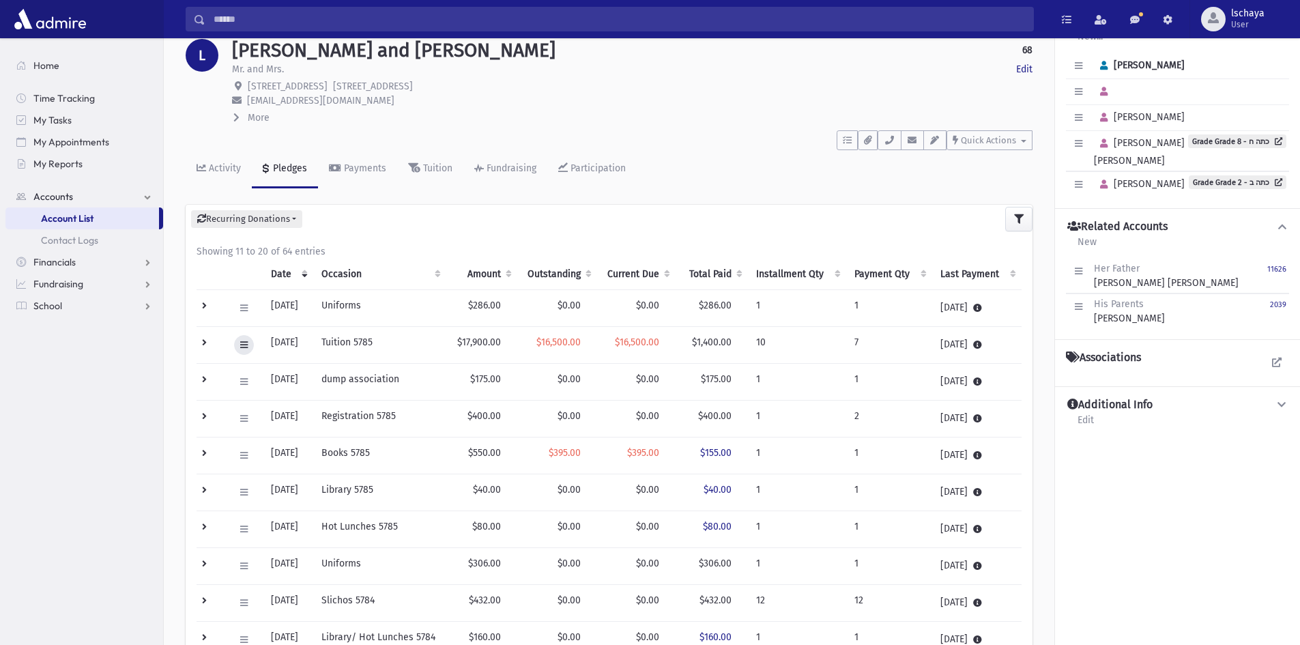
click at [247, 341] on icon at bounding box center [244, 344] width 8 height 9
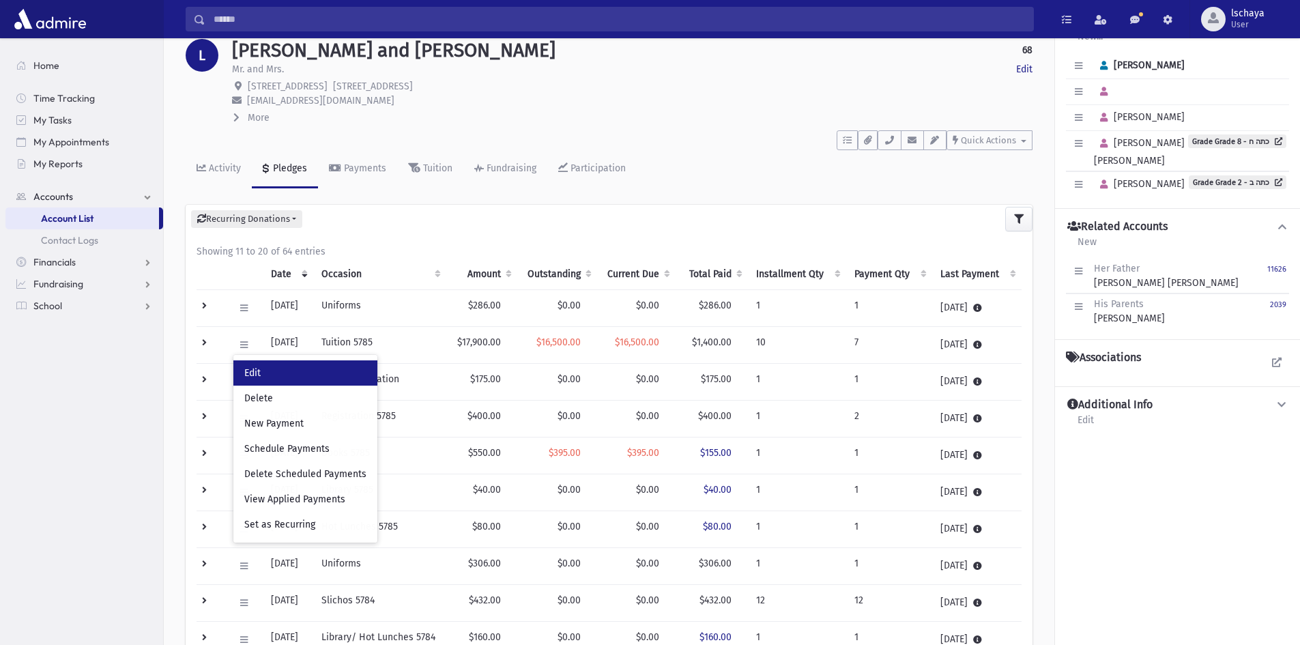
click at [250, 377] on span "Edit" at bounding box center [252, 373] width 16 height 12
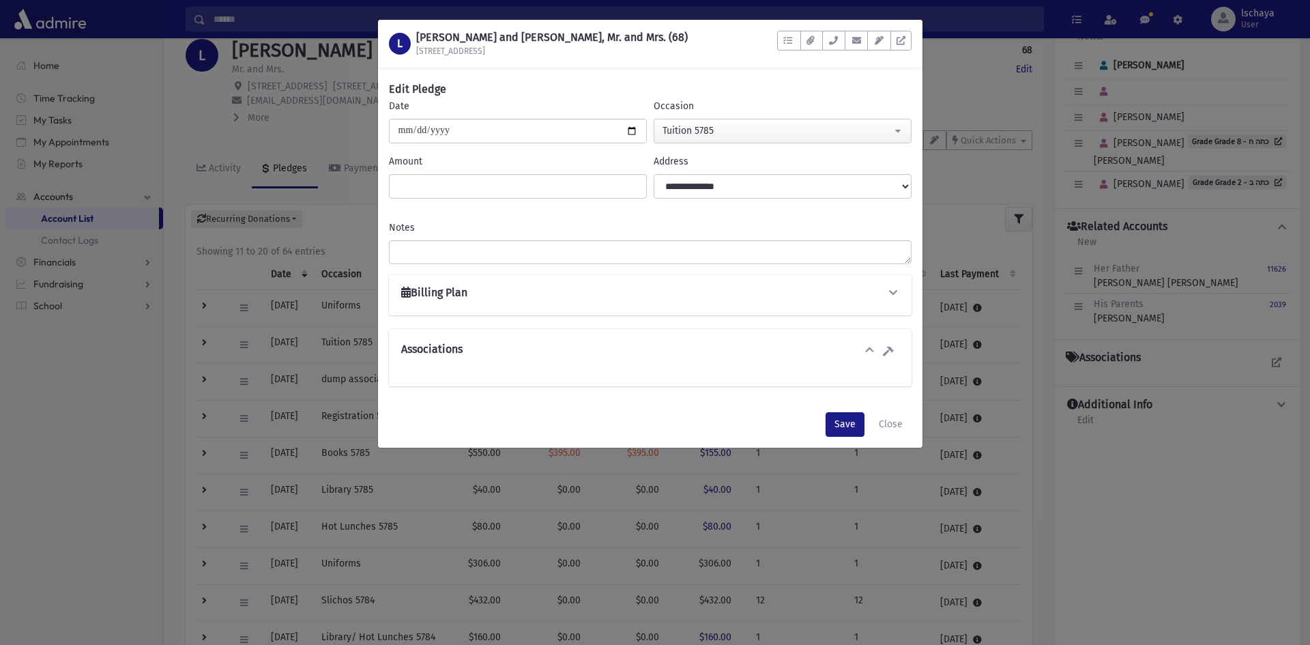
click at [596, 295] on div "Billing Plan" at bounding box center [650, 295] width 501 height 18
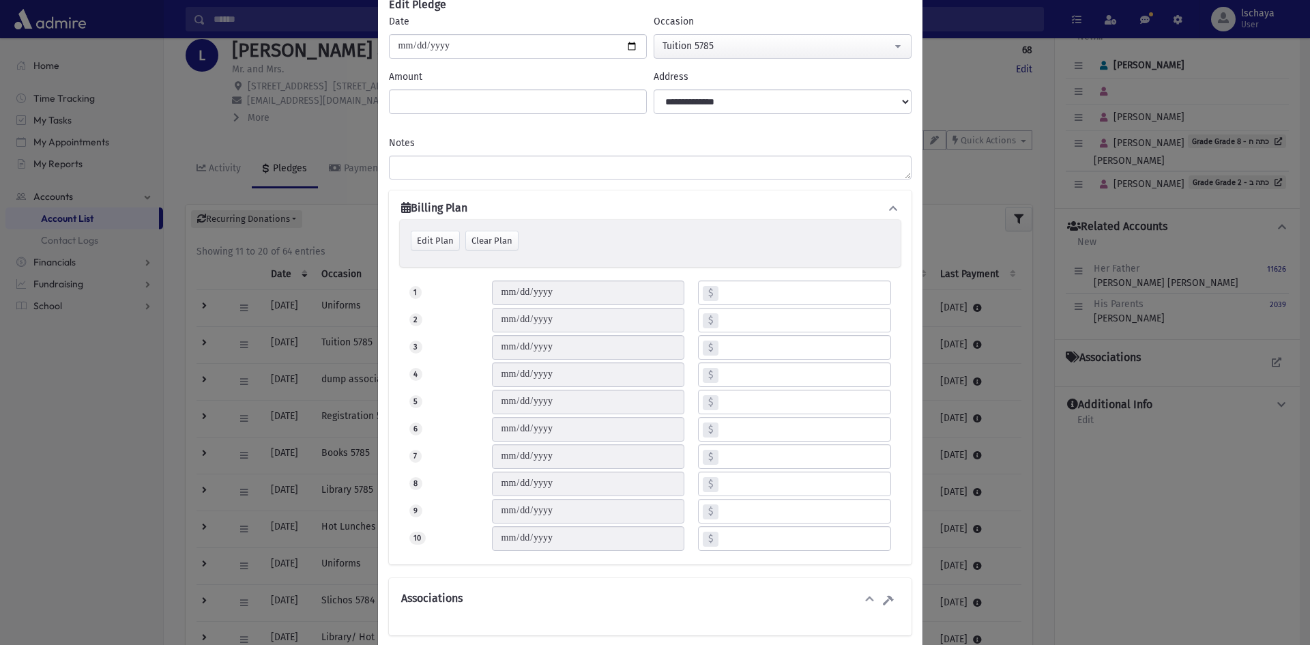
scroll to position [156, 0]
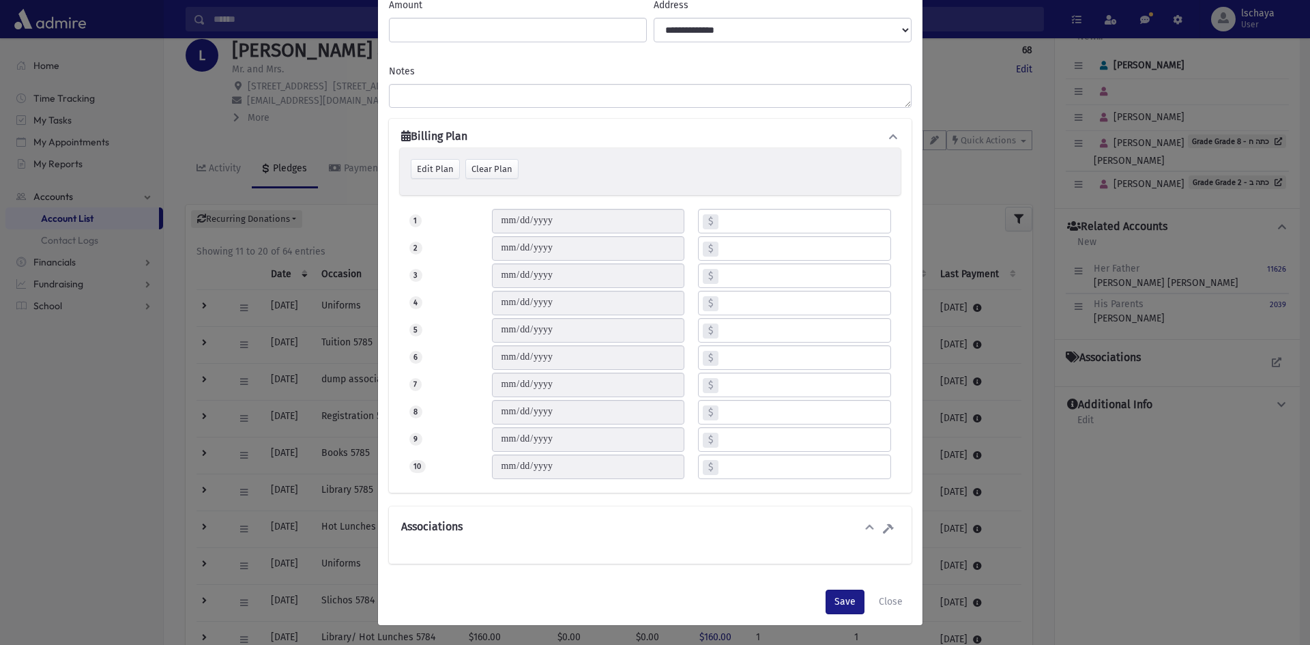
click at [724, 546] on div "Associations" at bounding box center [650, 534] width 523 height 57
click at [728, 531] on button "Associations" at bounding box center [639, 529] width 478 height 18
click at [729, 529] on div "Associations" at bounding box center [650, 540] width 501 height 25
click at [890, 594] on button "Close" at bounding box center [891, 601] width 42 height 25
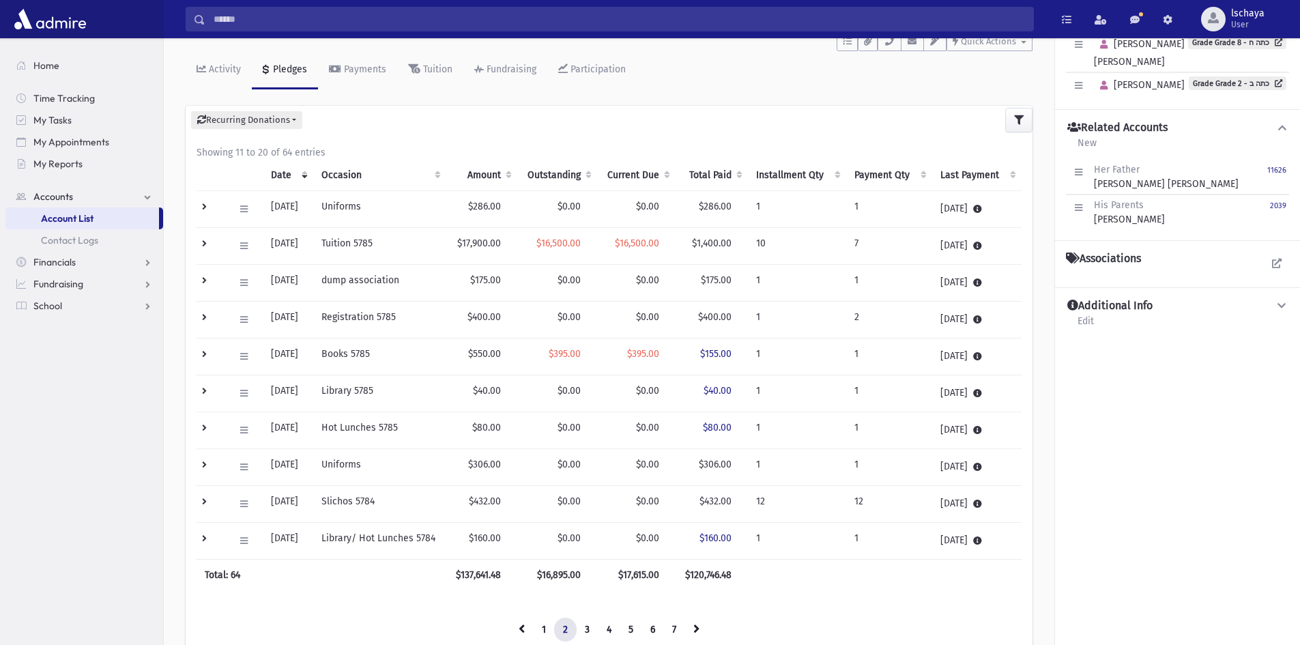
scroll to position [240, 0]
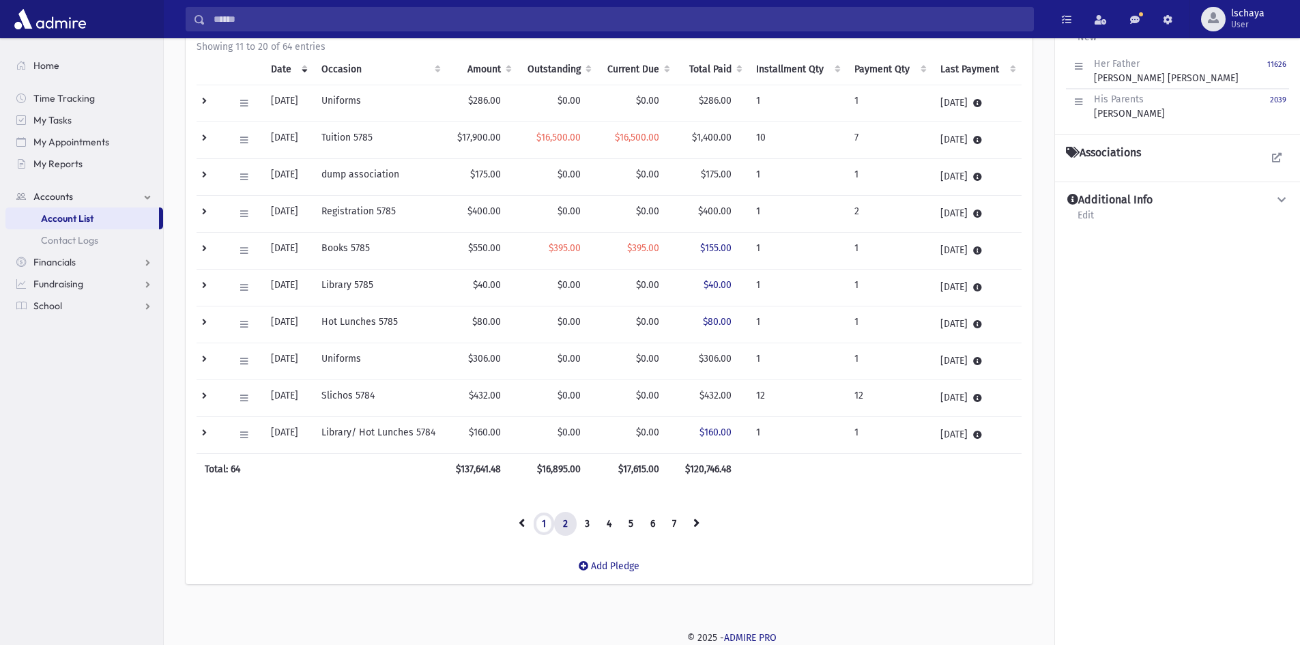
drag, startPoint x: 547, startPoint y: 523, endPoint x: 506, endPoint y: 493, distance: 50.9
click at [547, 523] on link "1" at bounding box center [544, 524] width 22 height 25
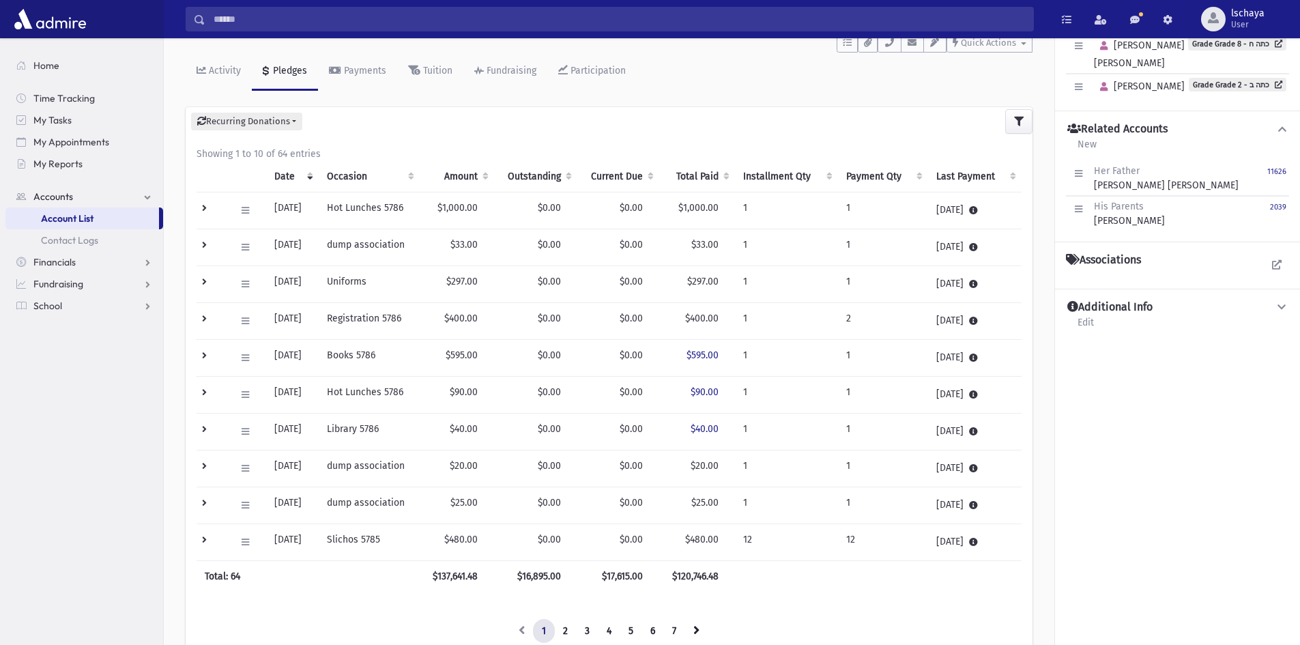
scroll to position [104, 0]
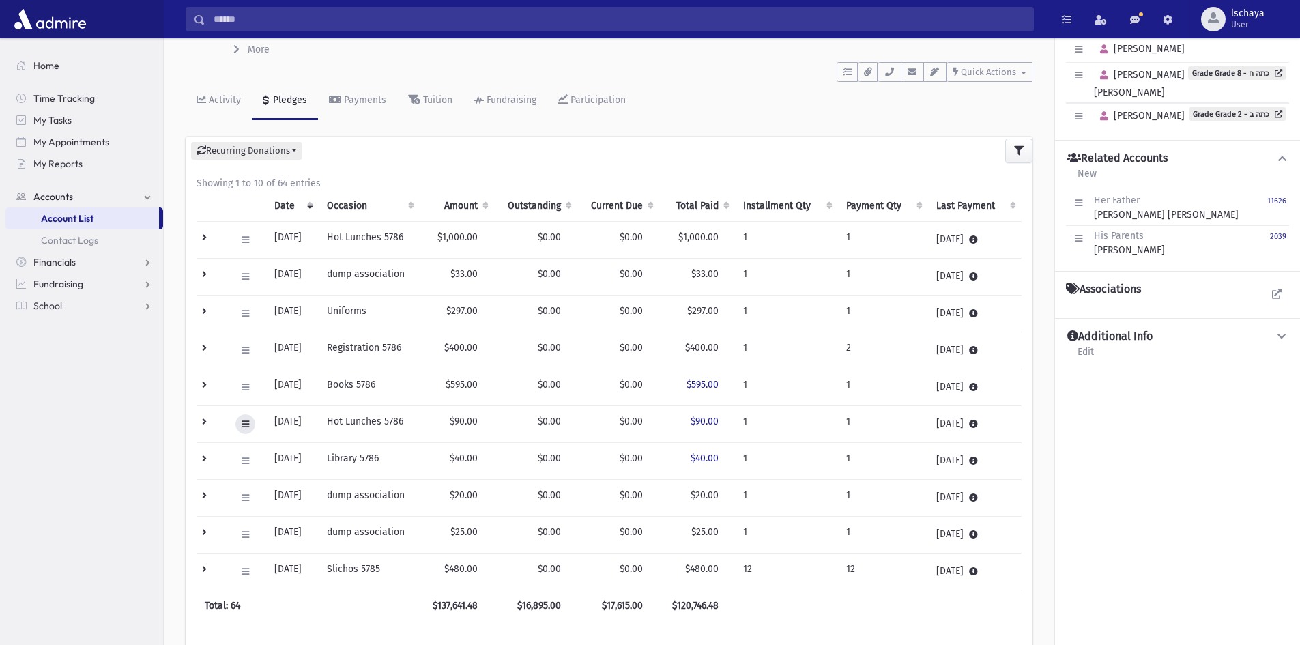
click at [245, 422] on icon at bounding box center [245, 424] width 8 height 9
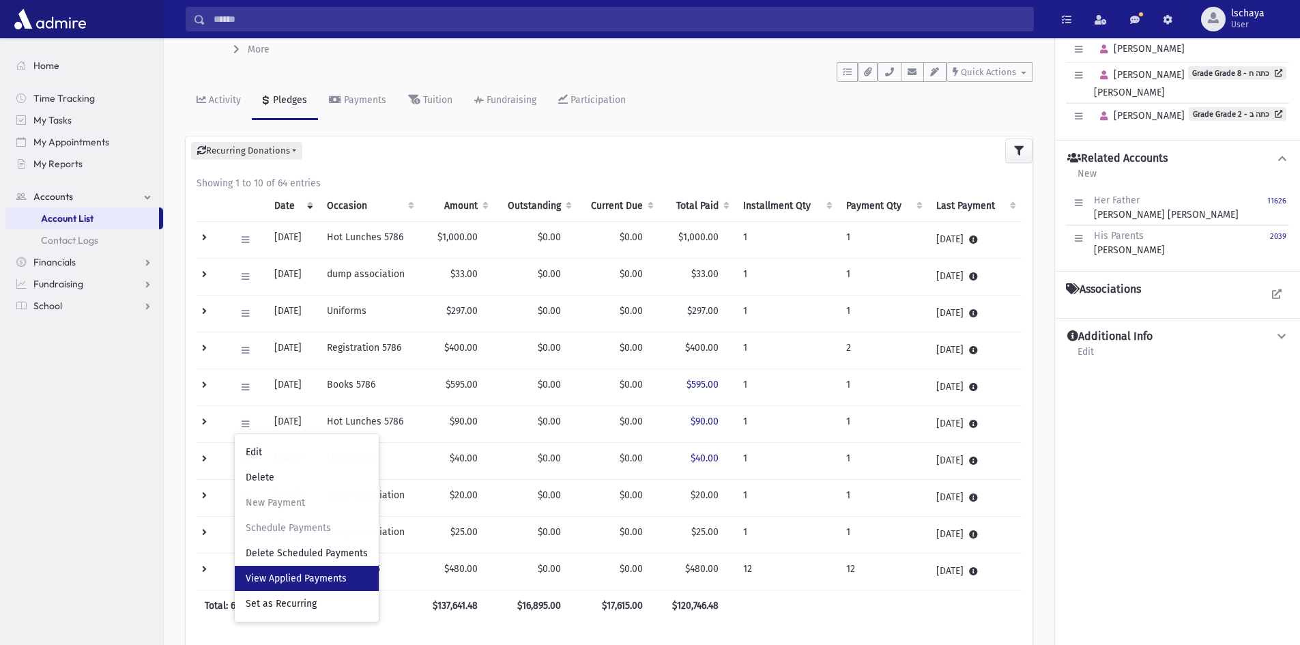
click at [291, 582] on span "View Applied Payments" at bounding box center [296, 578] width 101 height 12
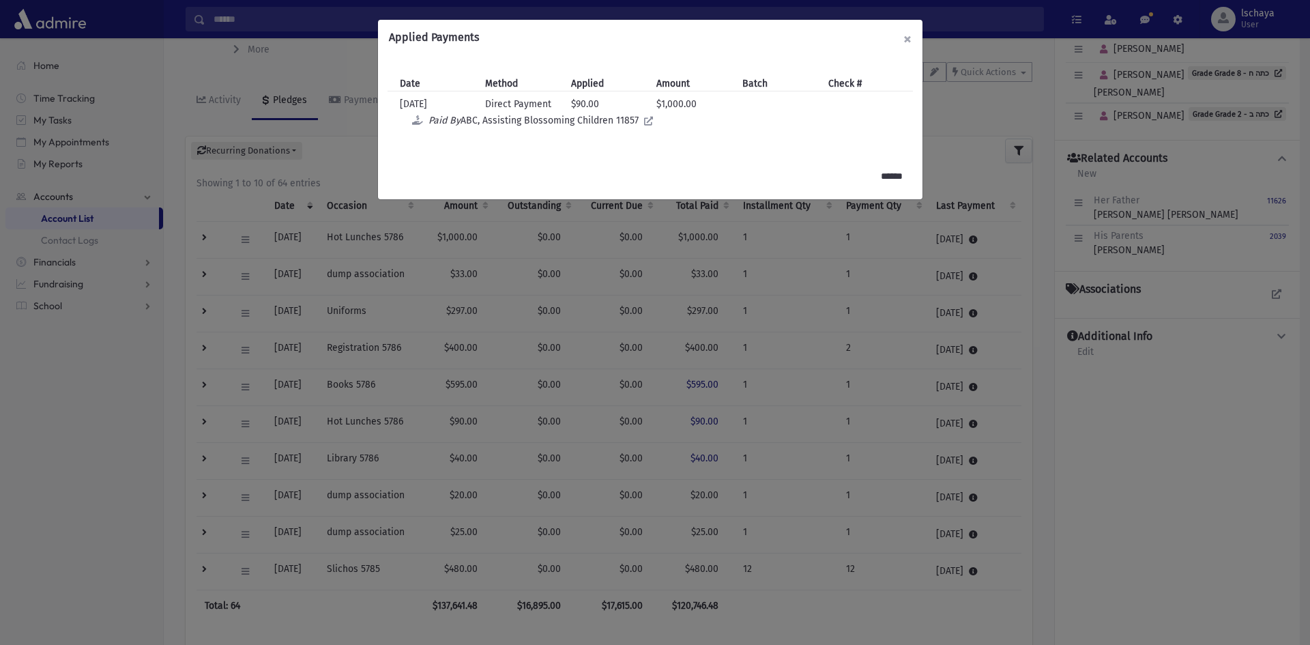
click at [909, 40] on button "×" at bounding box center [907, 39] width 30 height 38
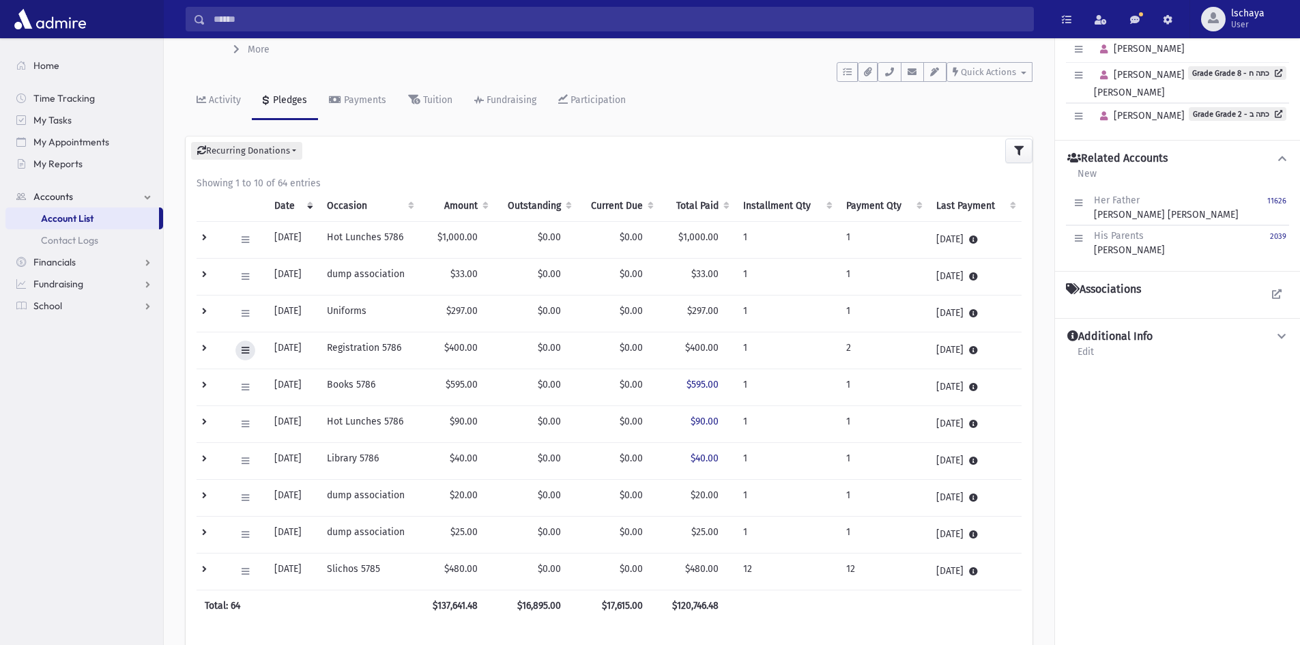
click at [244, 351] on icon at bounding box center [245, 350] width 8 height 9
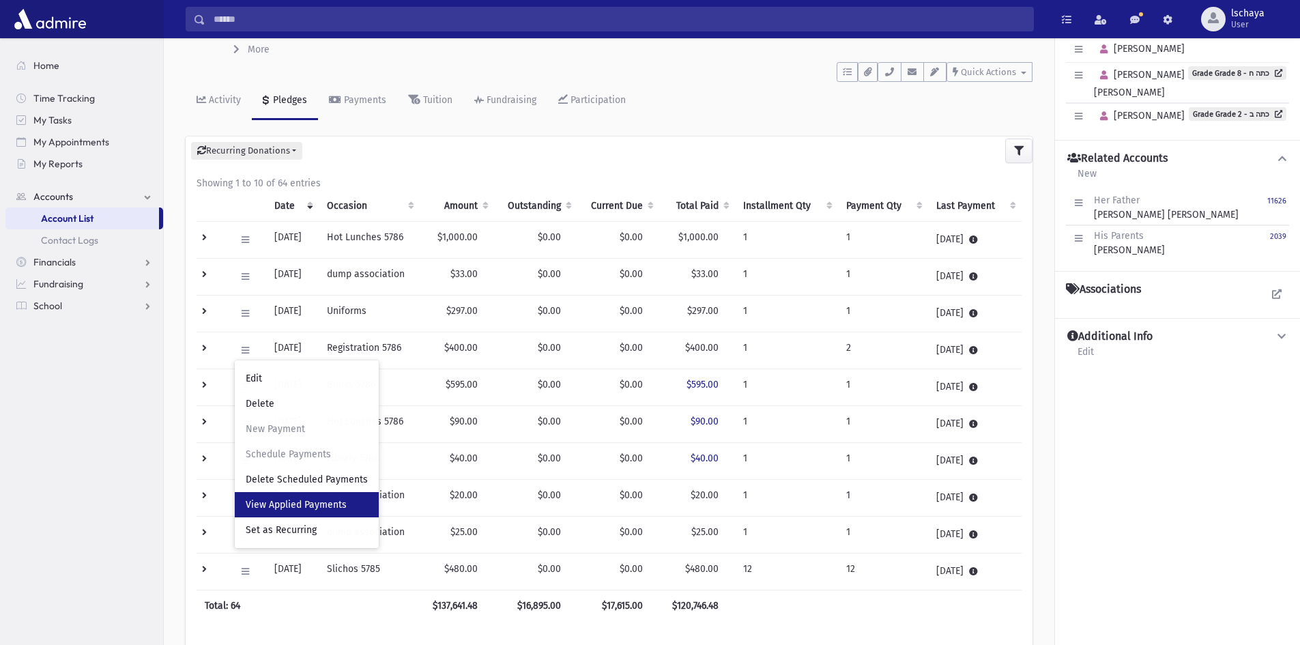
click at [267, 495] on link "View Applied Payments" at bounding box center [307, 504] width 144 height 25
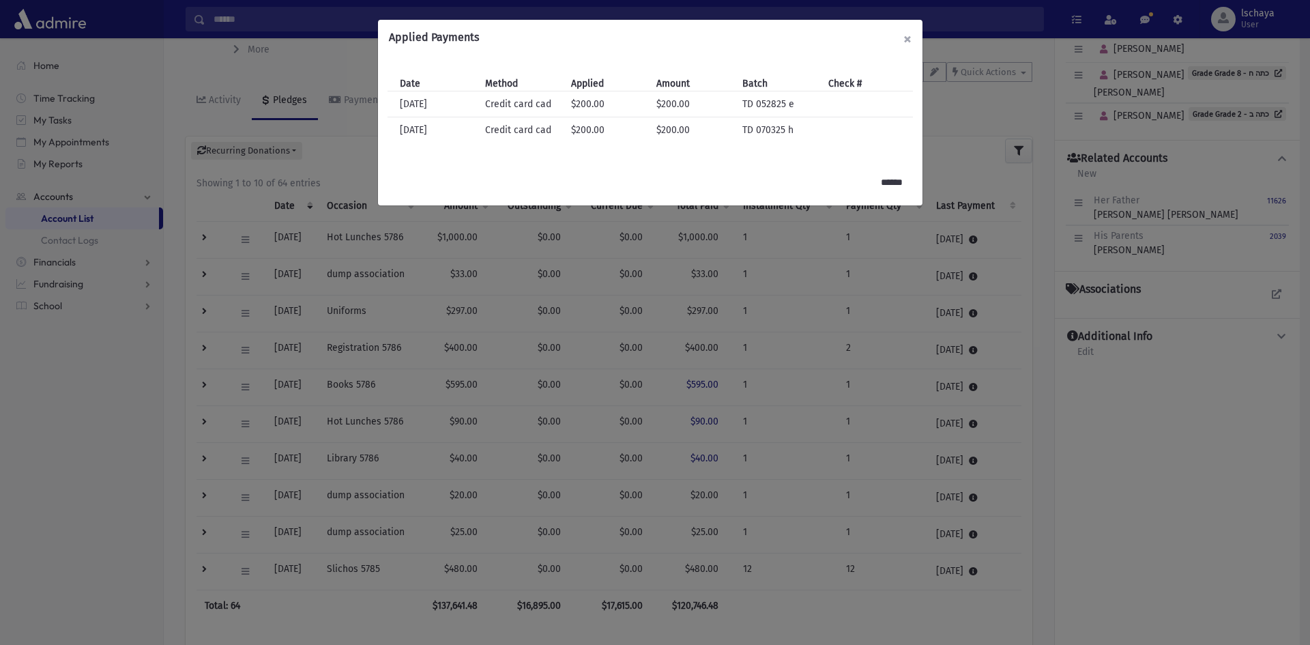
click at [907, 35] on button "×" at bounding box center [907, 39] width 30 height 38
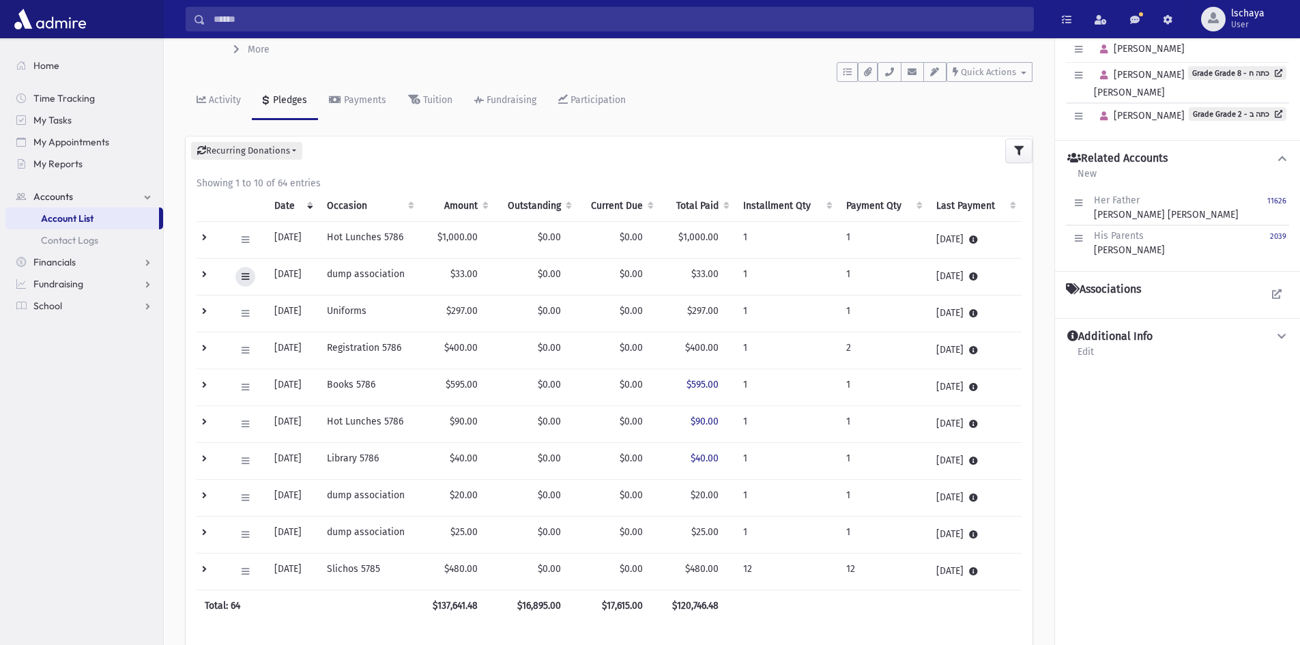
click at [244, 278] on icon at bounding box center [245, 276] width 8 height 9
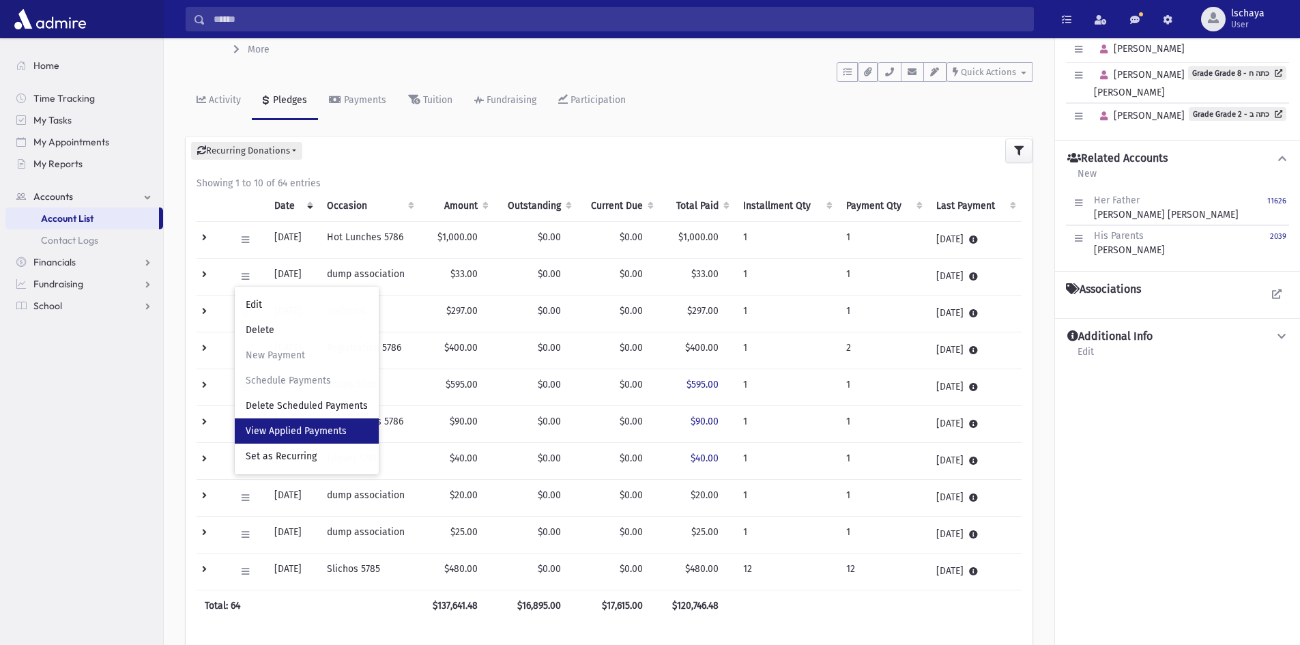
click at [263, 426] on span "View Applied Payments" at bounding box center [296, 431] width 101 height 12
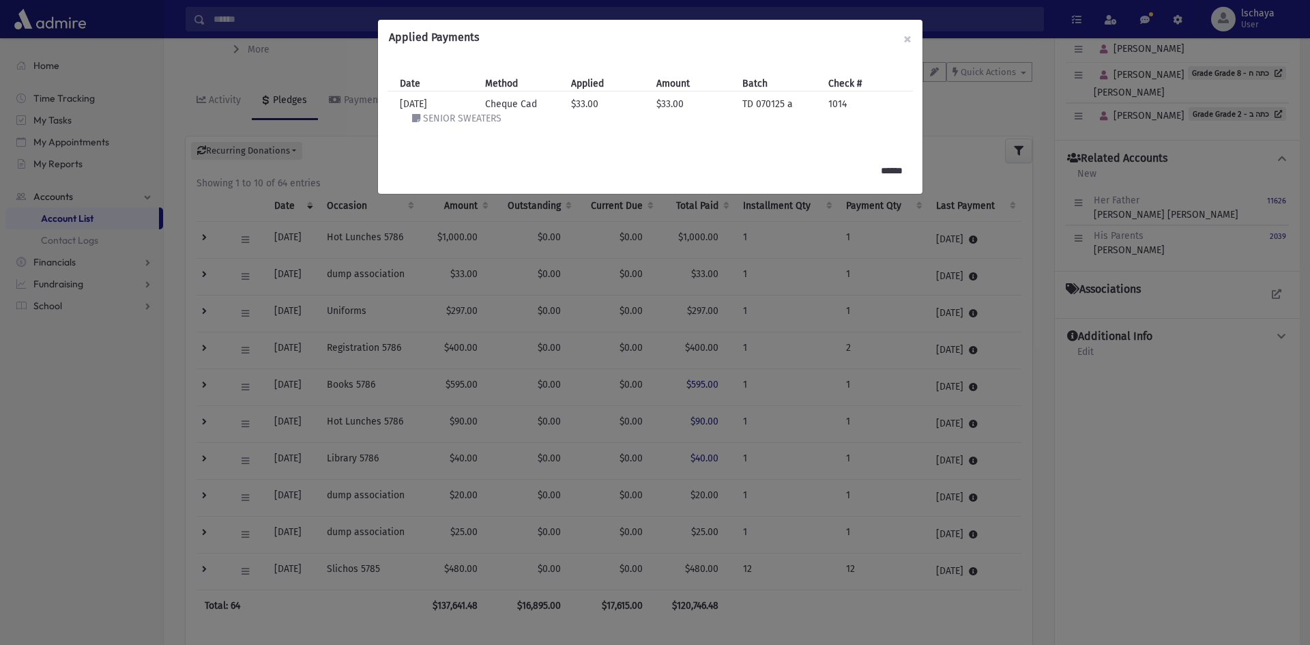
click at [416, 118] on icon at bounding box center [416, 118] width 8 height 10
click at [911, 38] on button "×" at bounding box center [907, 39] width 30 height 38
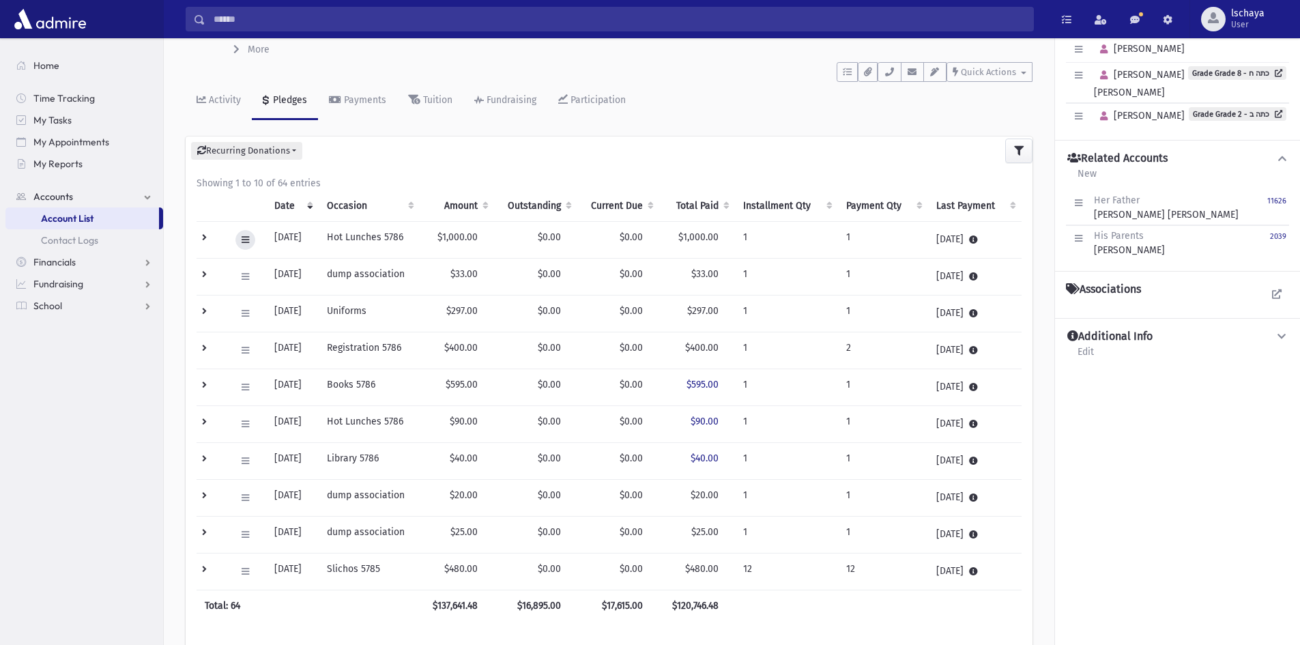
click at [246, 239] on icon at bounding box center [245, 239] width 8 height 9
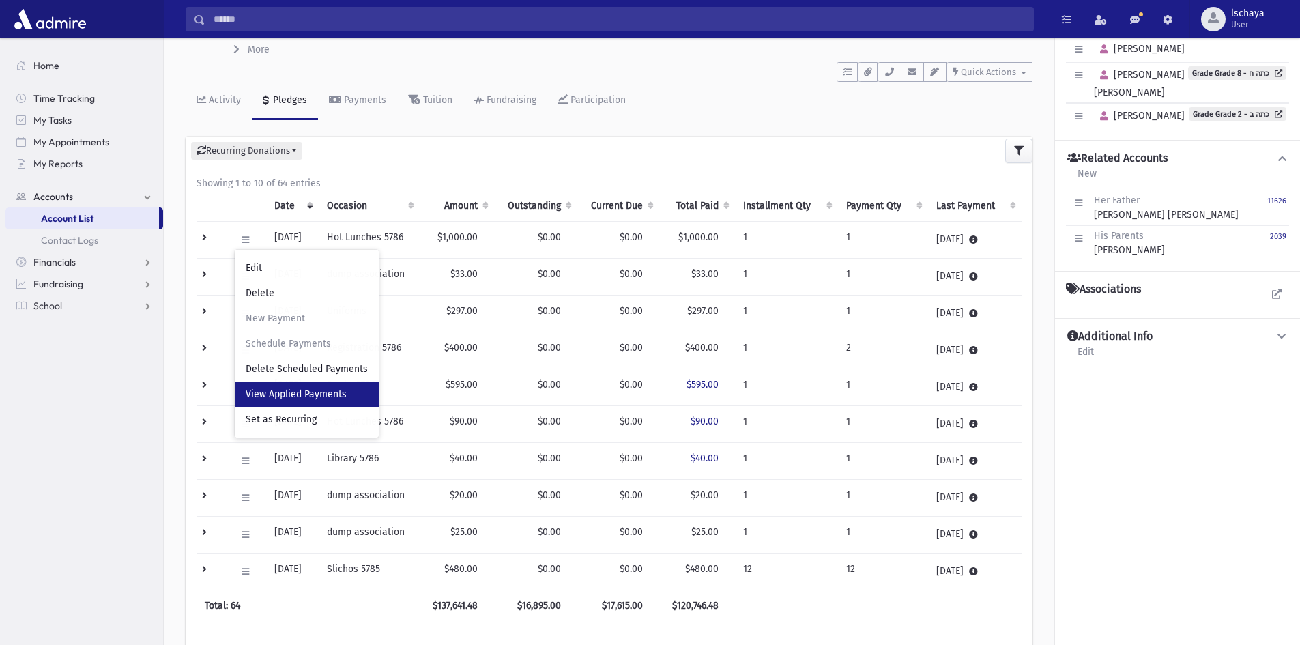
click at [272, 388] on span "View Applied Payments" at bounding box center [296, 394] width 101 height 12
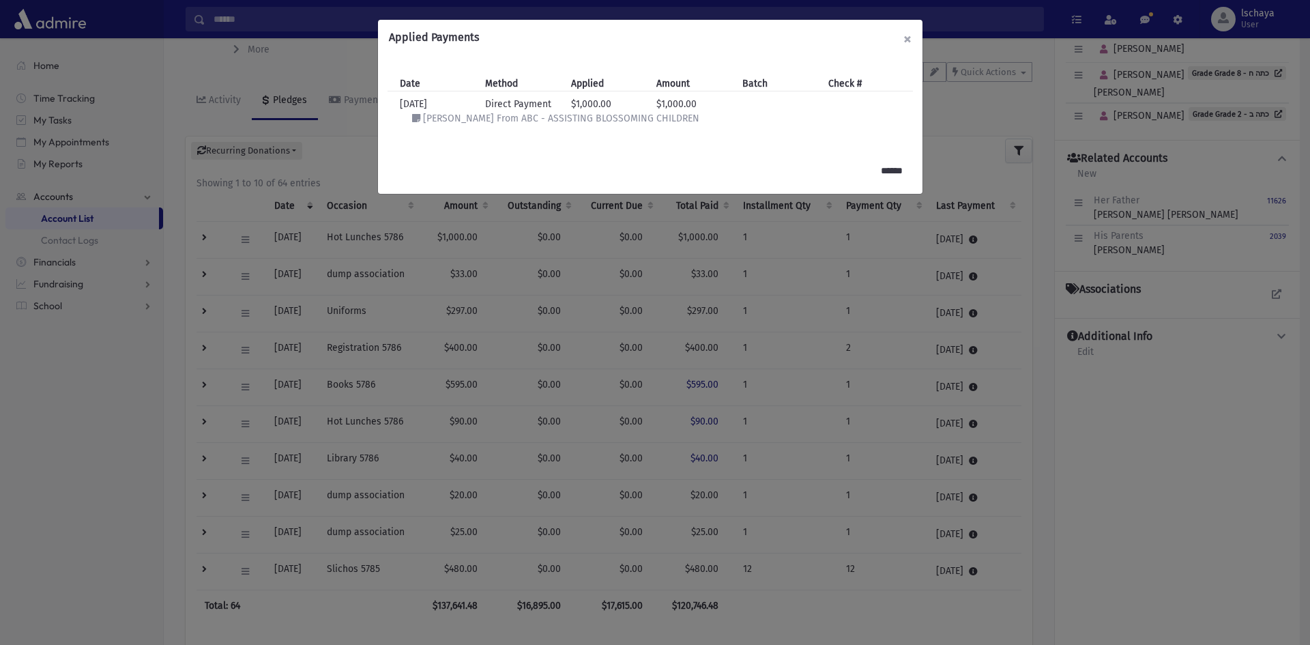
click at [903, 33] on button "×" at bounding box center [907, 39] width 30 height 38
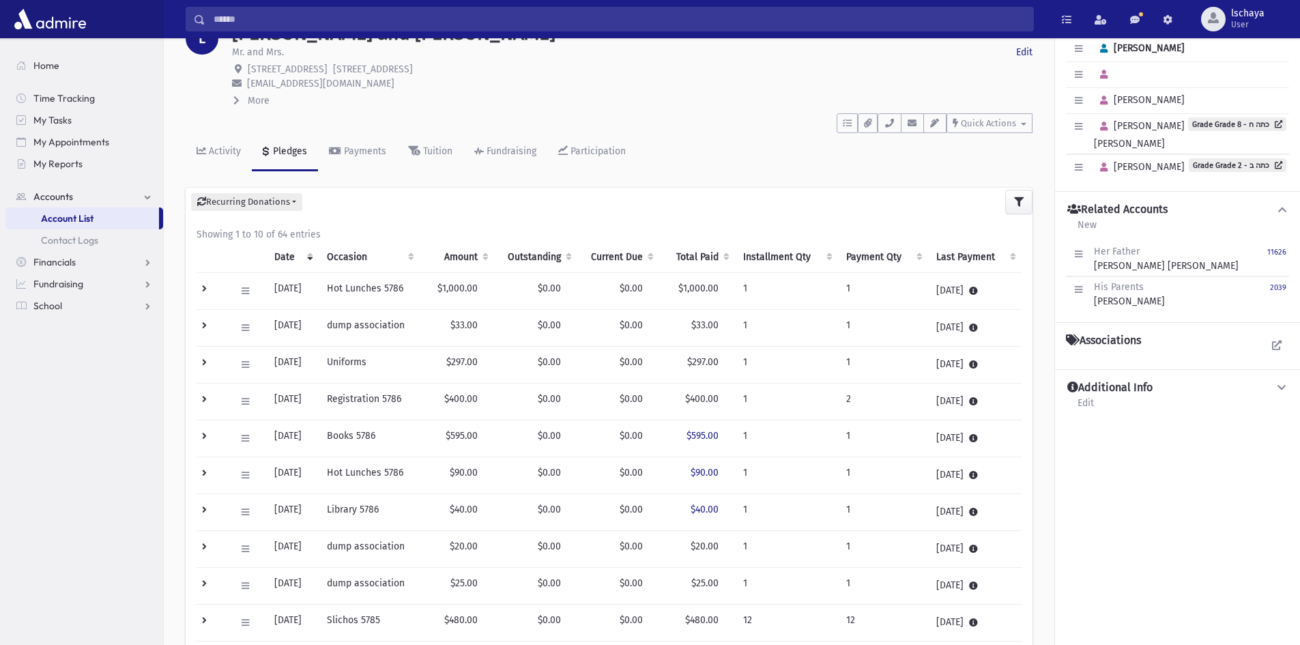
scroll to position [0, 0]
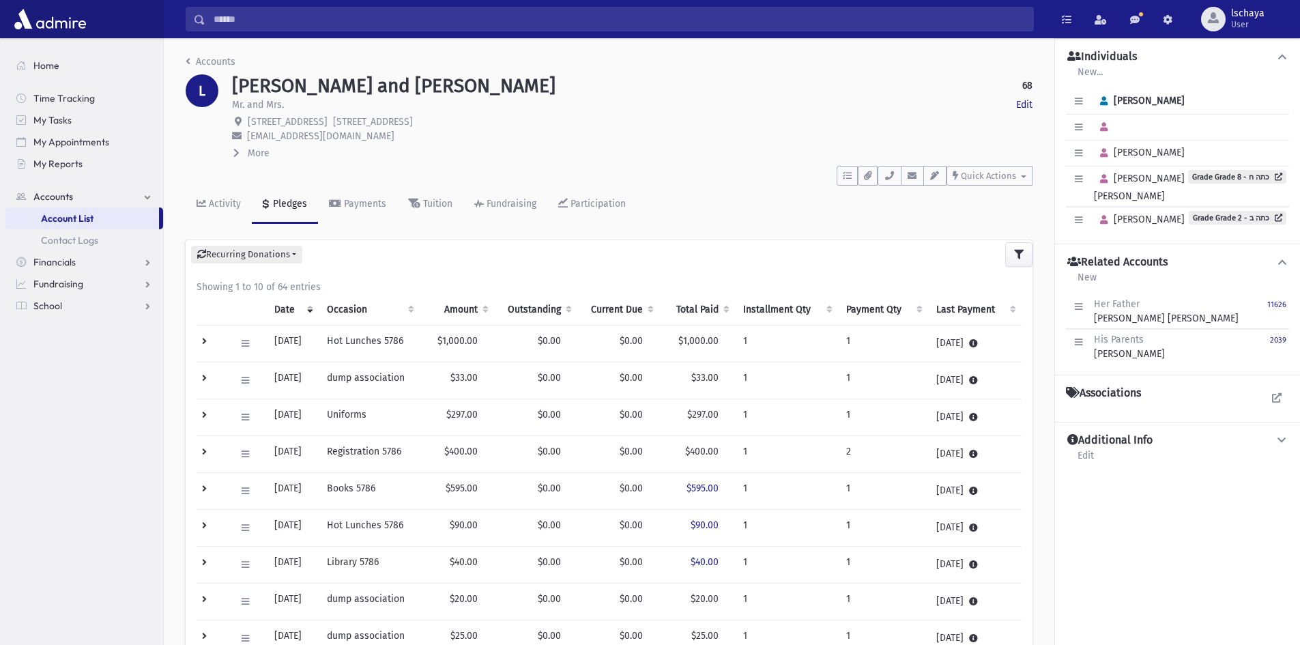
click at [224, 21] on input "Search" at bounding box center [619, 19] width 828 height 25
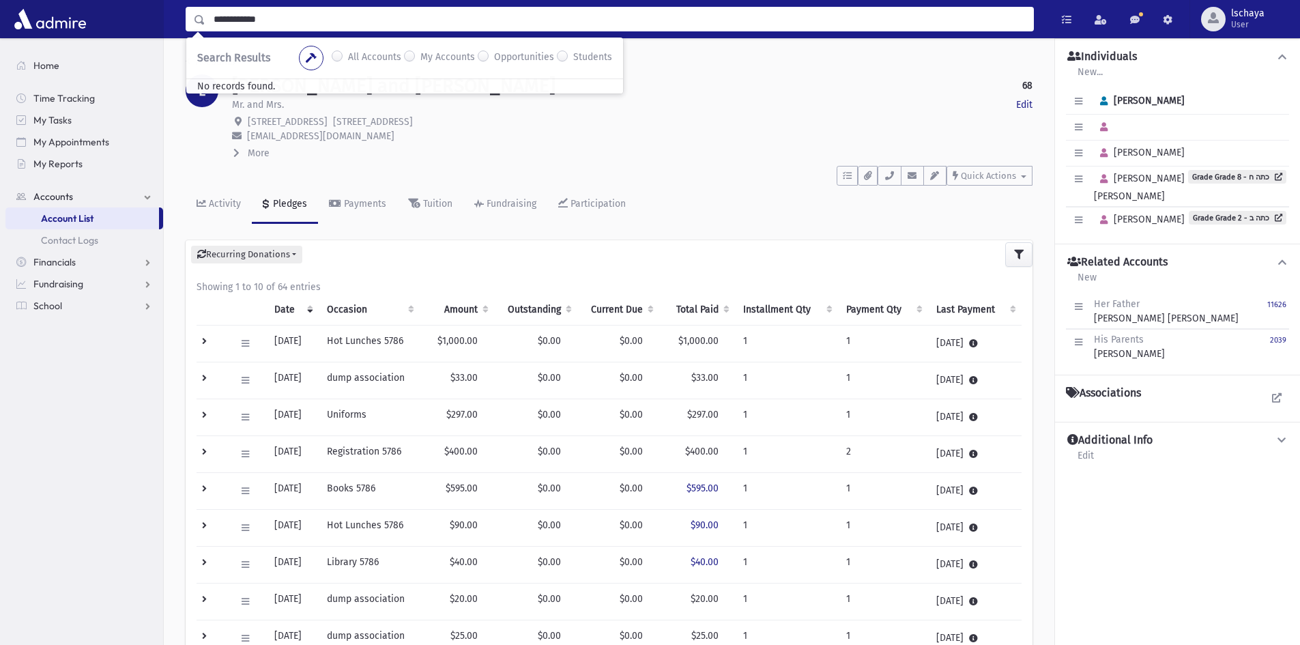
drag, startPoint x: 243, startPoint y: 18, endPoint x: 284, endPoint y: 18, distance: 41.6
click at [284, 18] on input "**********" at bounding box center [619, 19] width 828 height 25
type input "******"
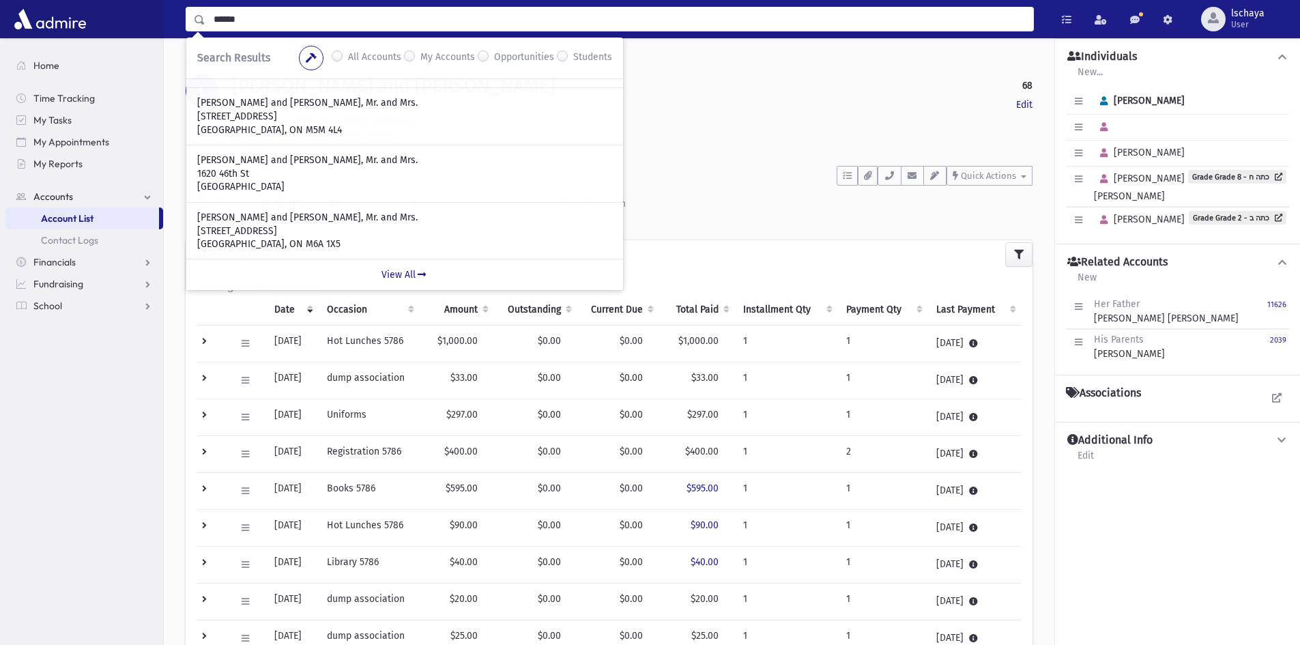
scroll to position [392, 0]
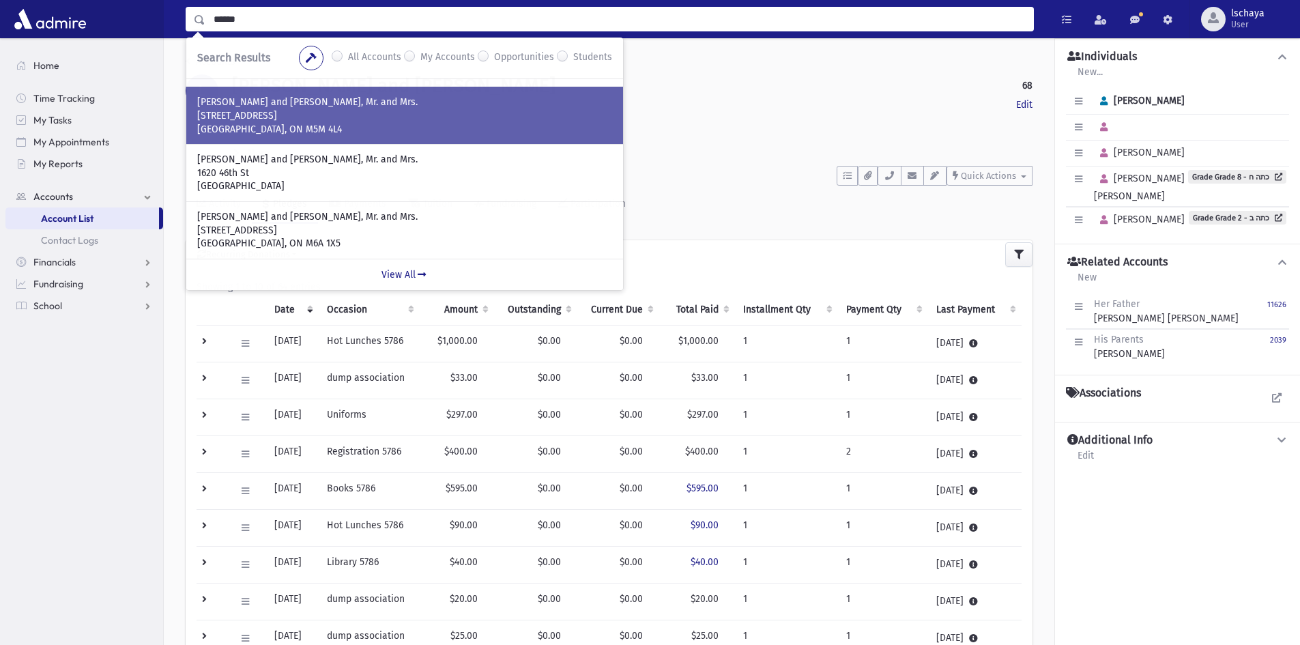
click at [276, 126] on p "Toronto, ON M5M 4L4" at bounding box center [404, 130] width 415 height 14
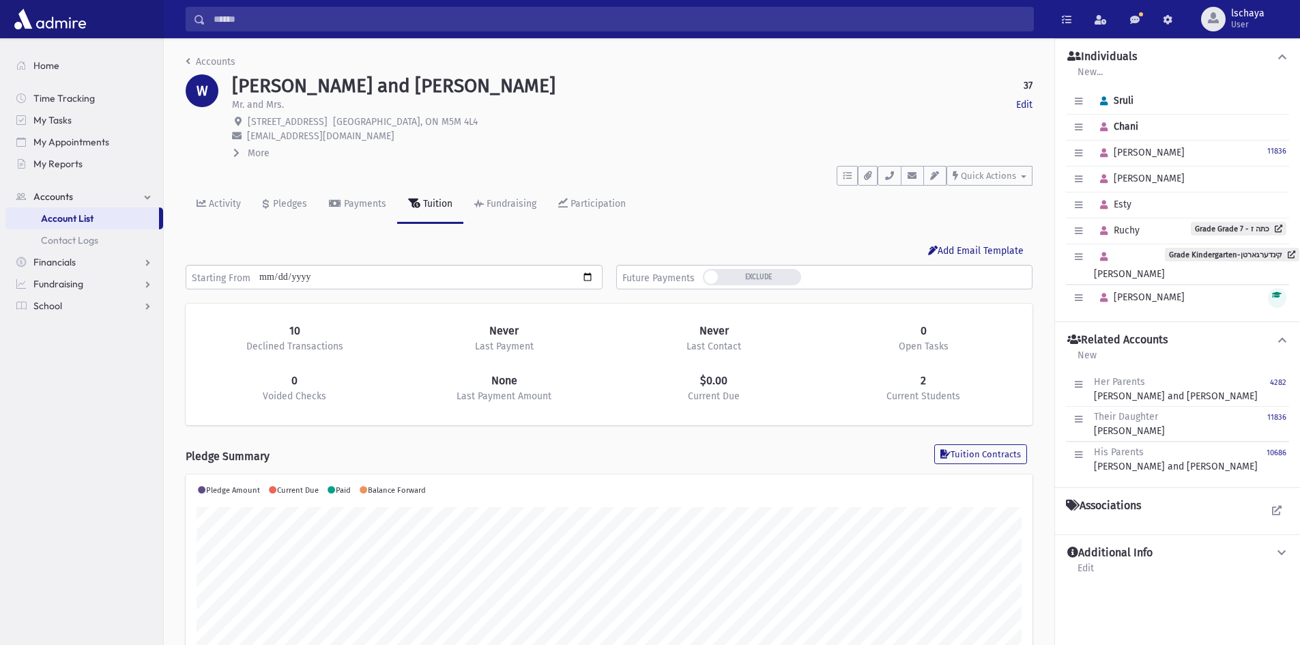
scroll to position [215, 847]
click at [284, 205] on div "Pledges" at bounding box center [288, 204] width 37 height 12
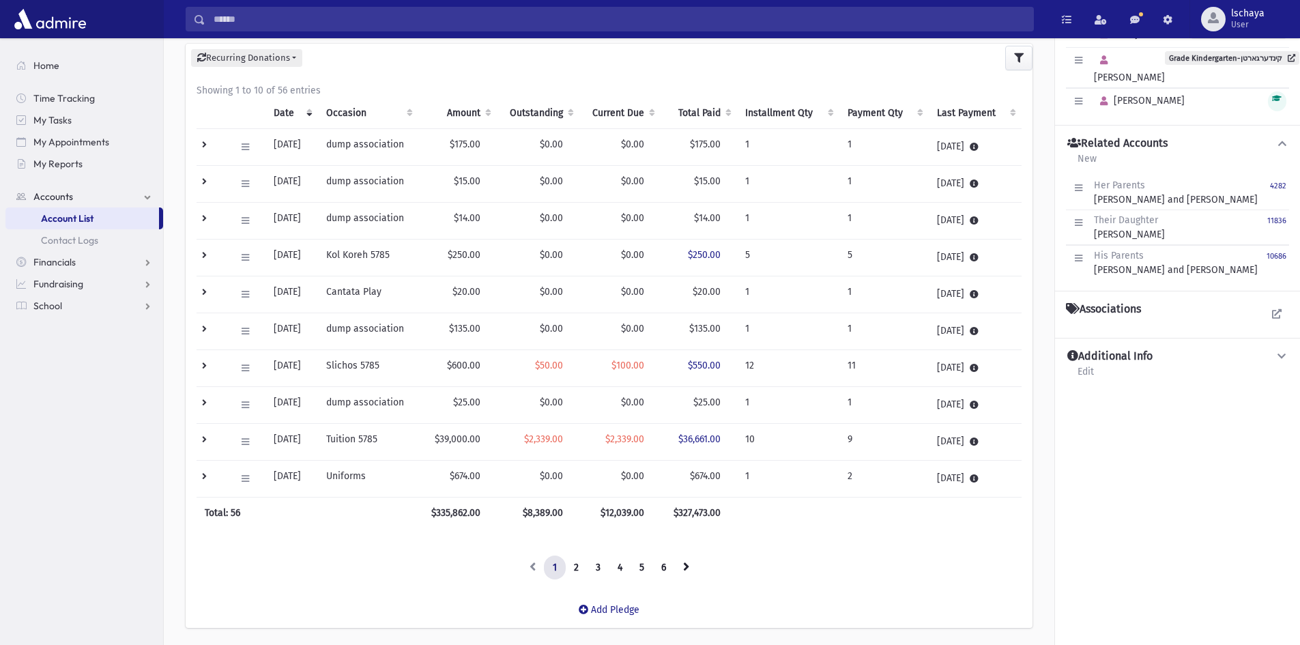
scroll to position [205, 0]
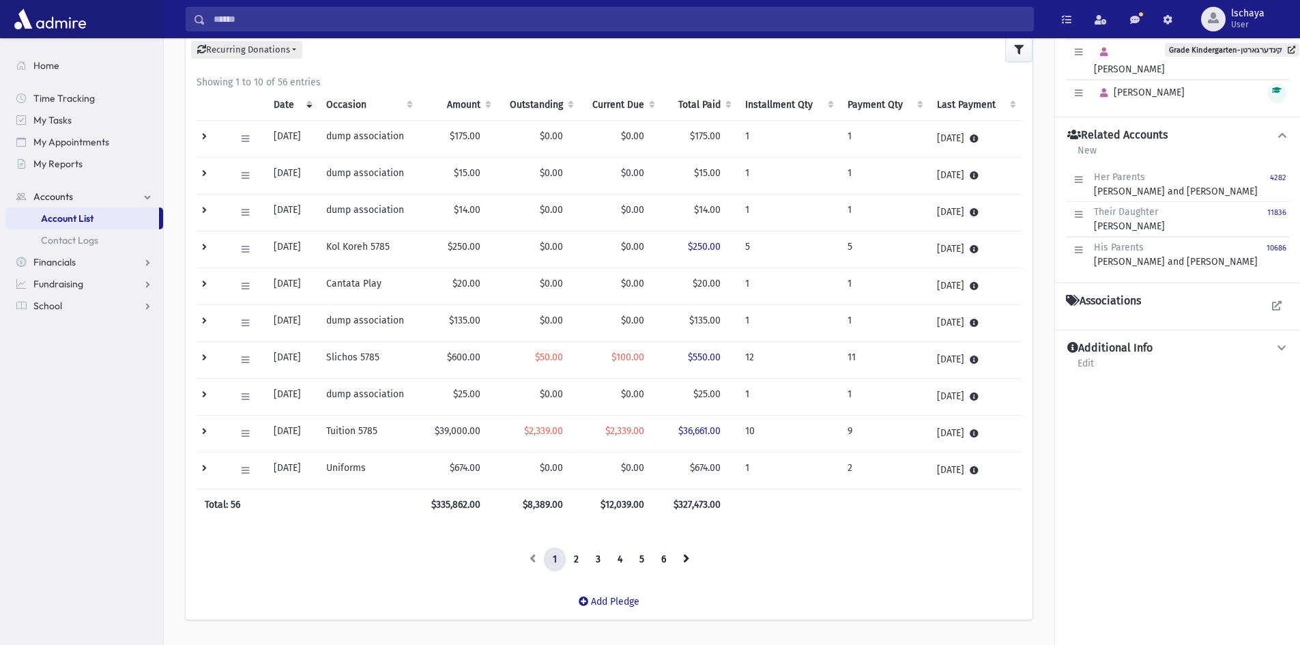
click at [555, 561] on link "1" at bounding box center [555, 559] width 22 height 25
click at [570, 561] on link "2" at bounding box center [576, 559] width 23 height 25
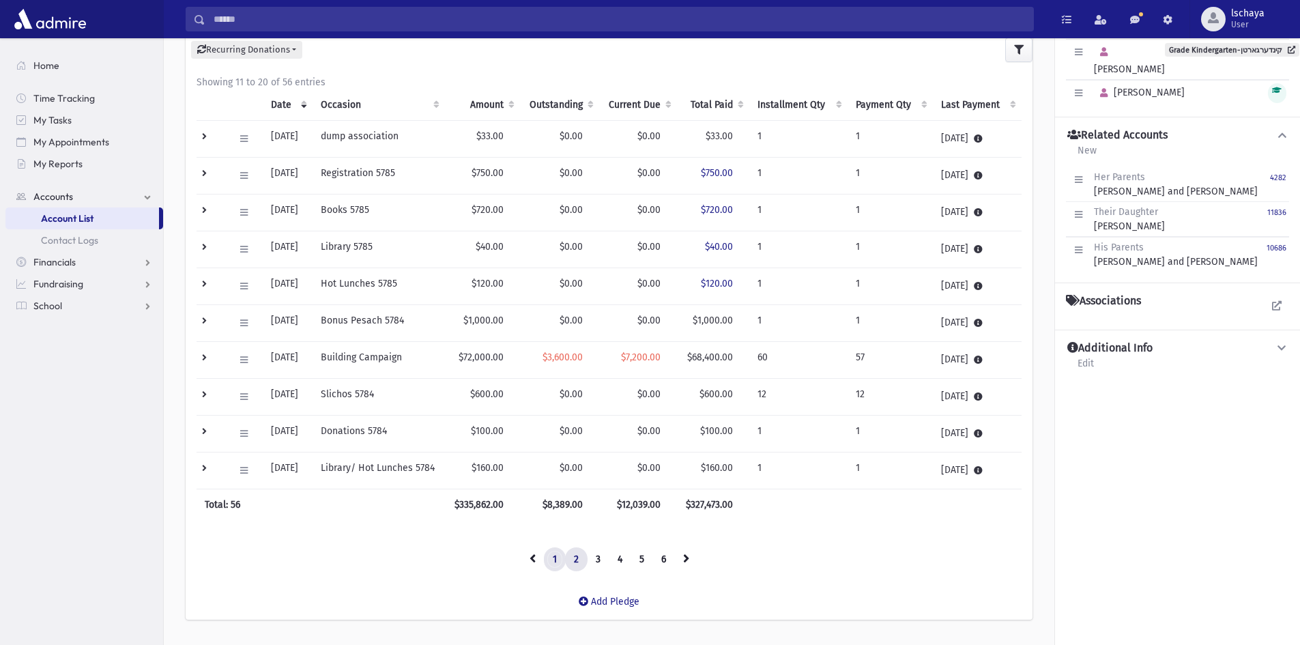
click at [559, 555] on link "1" at bounding box center [555, 559] width 22 height 25
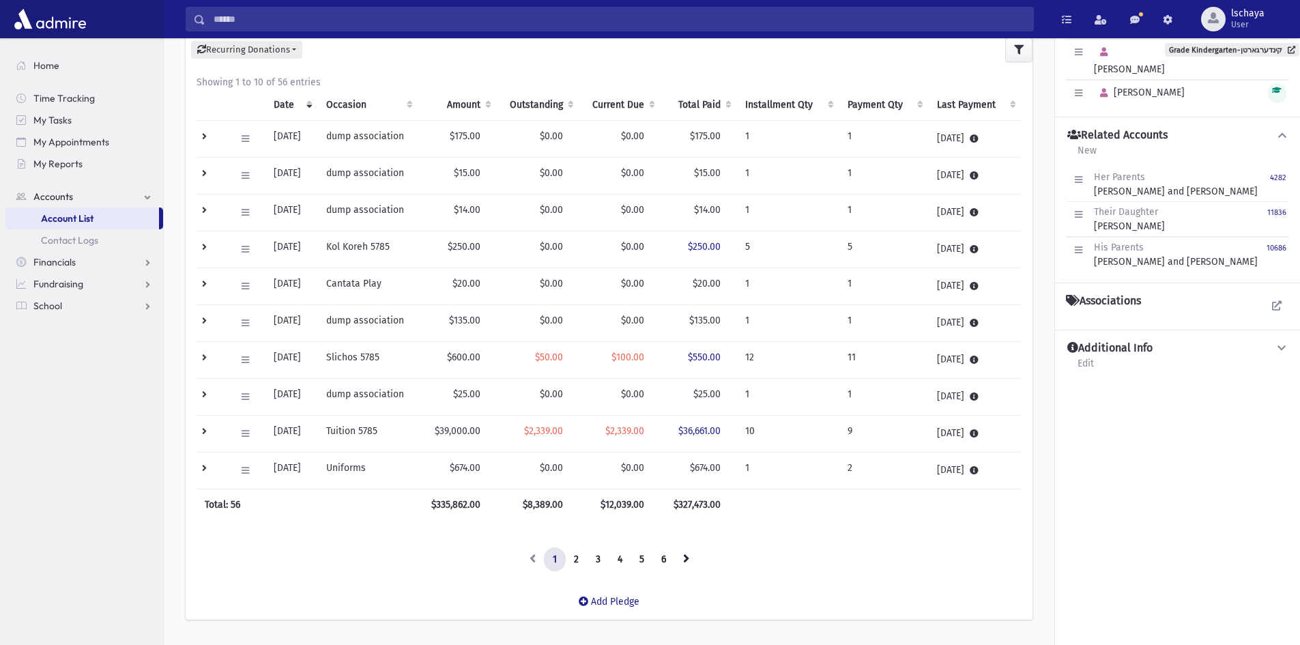
scroll to position [0, 0]
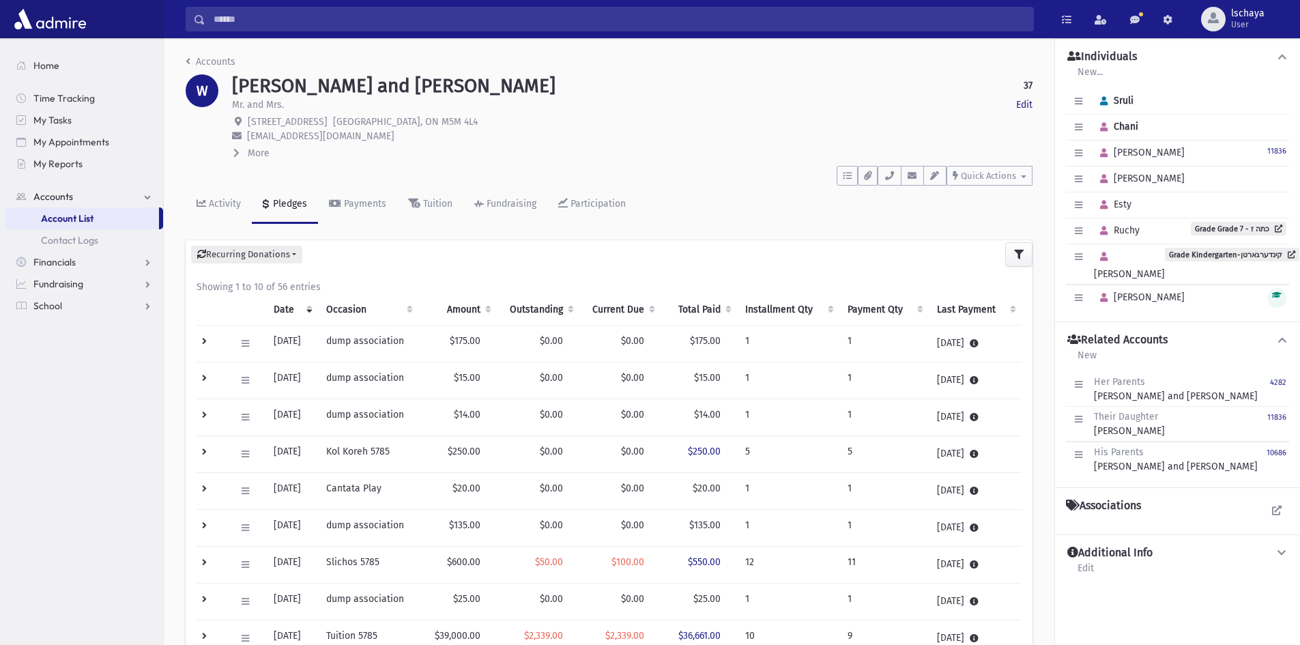
click at [254, 18] on input "Search" at bounding box center [619, 19] width 828 height 25
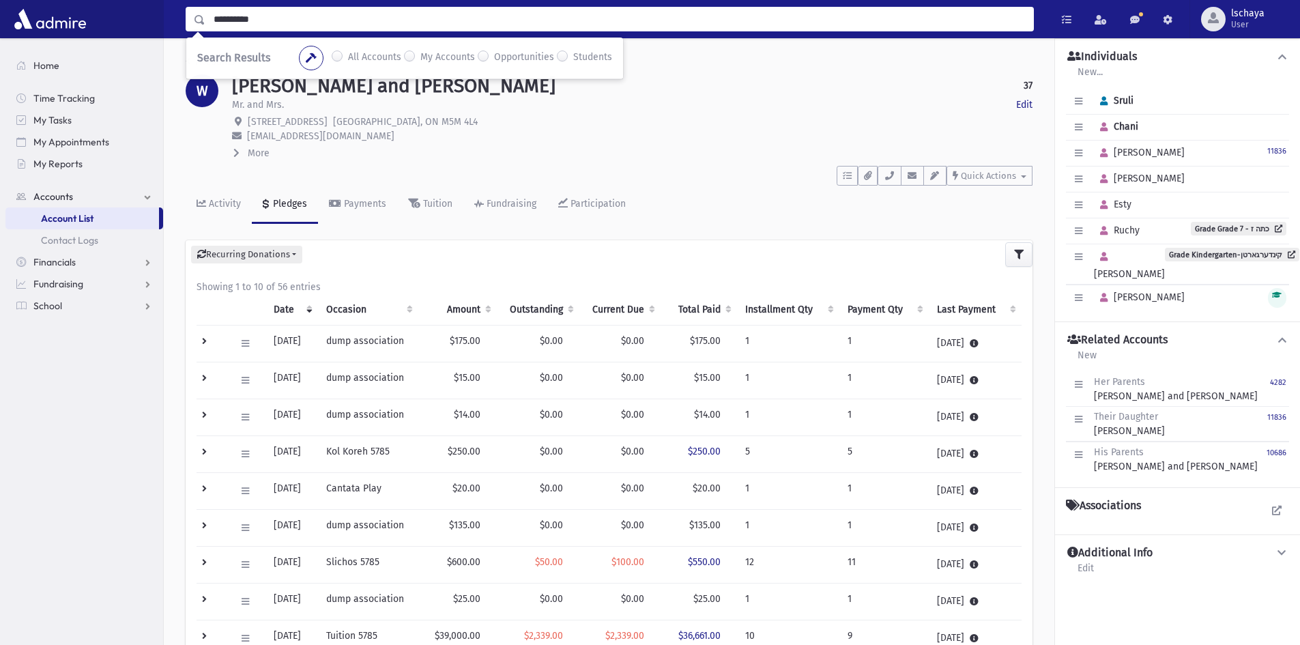
type input "**********"
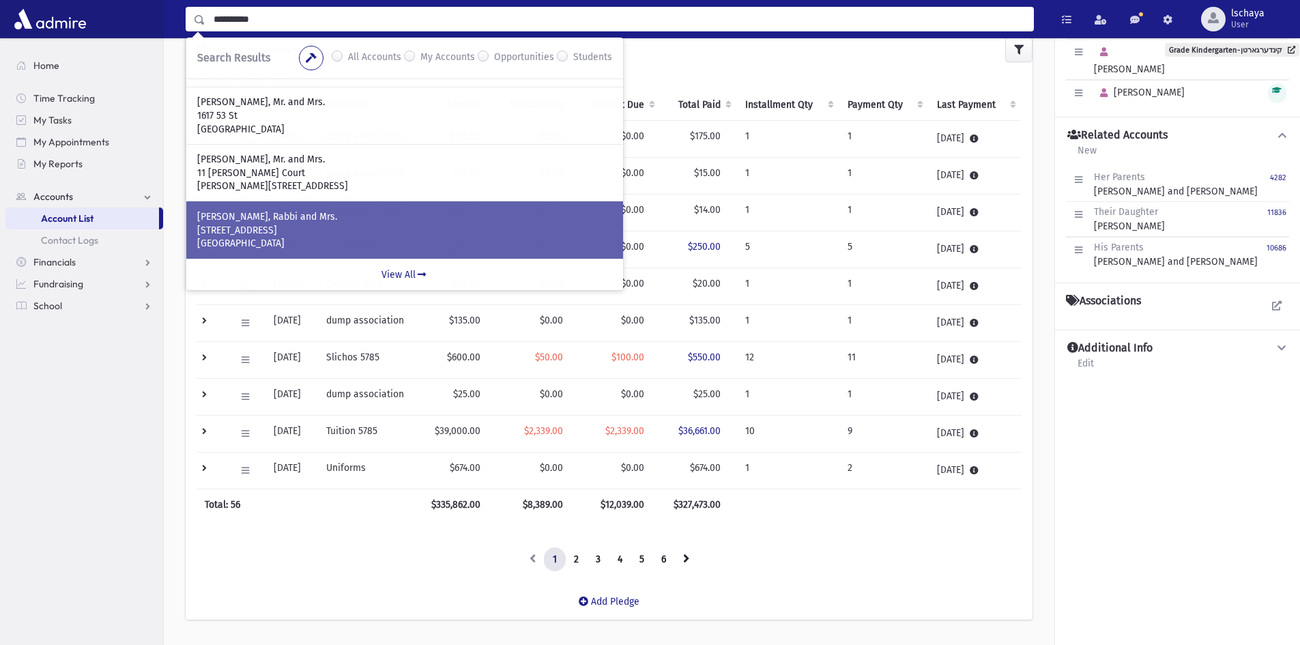
scroll to position [240, 0]
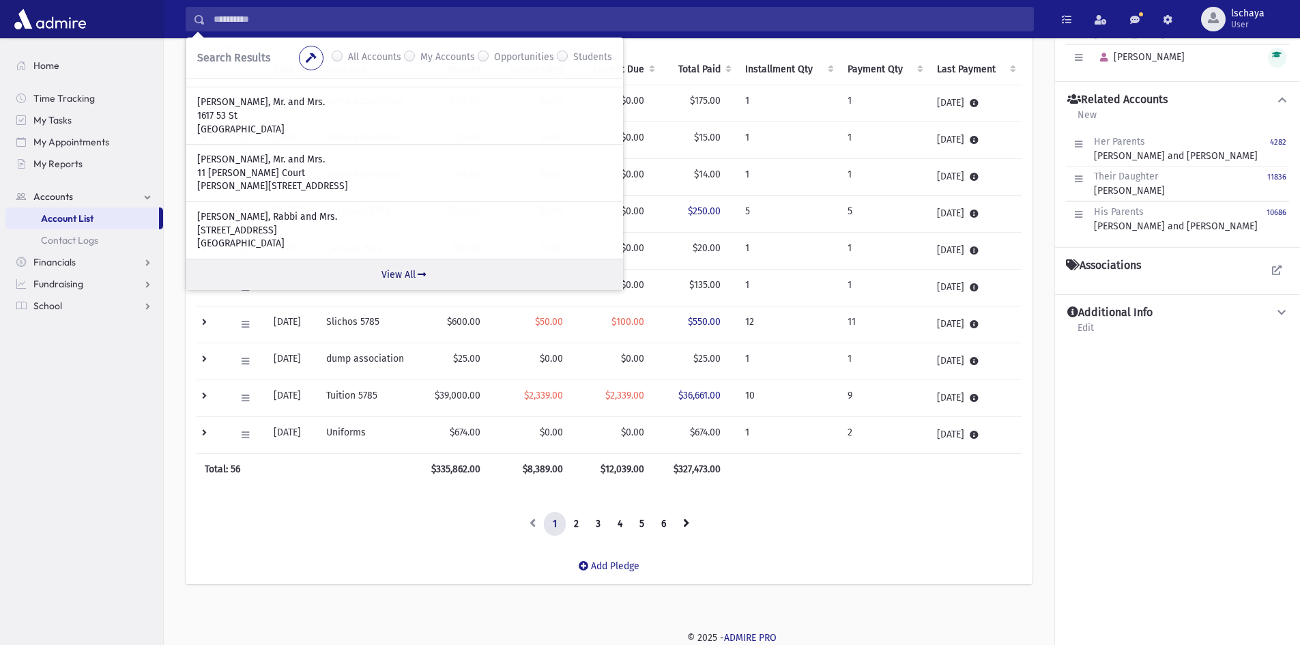
click at [409, 278] on link "View All" at bounding box center [404, 274] width 437 height 31
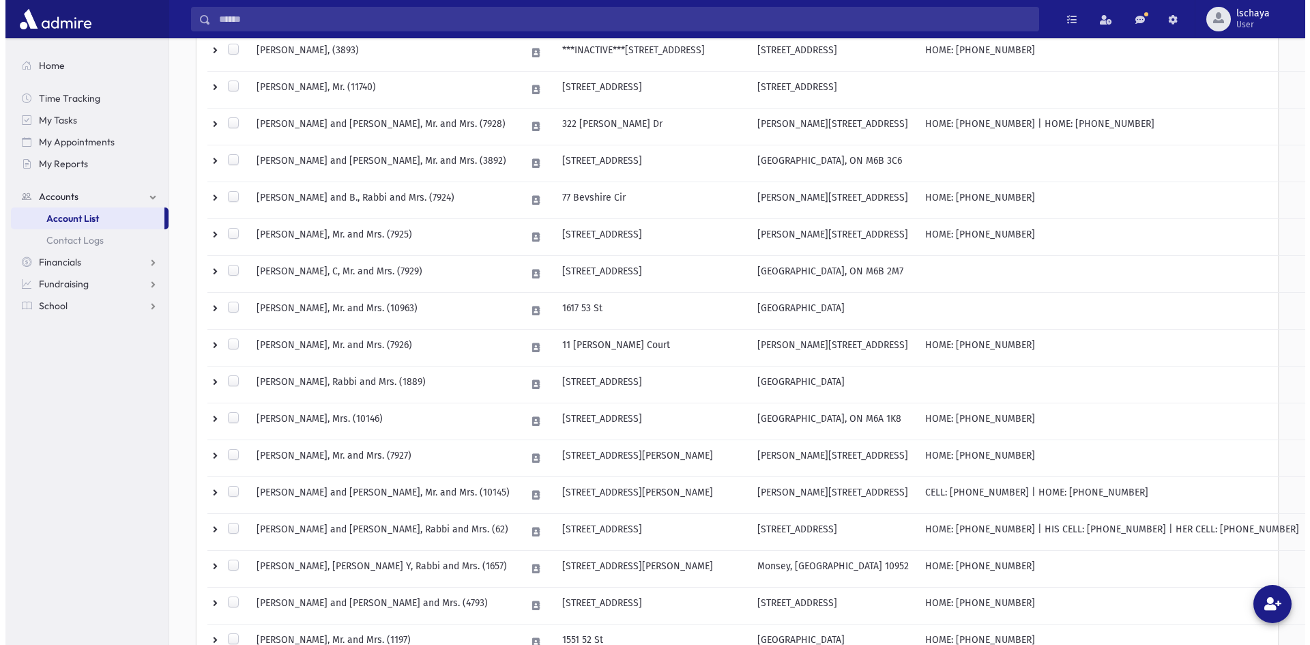
scroll to position [373, 0]
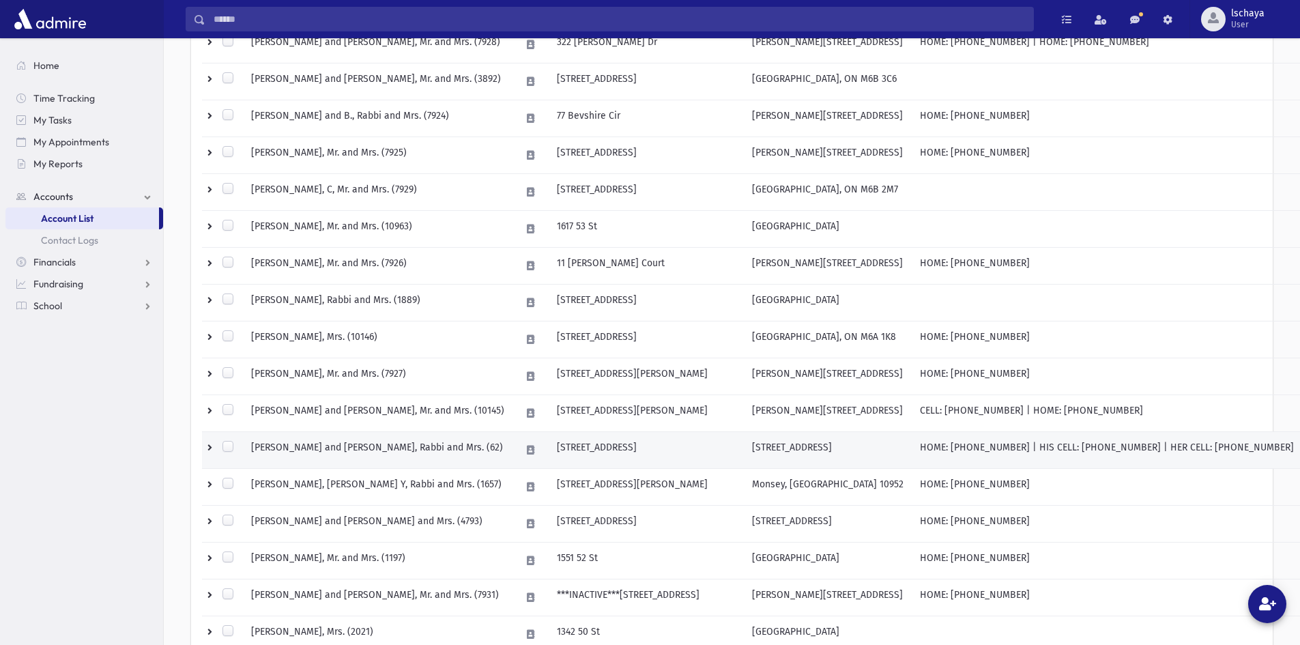
click at [365, 441] on td "[PERSON_NAME] and [PERSON_NAME], Rabbi and Mrs. (62)" at bounding box center [377, 450] width 269 height 37
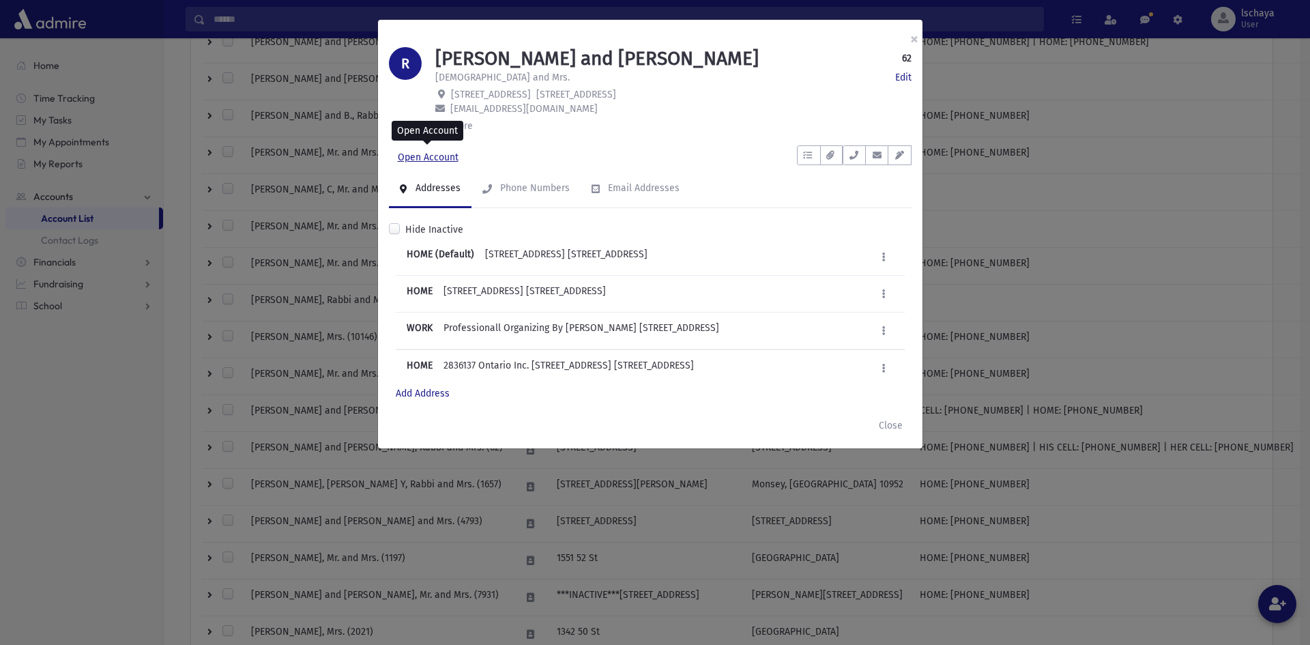
click at [429, 162] on link "Open Account" at bounding box center [428, 157] width 78 height 25
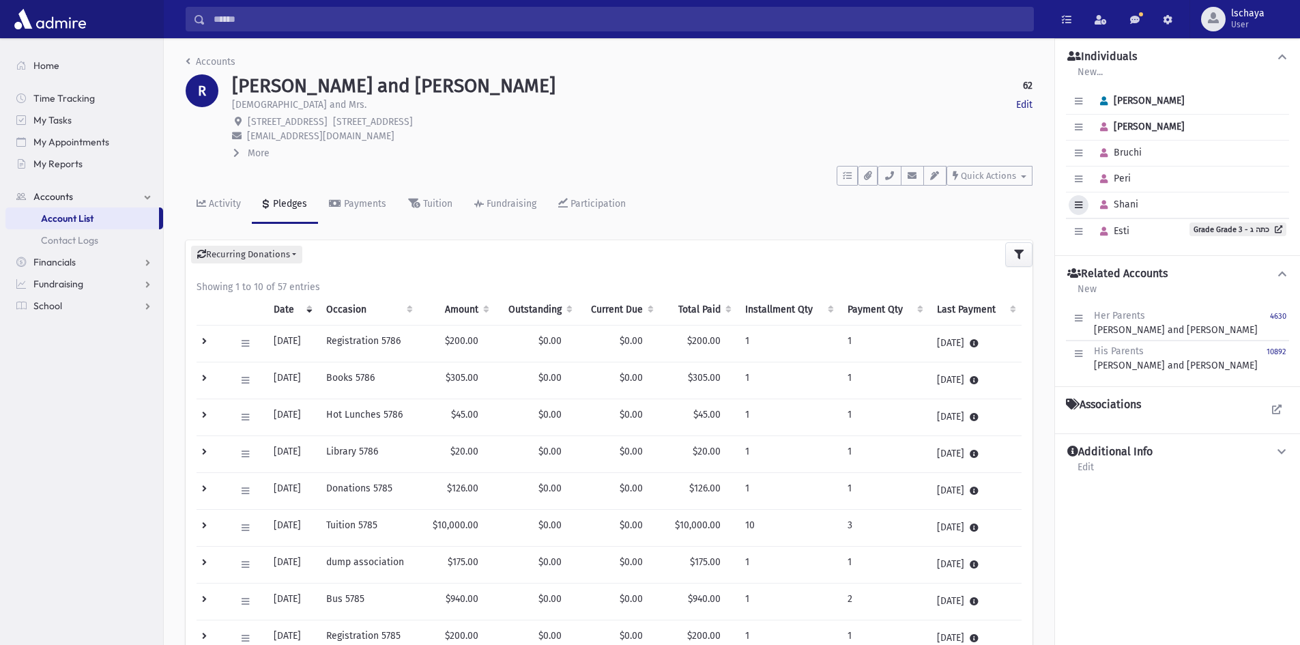
click at [1079, 207] on icon "button" at bounding box center [1078, 205] width 8 height 9
click at [1098, 235] on link "Edit Individual" at bounding box center [1122, 239] width 109 height 25
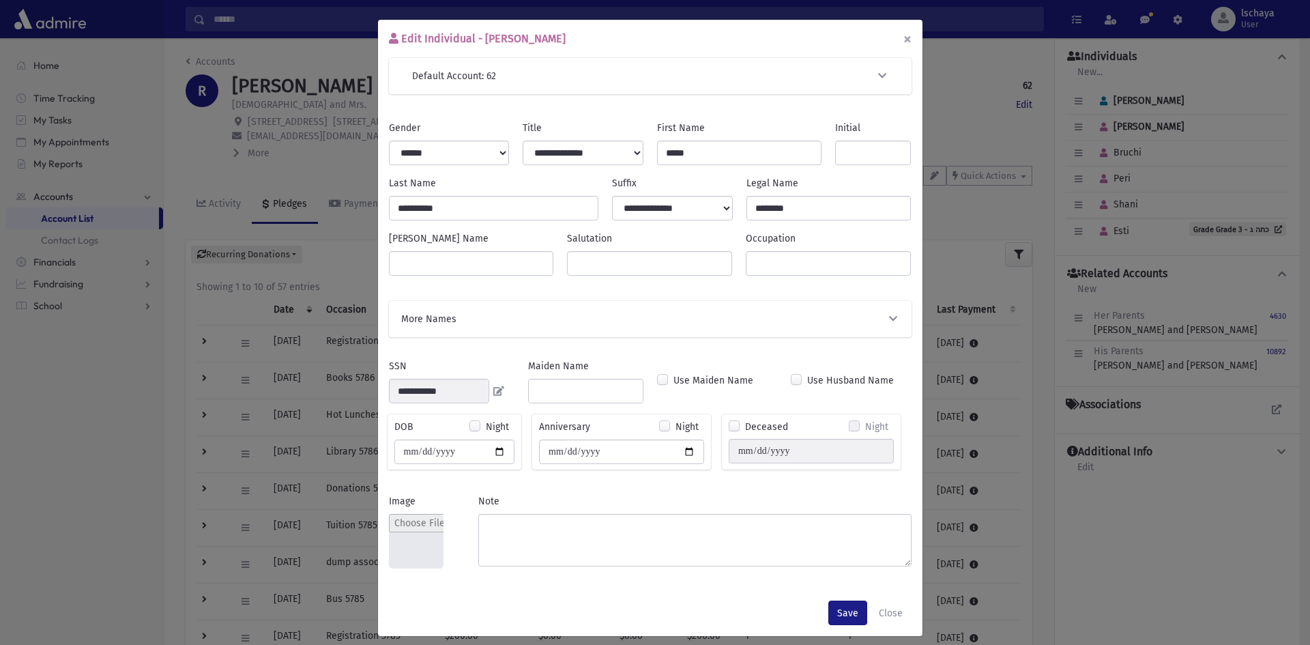
click at [901, 39] on button "×" at bounding box center [907, 39] width 30 height 38
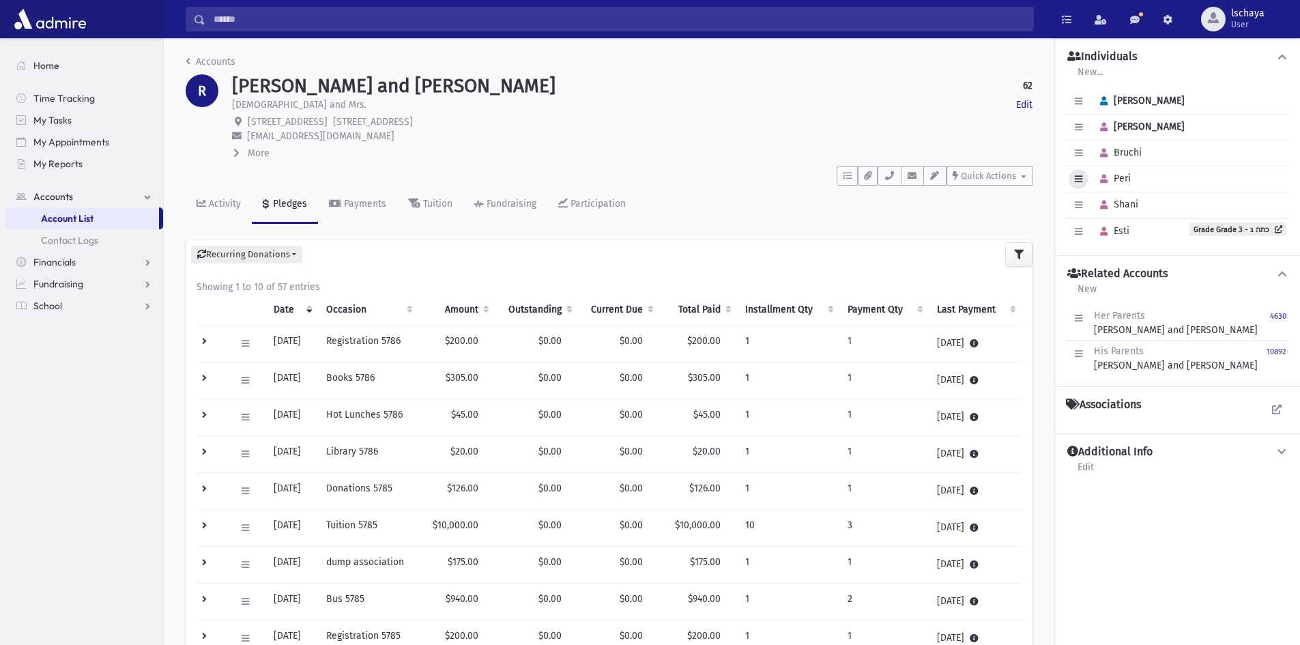
click at [1074, 175] on icon "button" at bounding box center [1078, 179] width 8 height 9
click at [1094, 213] on link "Edit Individual" at bounding box center [1122, 213] width 109 height 25
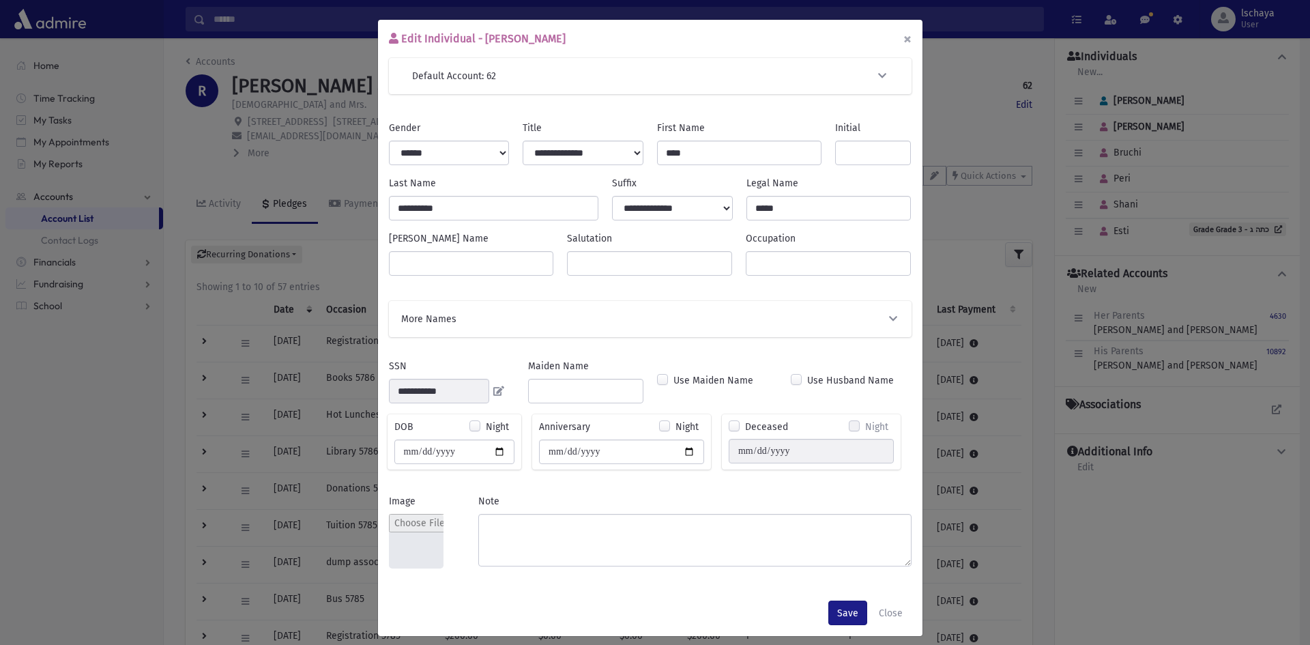
click at [898, 40] on button "×" at bounding box center [907, 39] width 30 height 38
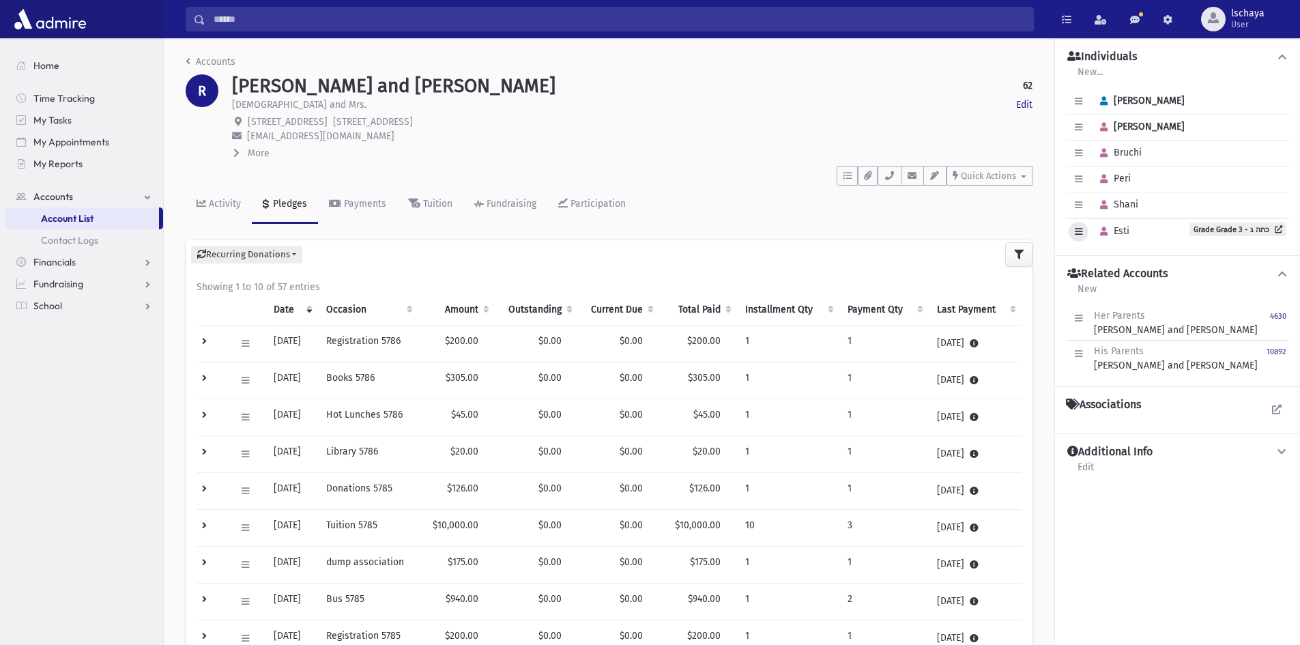
click at [1077, 231] on icon "button" at bounding box center [1078, 231] width 8 height 9
click at [1168, 191] on div "Edit Individual Delete Individual Set Primary Peri" at bounding box center [1177, 179] width 223 height 26
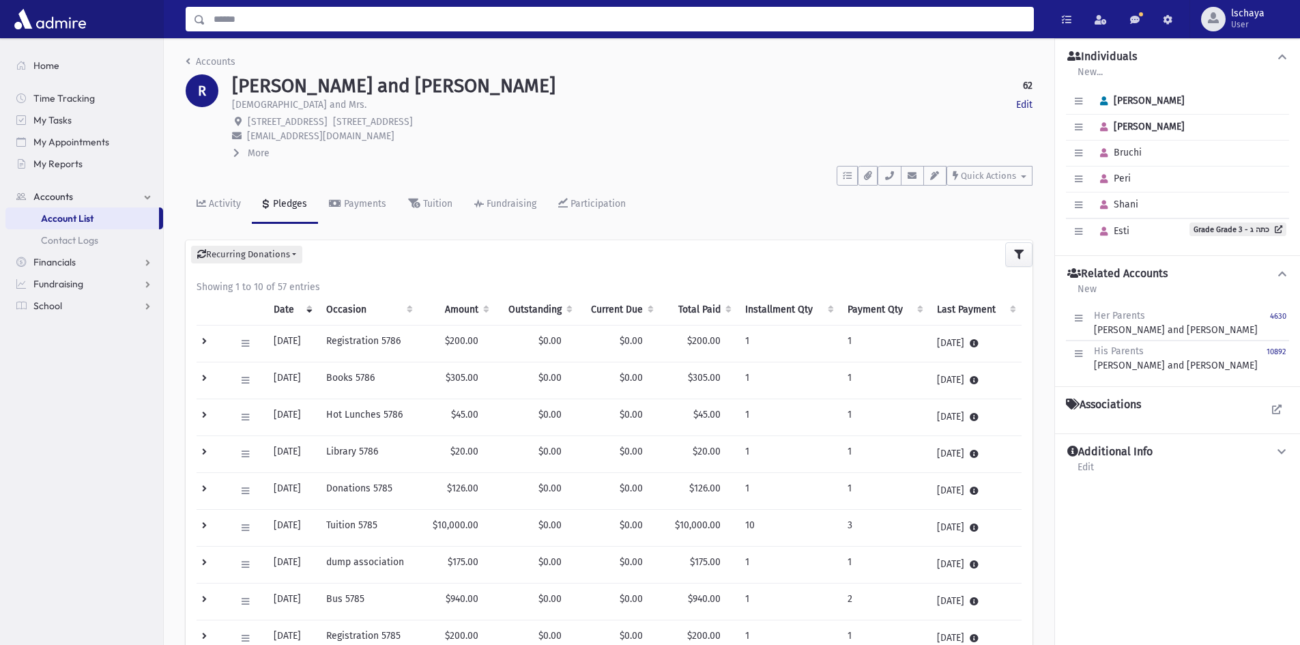
click at [270, 26] on input "Search" at bounding box center [619, 19] width 828 height 25
type input "*"
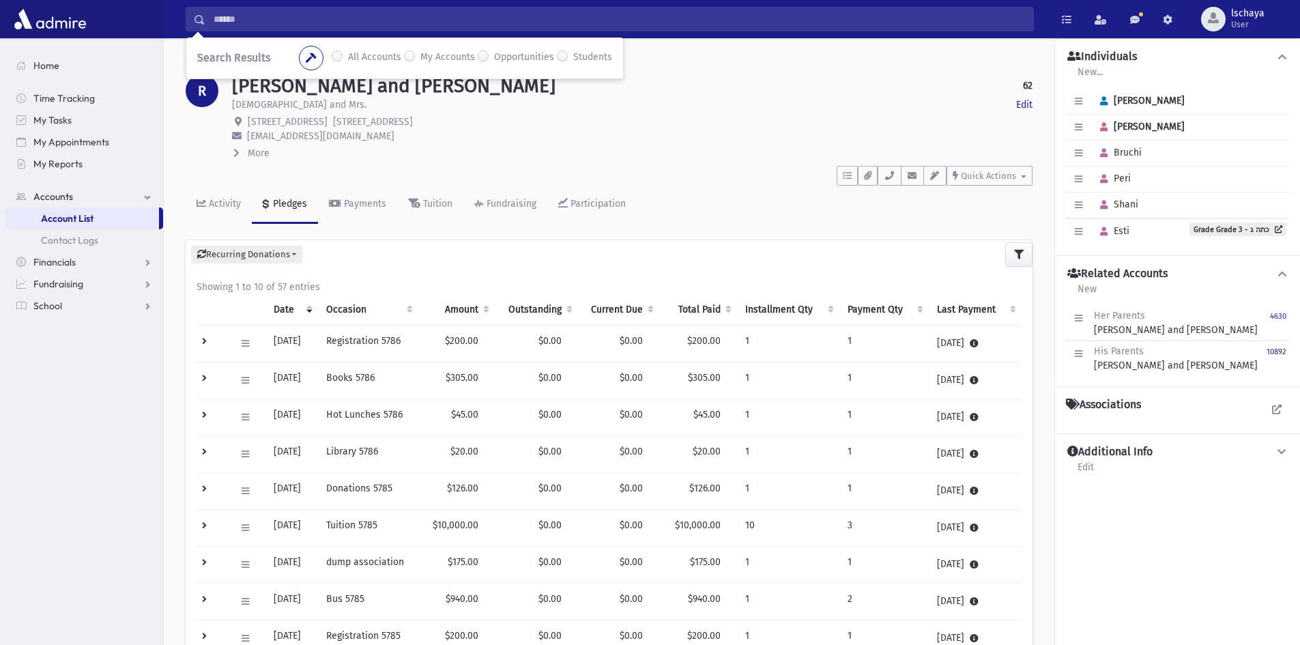
click at [317, 27] on input "Search" at bounding box center [619, 19] width 828 height 25
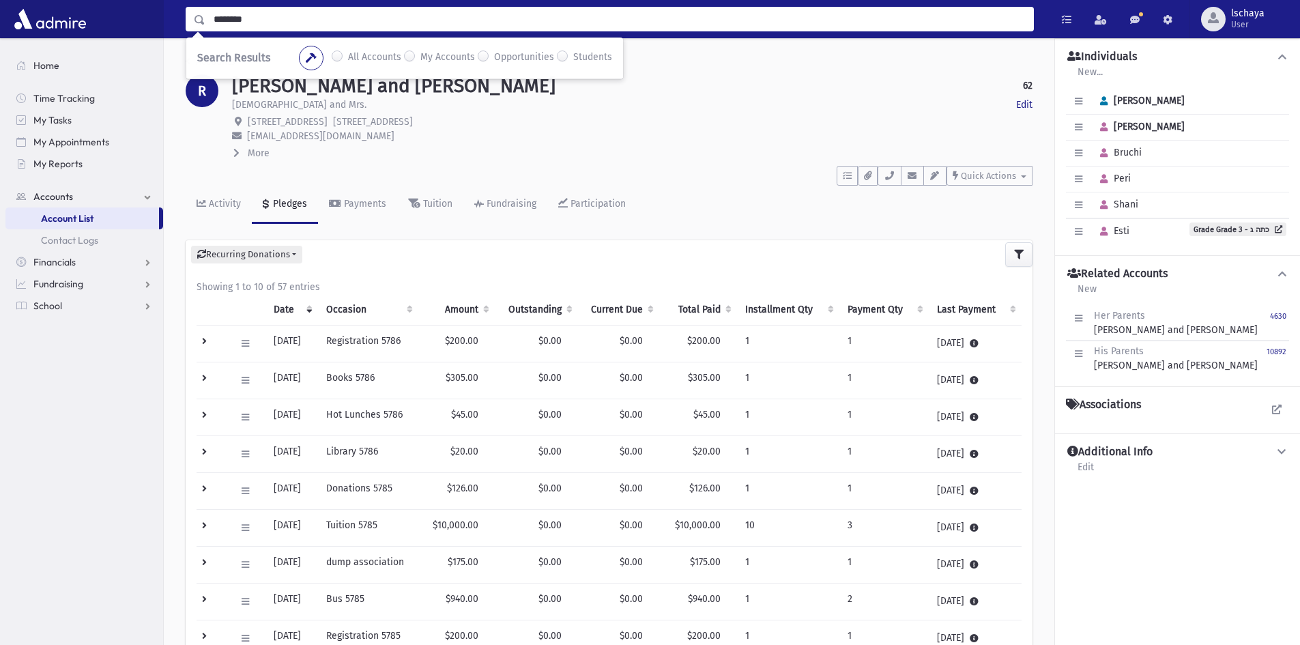
click at [533, 305] on th "Outstanding" at bounding box center [536, 309] width 83 height 31
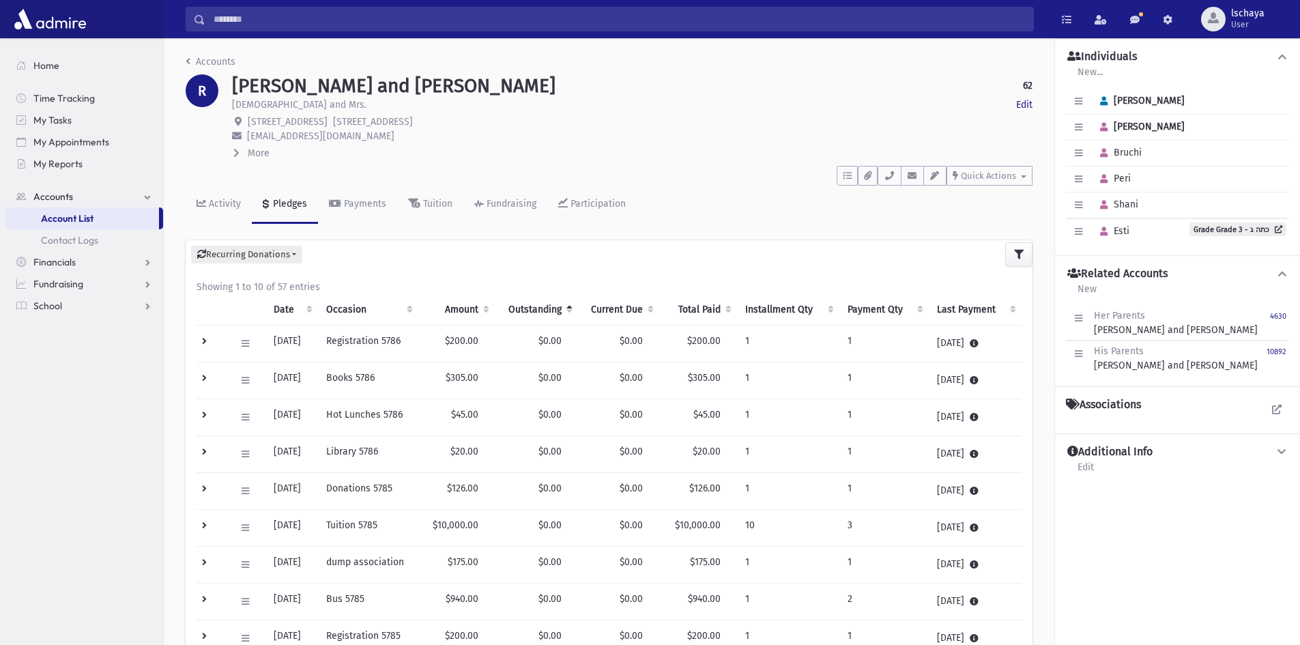
click at [533, 305] on th "Outstanding" at bounding box center [536, 309] width 83 height 31
click at [294, 25] on input "*******" at bounding box center [619, 19] width 828 height 25
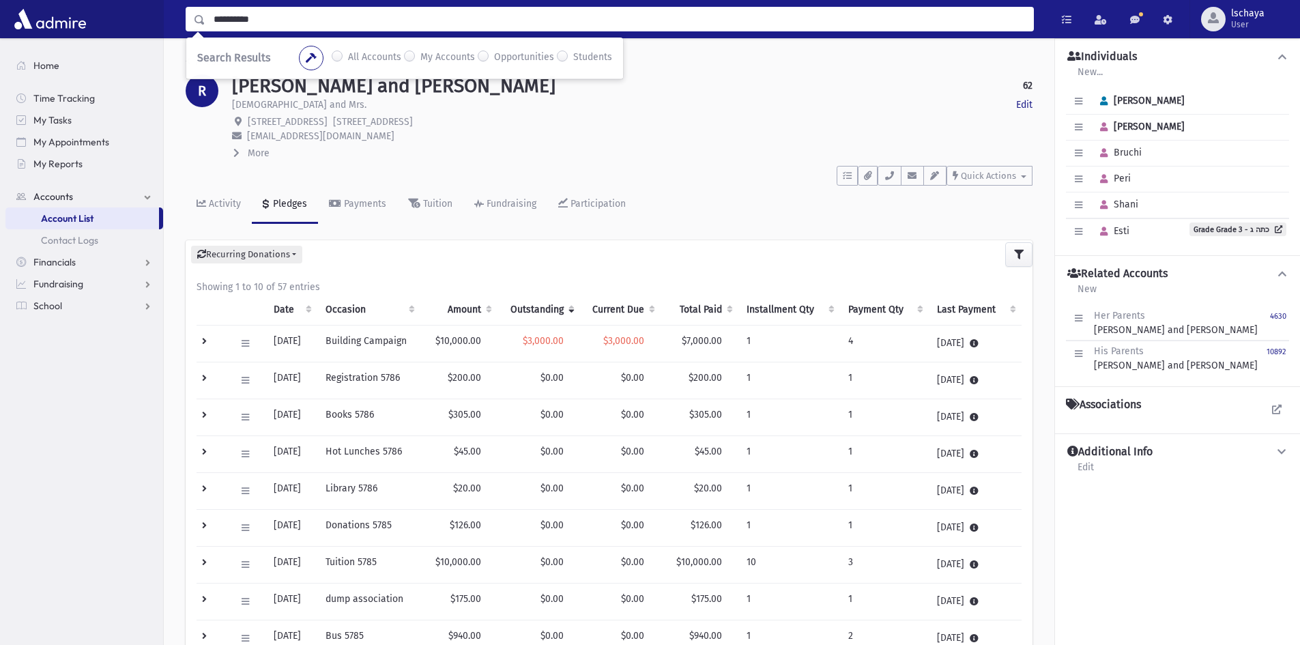
type input "**********"
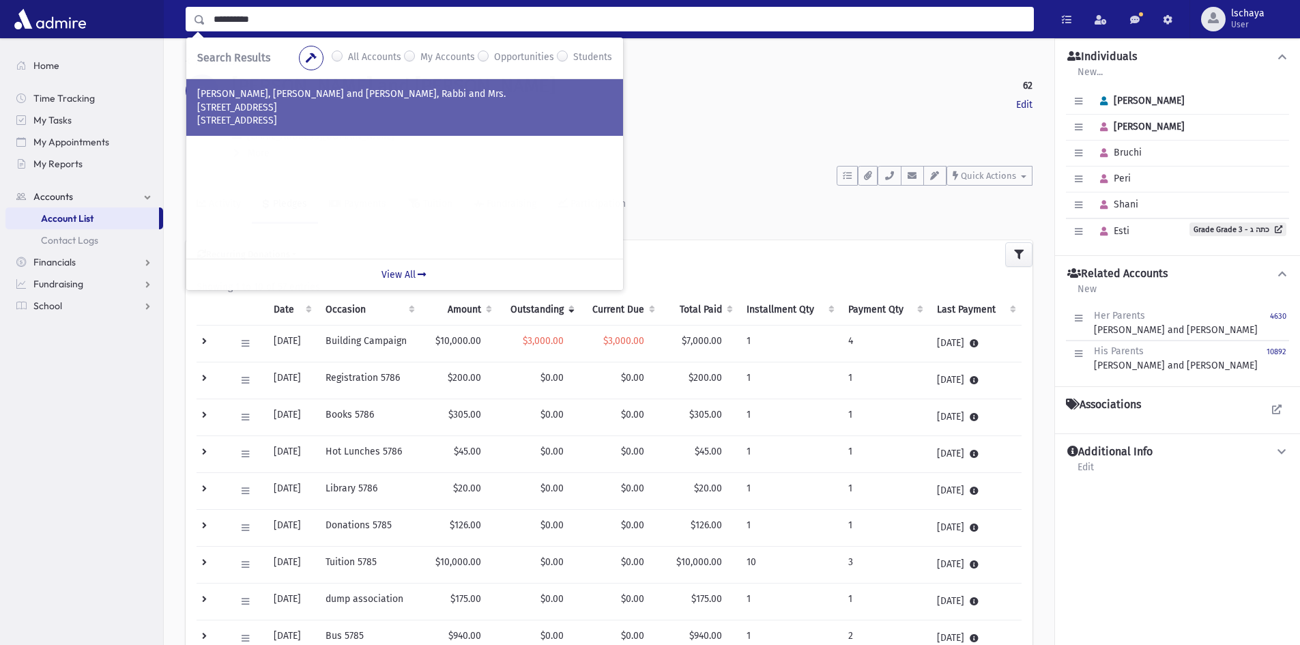
click at [292, 117] on p "[STREET_ADDRESS]" at bounding box center [404, 121] width 415 height 14
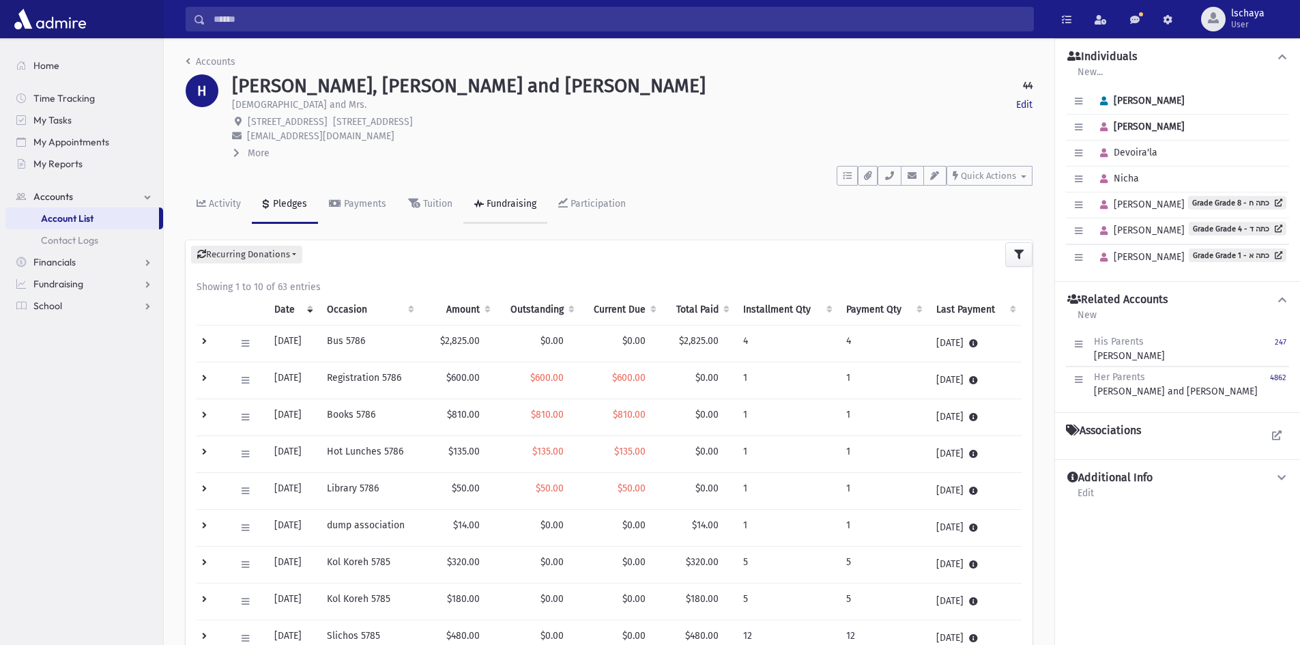
scroll to position [68, 0]
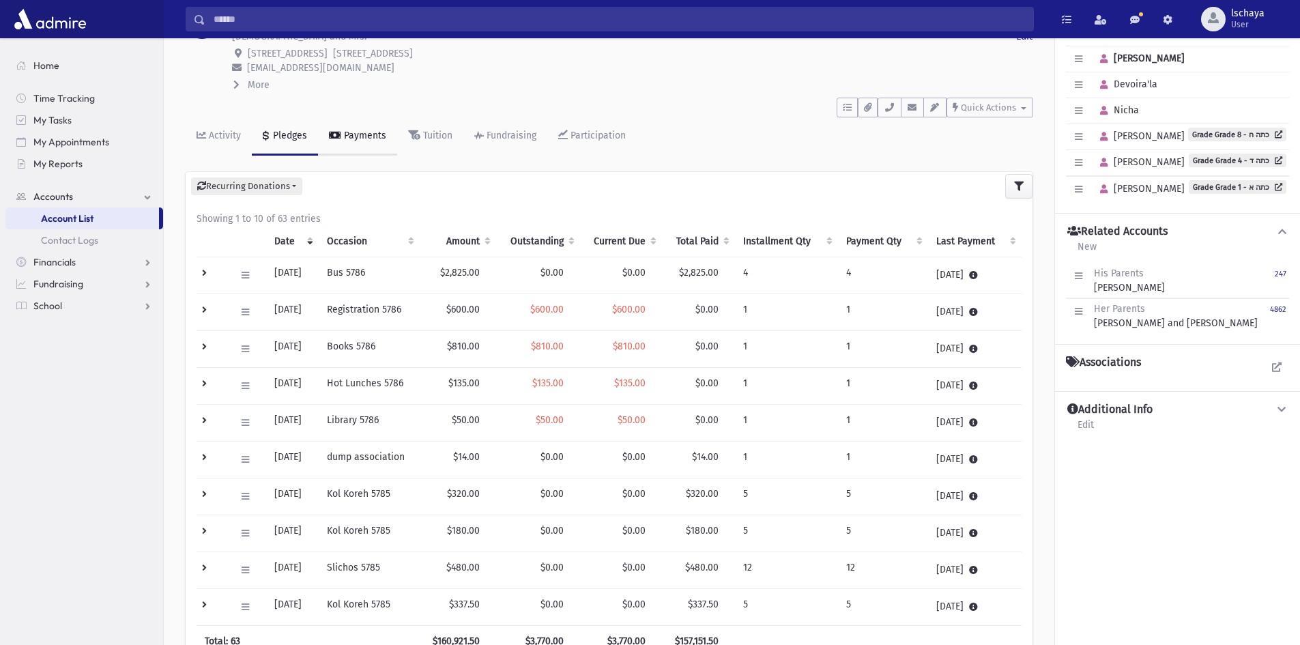
click at [367, 138] on div "Payments" at bounding box center [363, 136] width 45 height 12
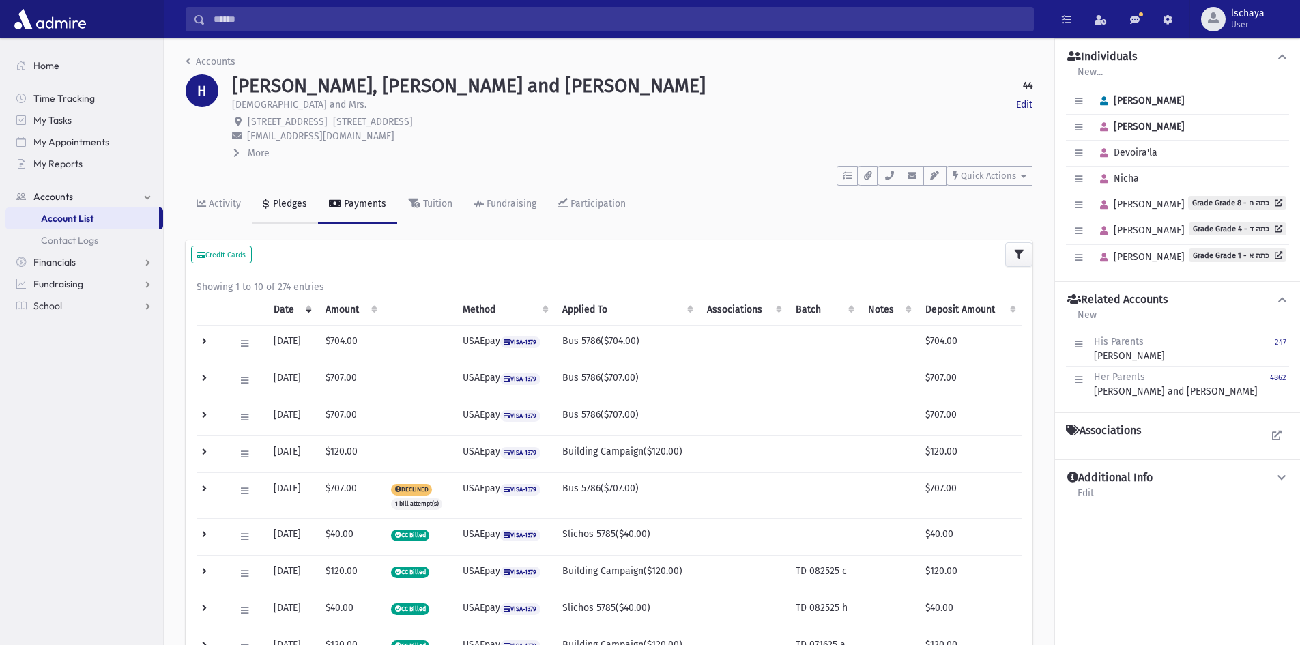
click at [286, 201] on div "Pledges" at bounding box center [288, 204] width 37 height 12
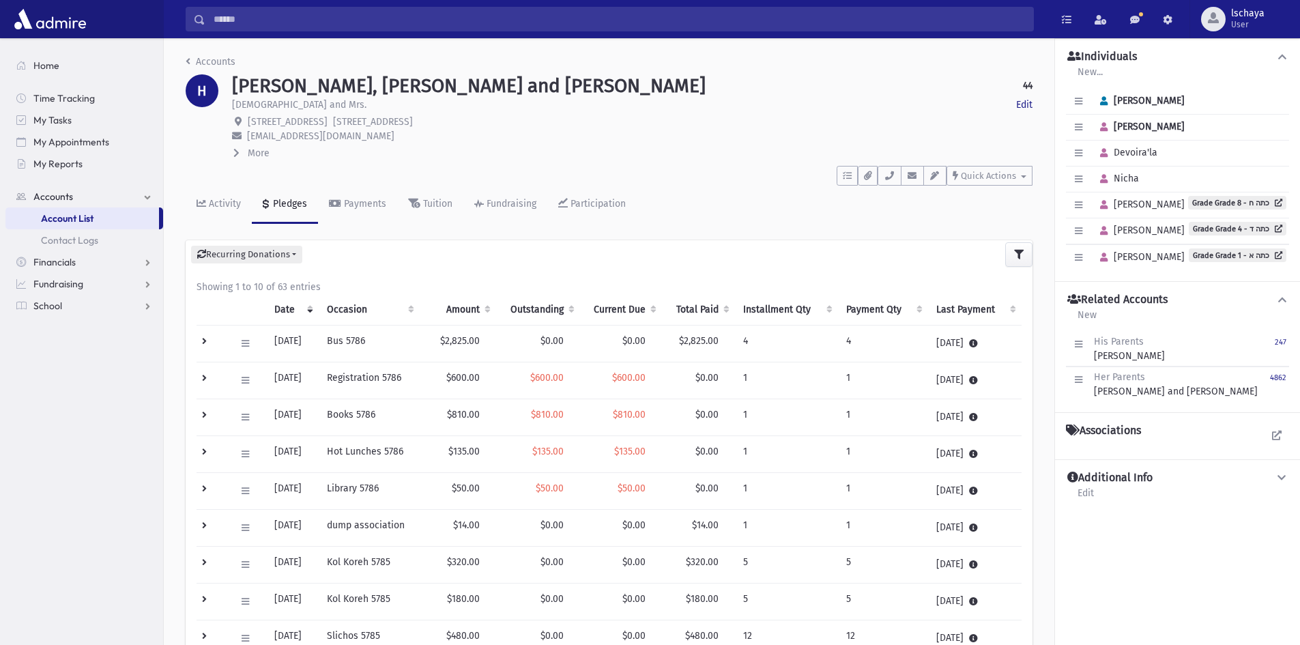
click at [458, 302] on th "Amount" at bounding box center [458, 309] width 77 height 31
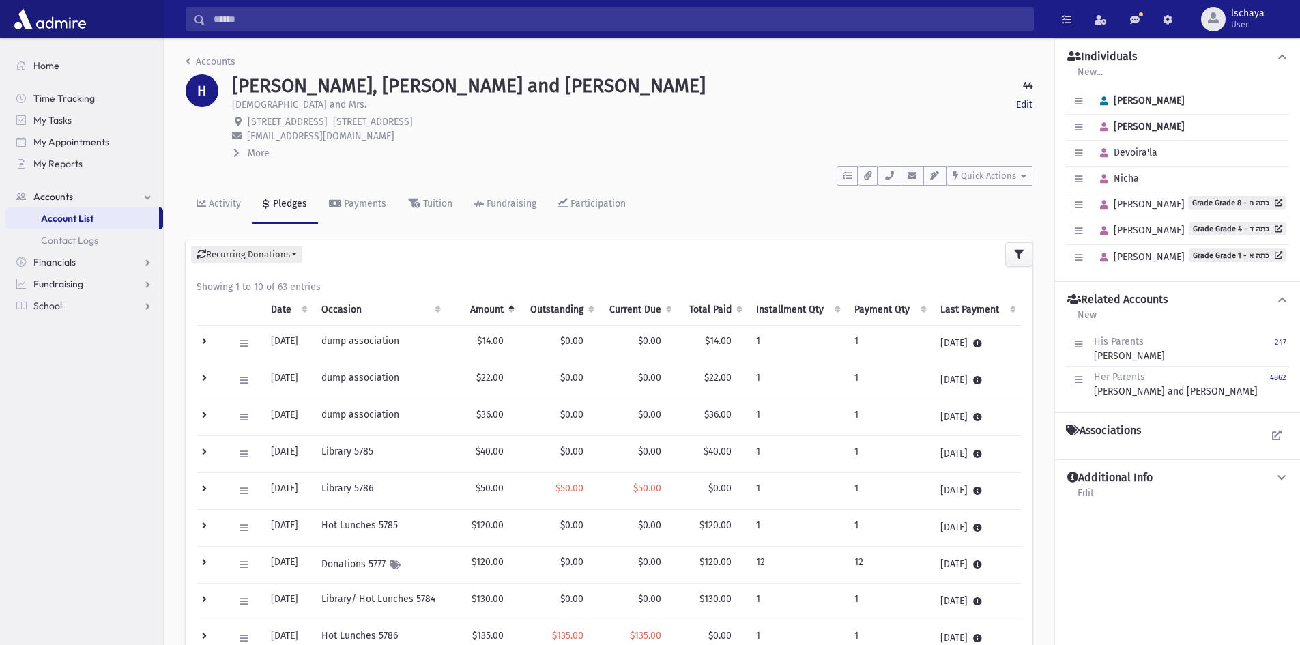
click at [503, 306] on th "Amount" at bounding box center [482, 309] width 73 height 31
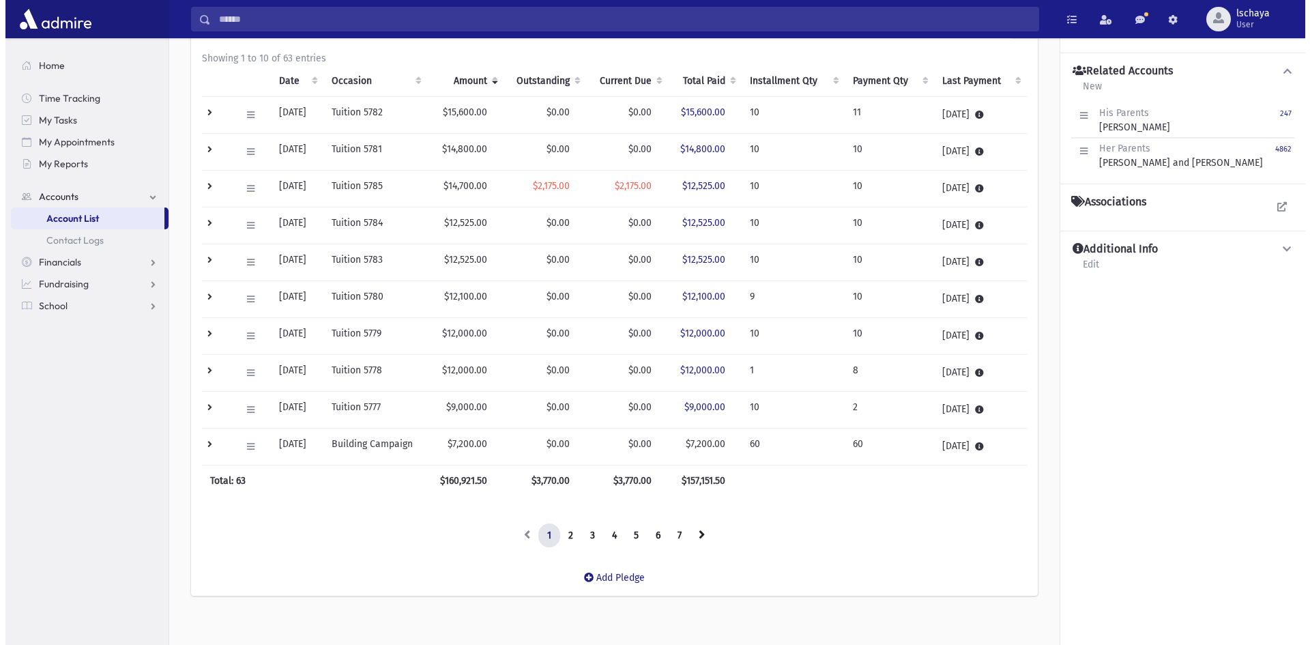
scroll to position [240, 0]
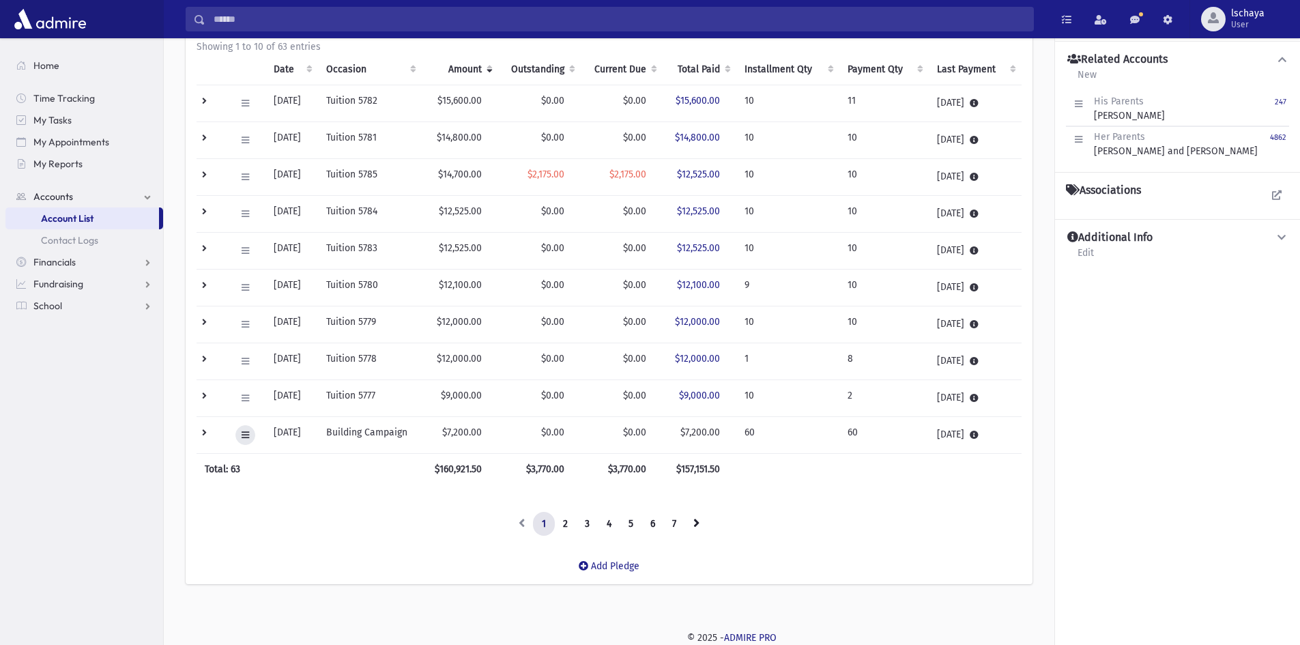
click at [244, 431] on icon at bounding box center [245, 434] width 8 height 9
click at [291, 591] on span "View Applied Payments" at bounding box center [296, 589] width 101 height 12
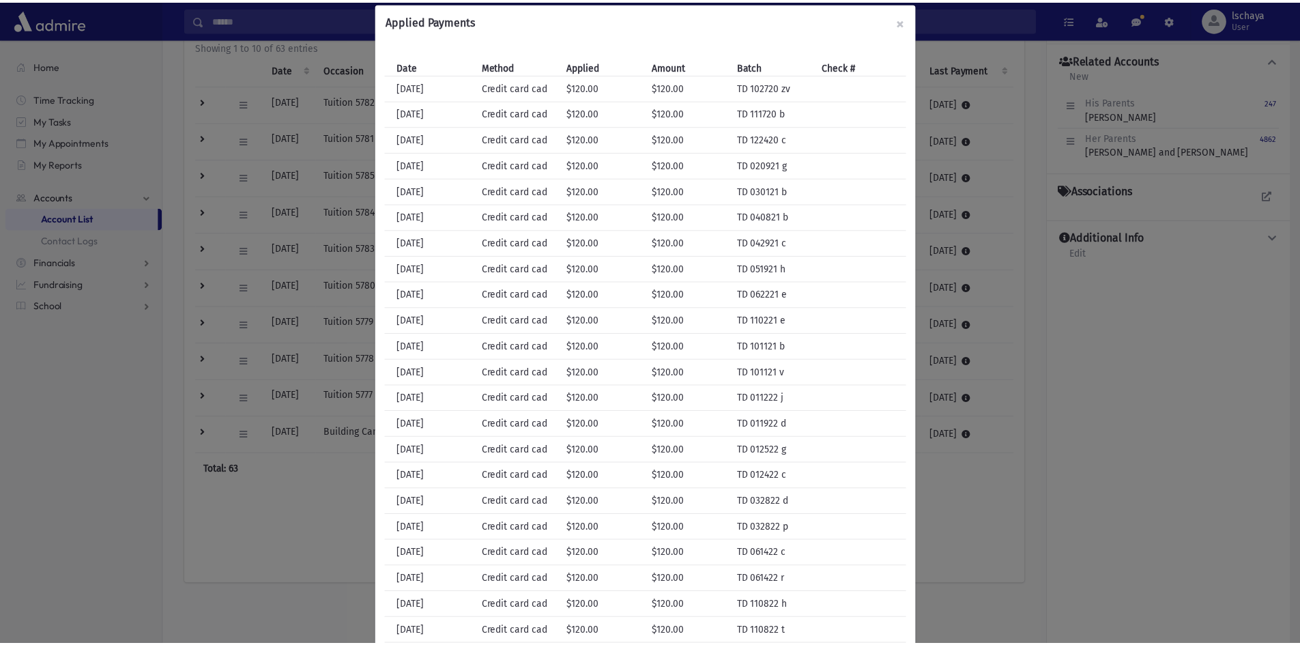
scroll to position [0, 0]
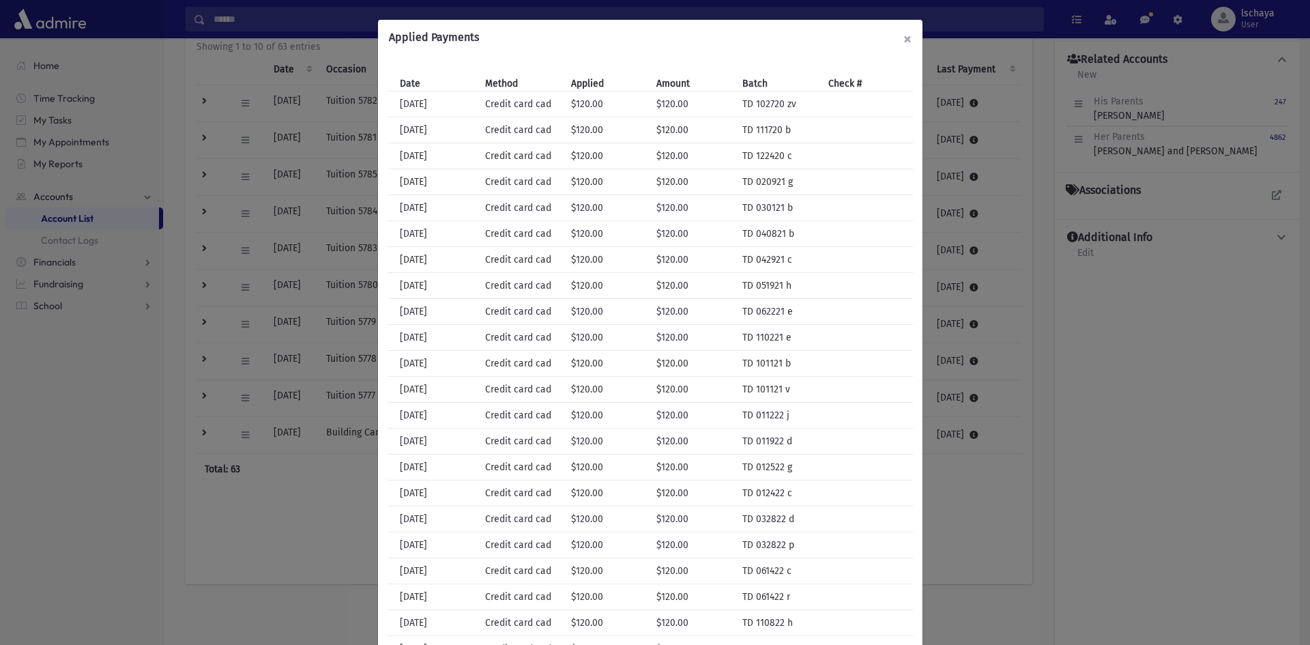
click at [902, 38] on button "×" at bounding box center [907, 39] width 30 height 38
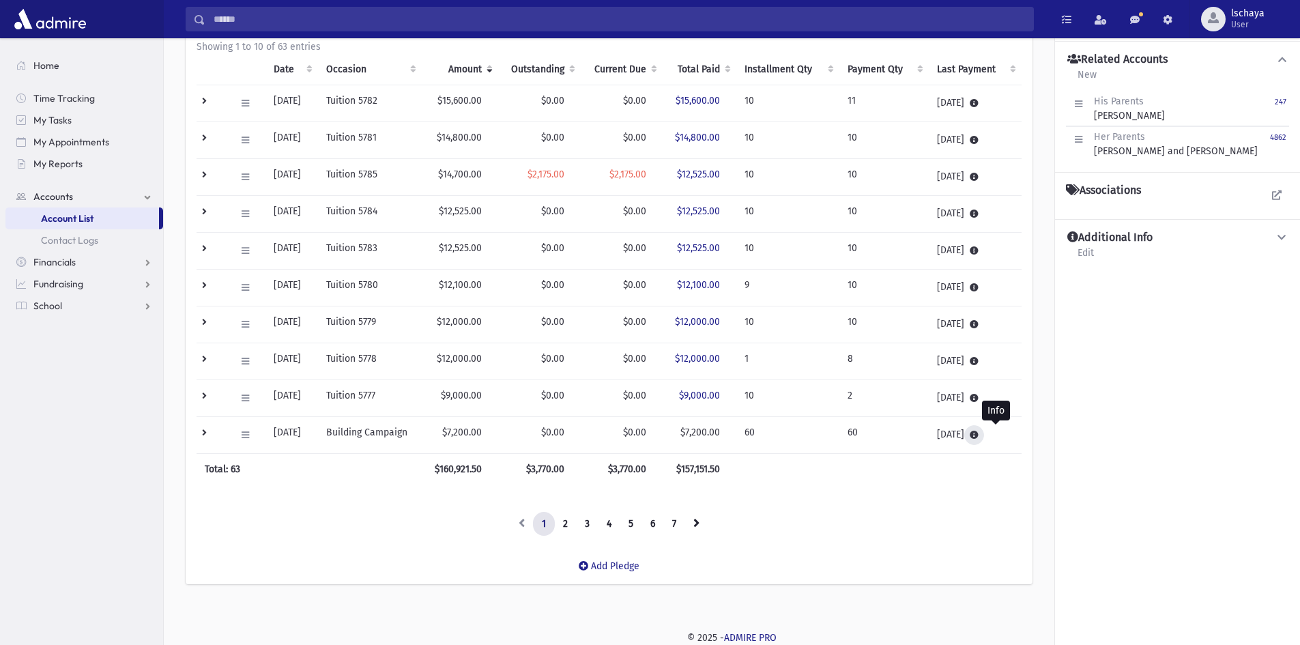
click at [978, 434] on icon at bounding box center [973, 434] width 9 height 9
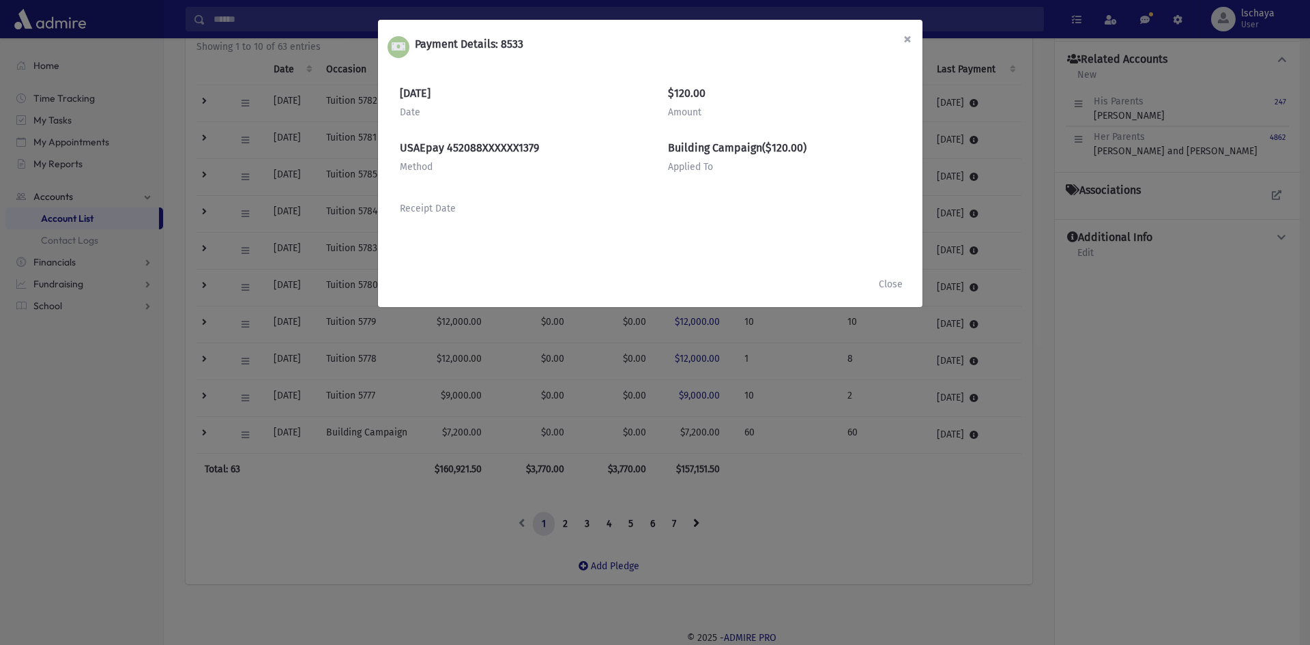
click at [904, 36] on span "×" at bounding box center [907, 38] width 8 height 19
